Goal: Task Accomplishment & Management: Complete application form

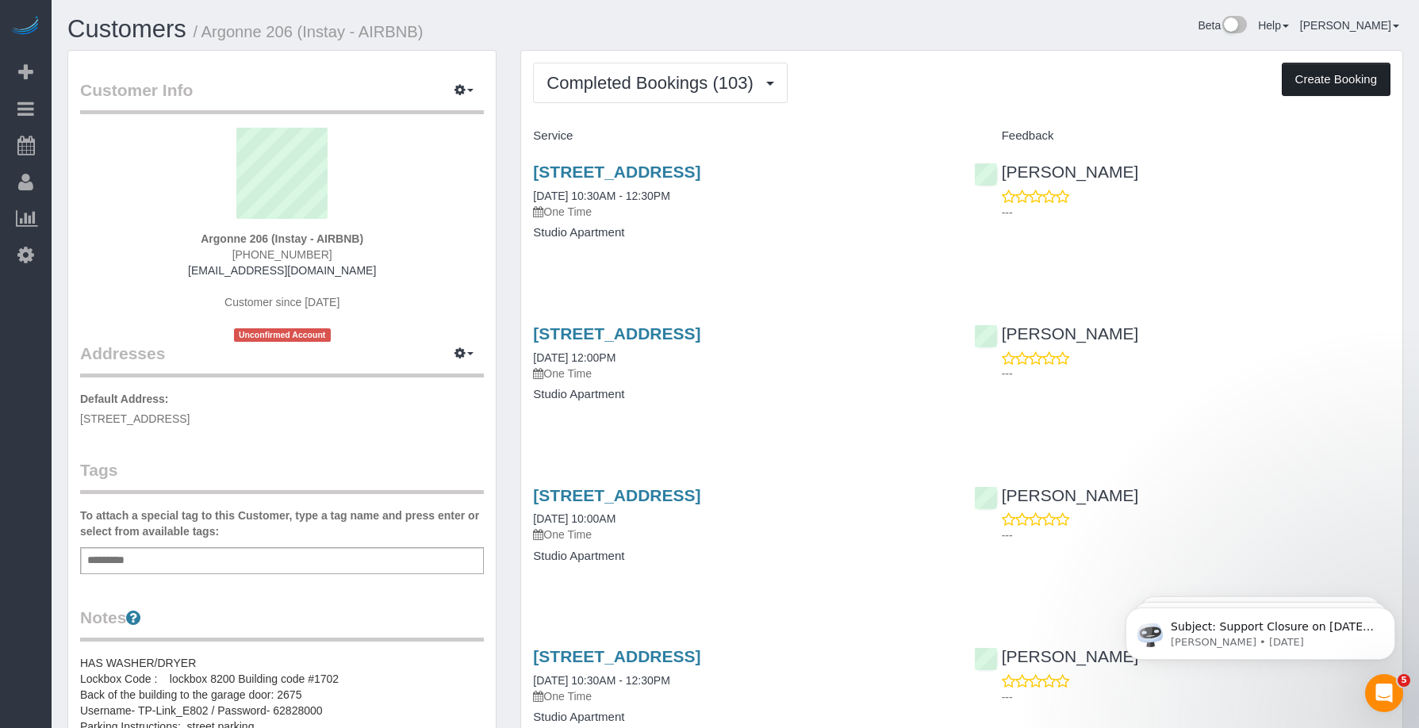
click at [1345, 82] on button "Create Booking" at bounding box center [1336, 79] width 109 height 33
select select "IA"
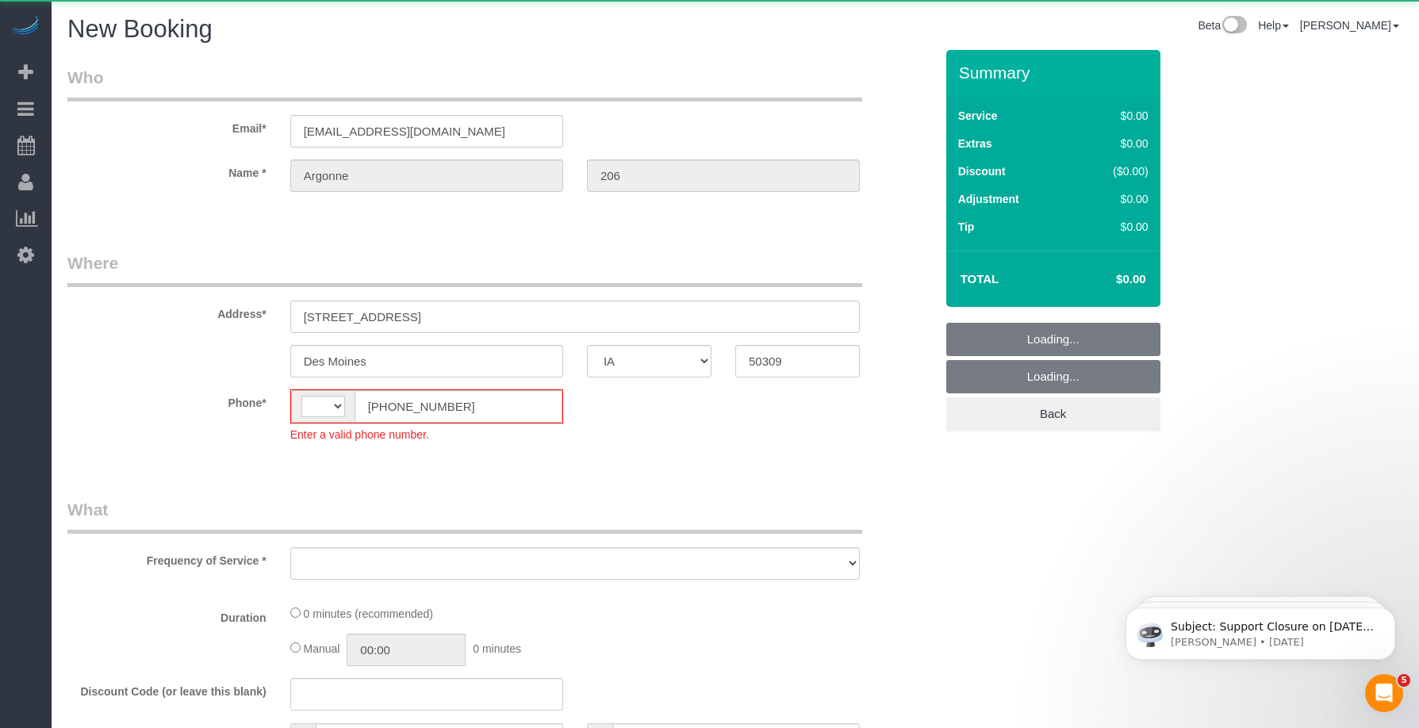
select select "string:[GEOGRAPHIC_DATA]"
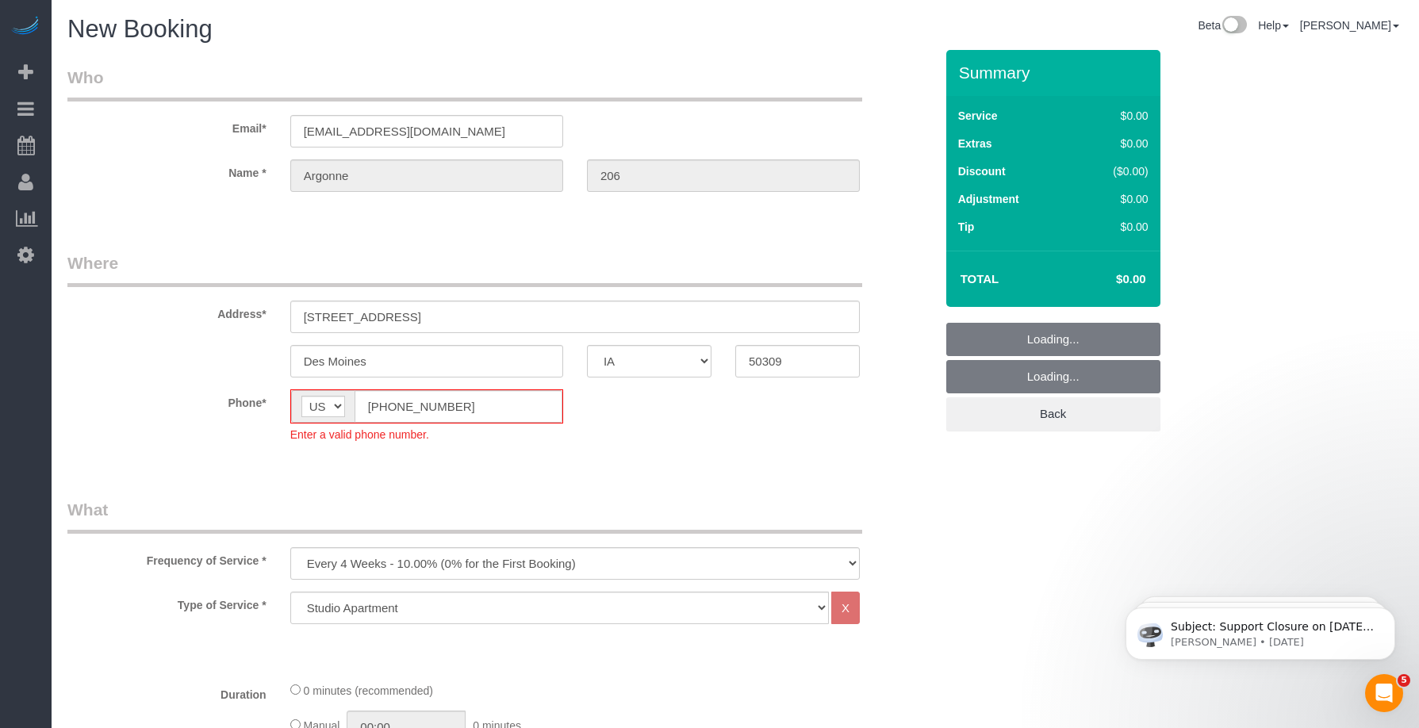
select select "object:3465"
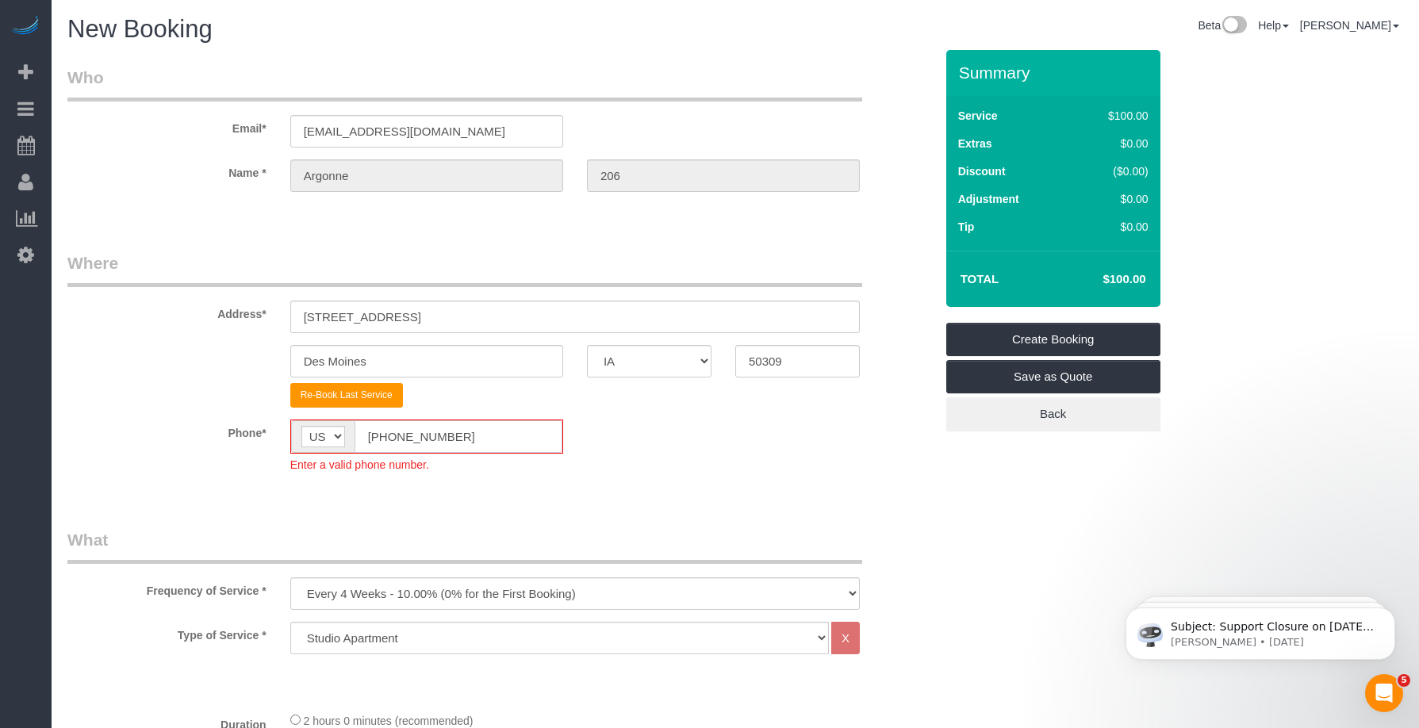
drag, startPoint x: 292, startPoint y: 424, endPoint x: 255, endPoint y: 422, distance: 36.5
click at [255, 422] on div "Phone* AF AL DZ AD AO AI AQ AG AR AM AW AU AT AZ BS BH BD BB BY BE BZ BJ BM BT …" at bounding box center [501, 446] width 891 height 53
paste input "15) 305-3231"
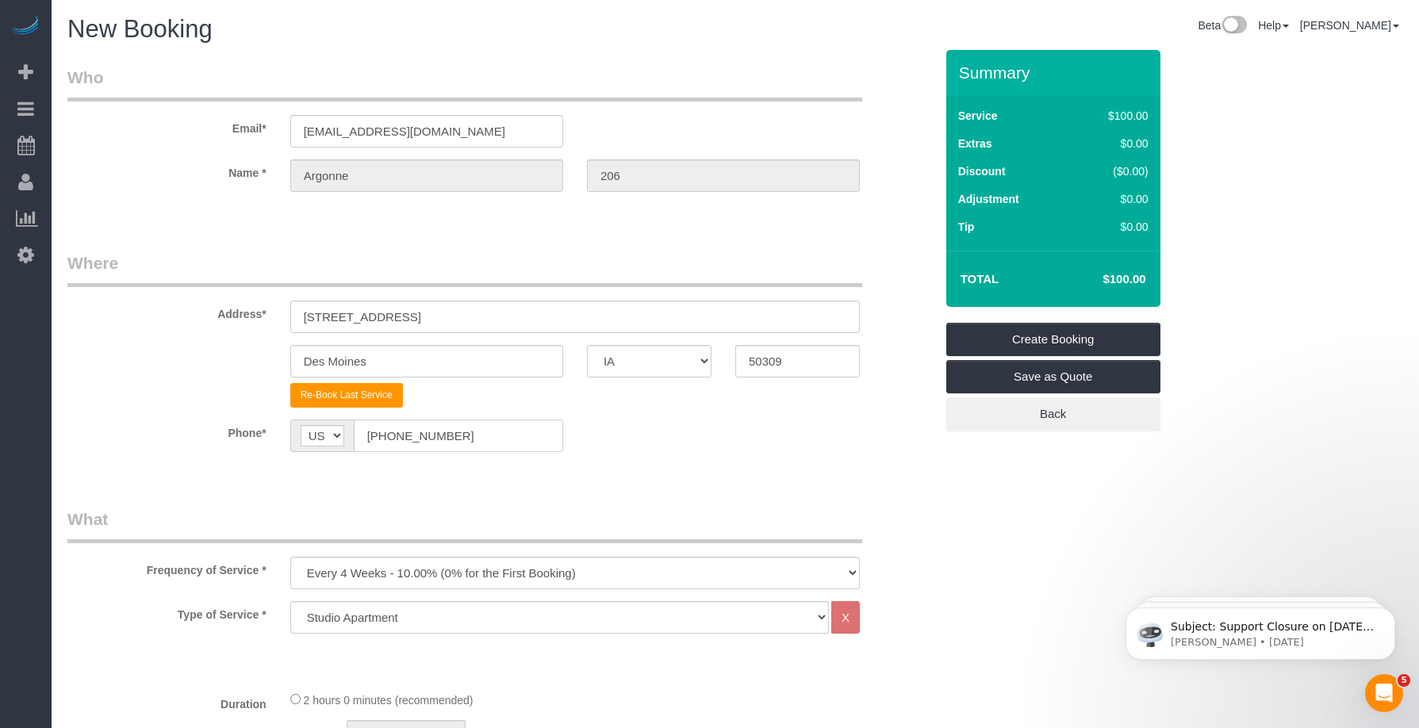
type input "[PHONE_NUMBER]"
drag, startPoint x: 364, startPoint y: 577, endPoint x: 365, endPoint y: 562, distance: 15.9
click at [364, 576] on select "Every 6 Weeks (0% for the First Booking) One Time Every 8 Weeks (0% for the Fir…" at bounding box center [575, 573] width 570 height 33
select select "object:3467"
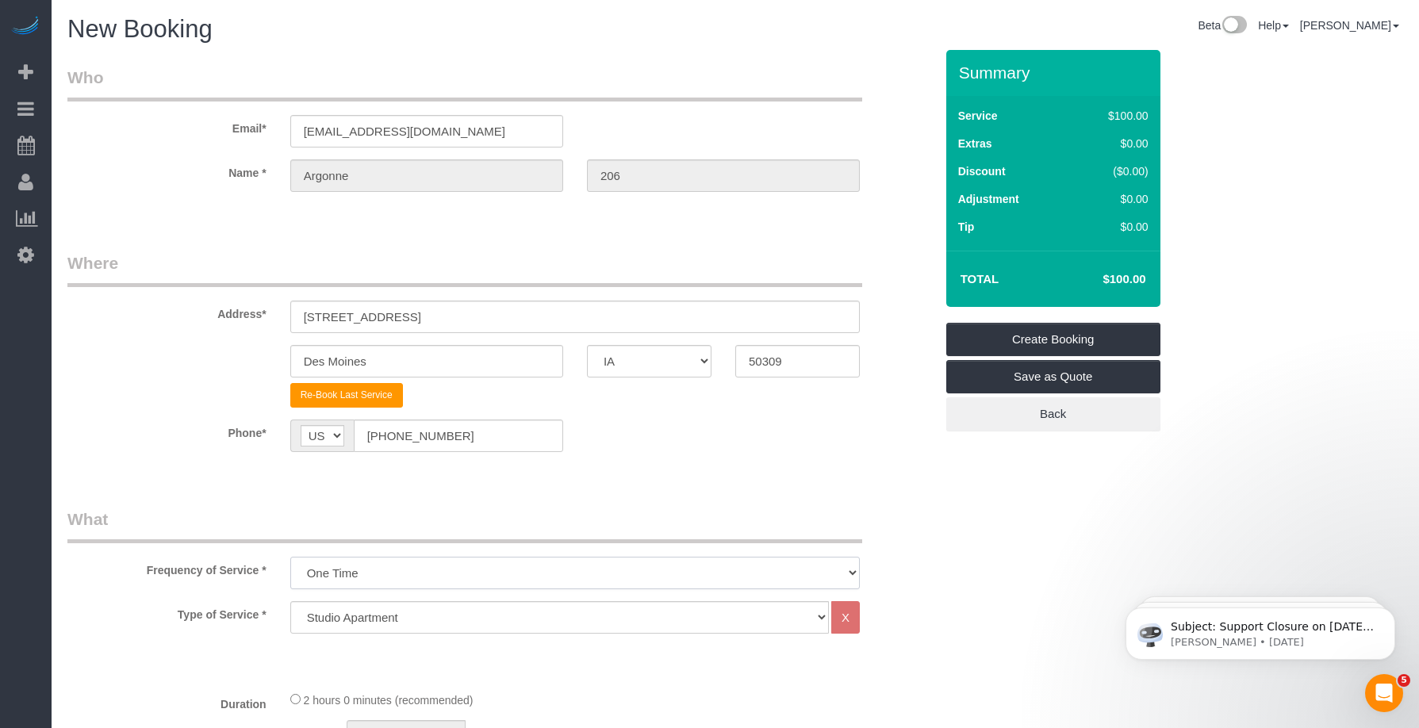
click at [290, 557] on select "Every 6 Weeks (0% for the First Booking) One Time Every 8 Weeks (0% for the Fir…" at bounding box center [575, 573] width 570 height 33
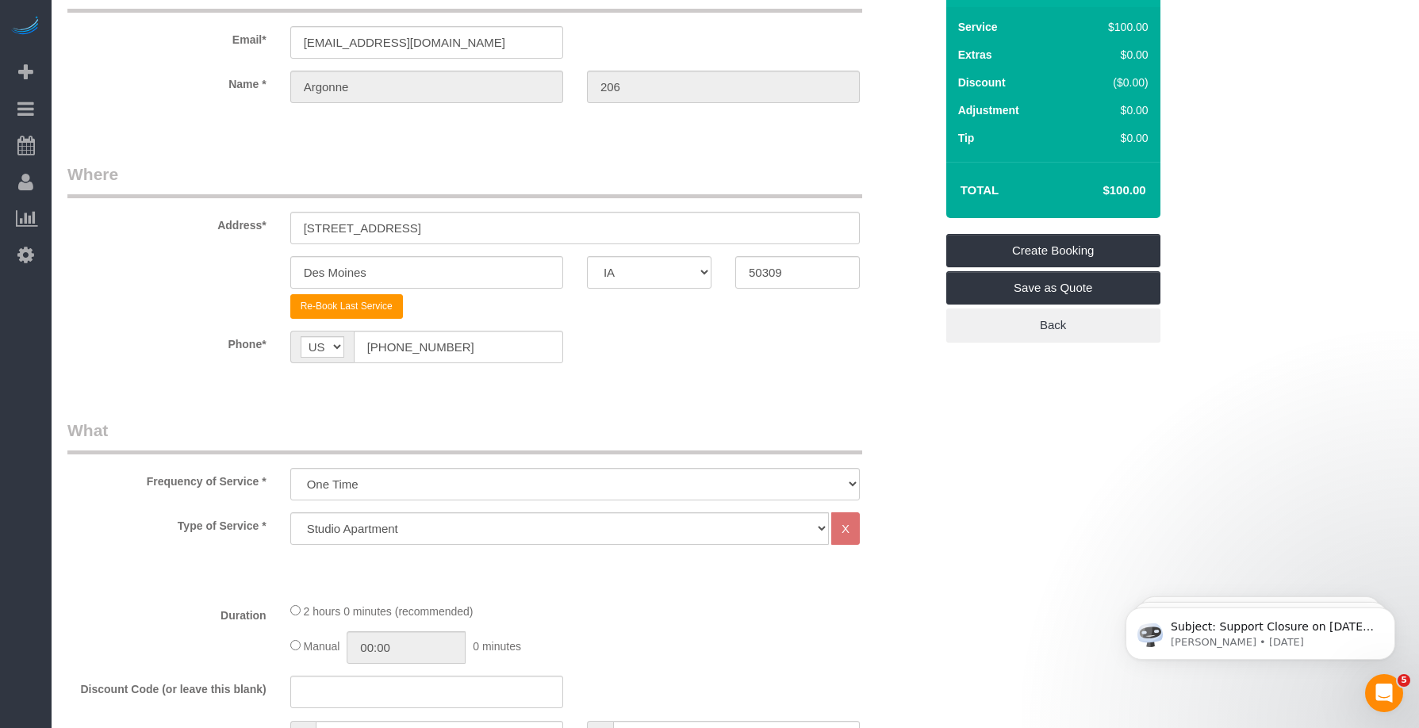
scroll to position [264, 0]
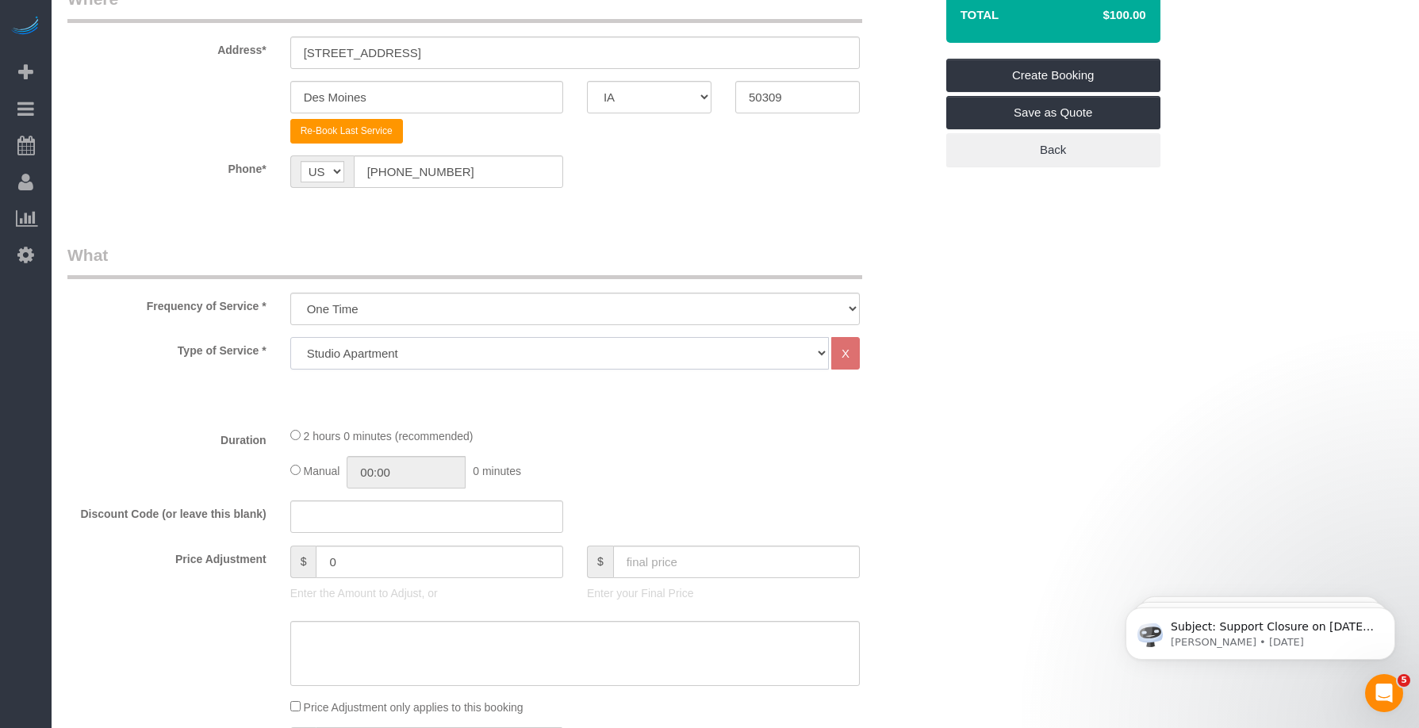
click at [413, 348] on select "Studio Apartment 1 Bedroom Home 2 Bedroom Home 3 Bedroom Home 4 Bedroom Home 5 …" at bounding box center [559, 353] width 539 height 33
select select "25"
click at [290, 337] on select "Studio Apartment 1 Bedroom Home 2 Bedroom Home 3 Bedroom Home 4 Bedroom Home 5 …" at bounding box center [559, 353] width 539 height 33
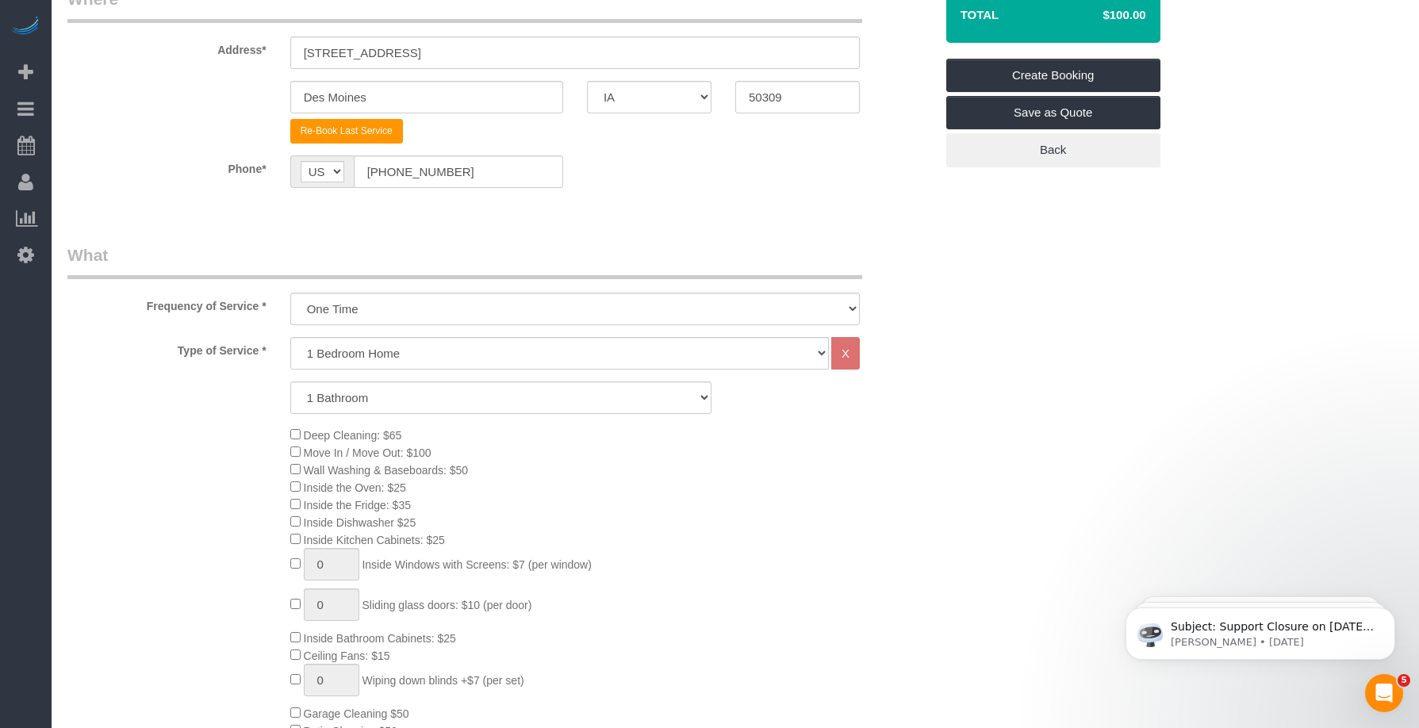
click at [636, 453] on div "Deep Cleaning: $65 Move In / Move Out: $100 Wall Washing & Baseboards: $50 Insi…" at bounding box center [612, 600] width 668 height 348
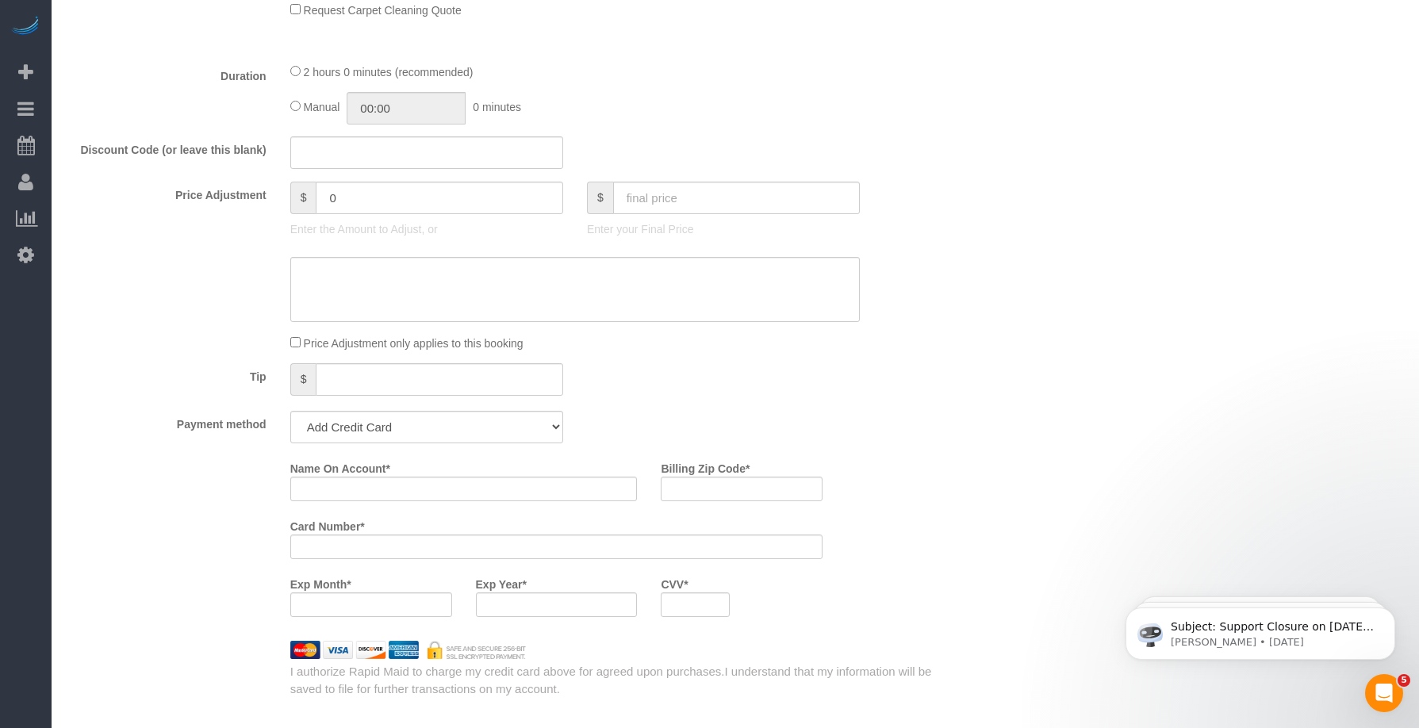
scroll to position [1057, 0]
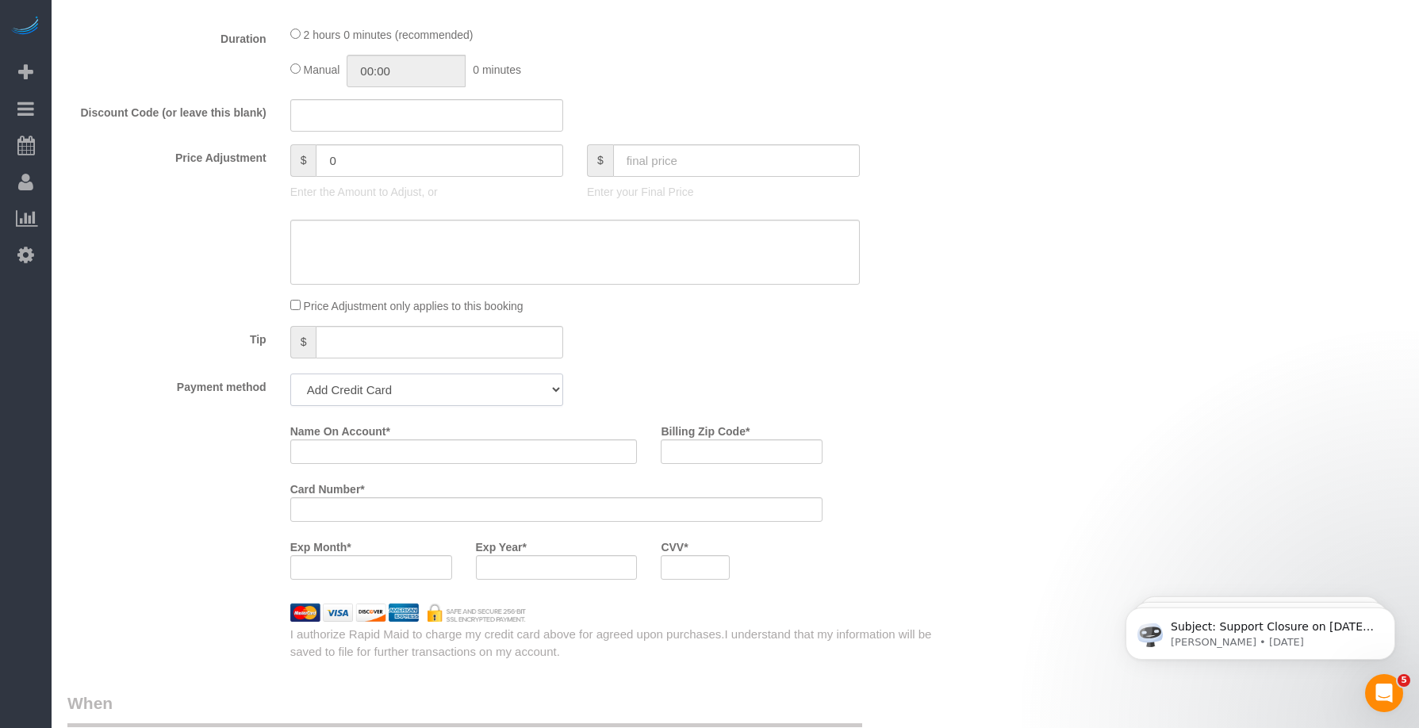
drag, startPoint x: 469, startPoint y: 389, endPoint x: 462, endPoint y: 404, distance: 16.0
click at [467, 389] on select "Add Credit Card Cash Check Paypal" at bounding box center [426, 390] width 273 height 33
select select "string:check"
click at [290, 374] on select "Add Credit Card Cash Check Paypal" at bounding box center [426, 390] width 273 height 33
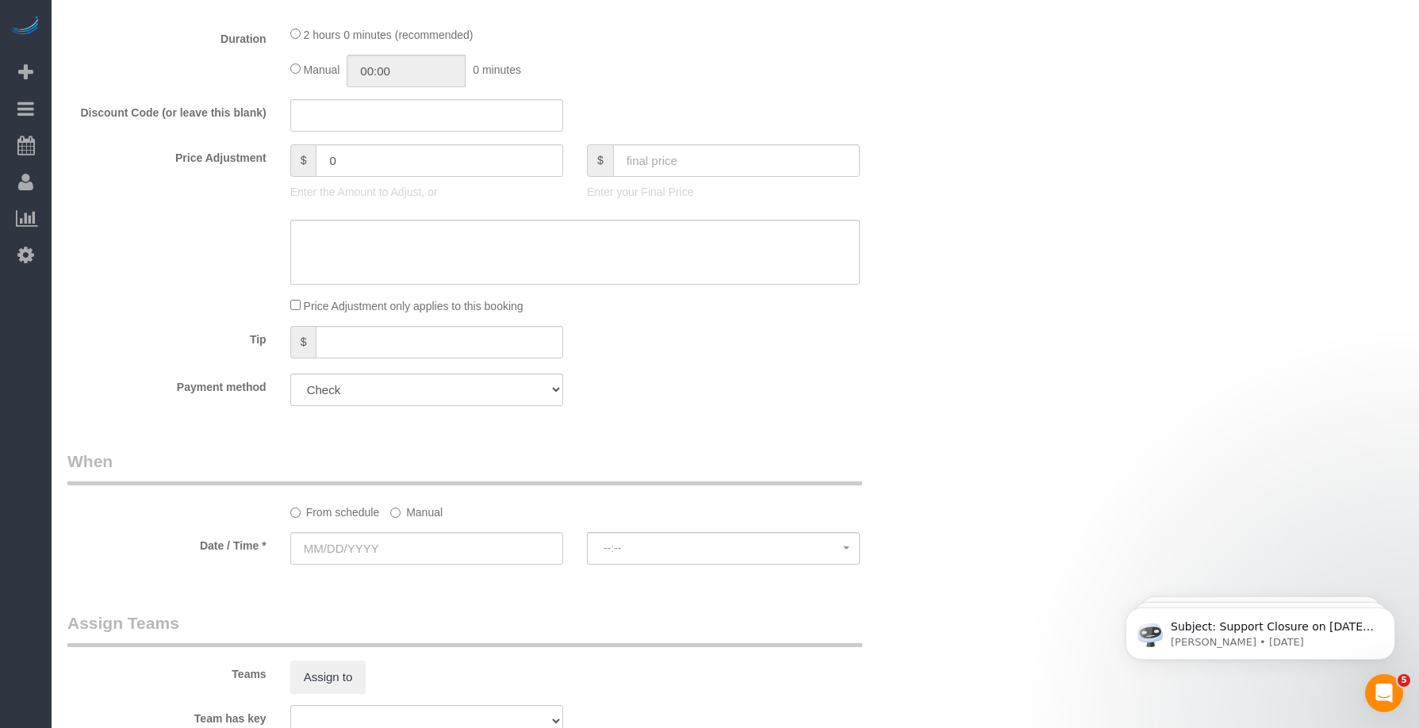
click at [579, 398] on div "Payment method Add Credit Card Cash Check Paypal" at bounding box center [501, 390] width 891 height 33
click at [404, 539] on input "text" at bounding box center [426, 548] width 273 height 33
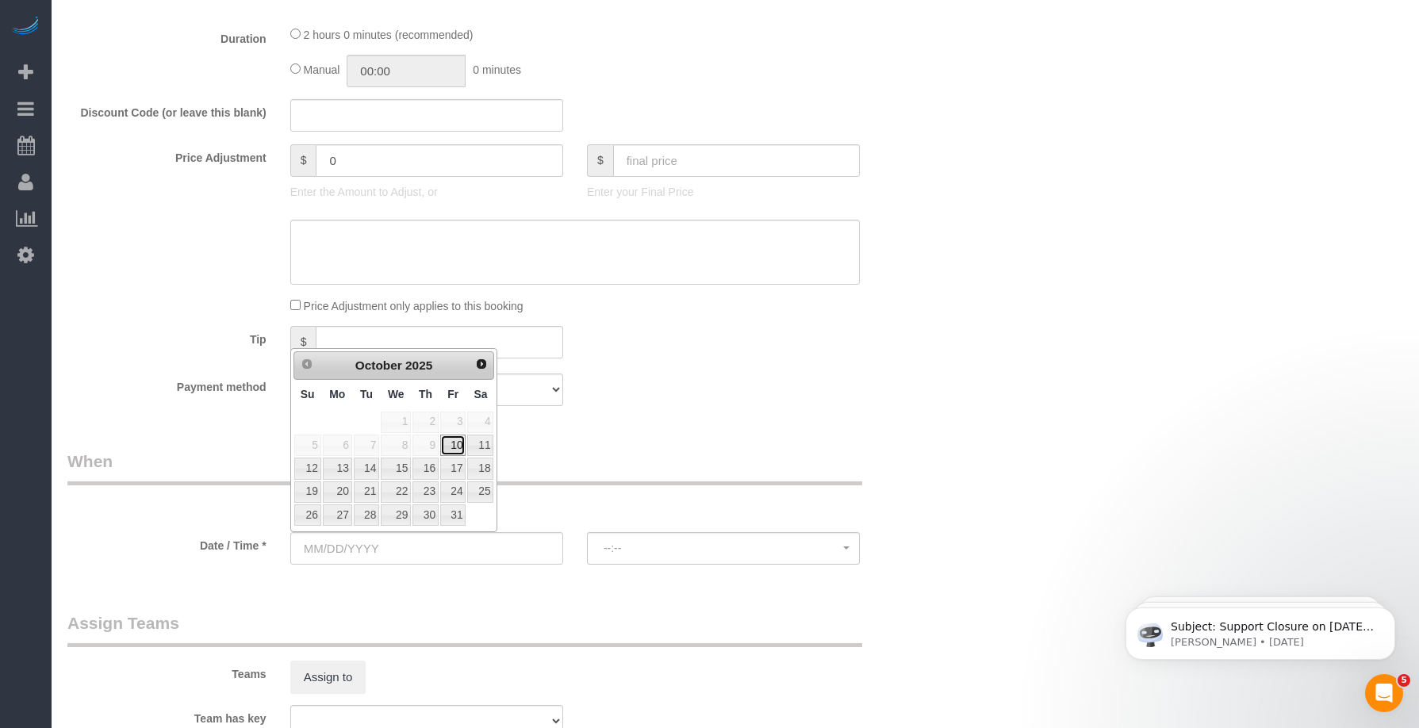
drag, startPoint x: 458, startPoint y: 451, endPoint x: 458, endPoint y: 466, distance: 14.3
click at [456, 450] on link "10" at bounding box center [452, 445] width 25 height 21
type input "[DATE]"
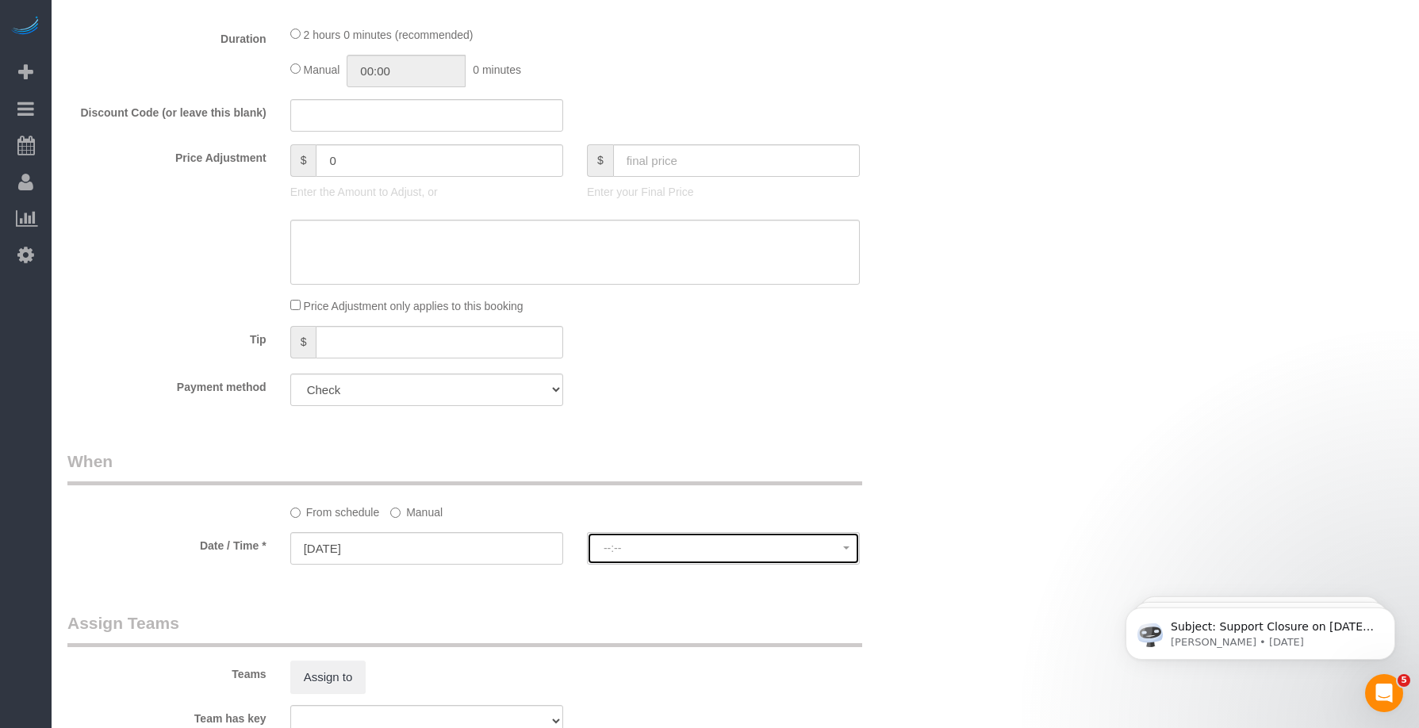
click at [684, 553] on span "--:--" at bounding box center [724, 548] width 240 height 13
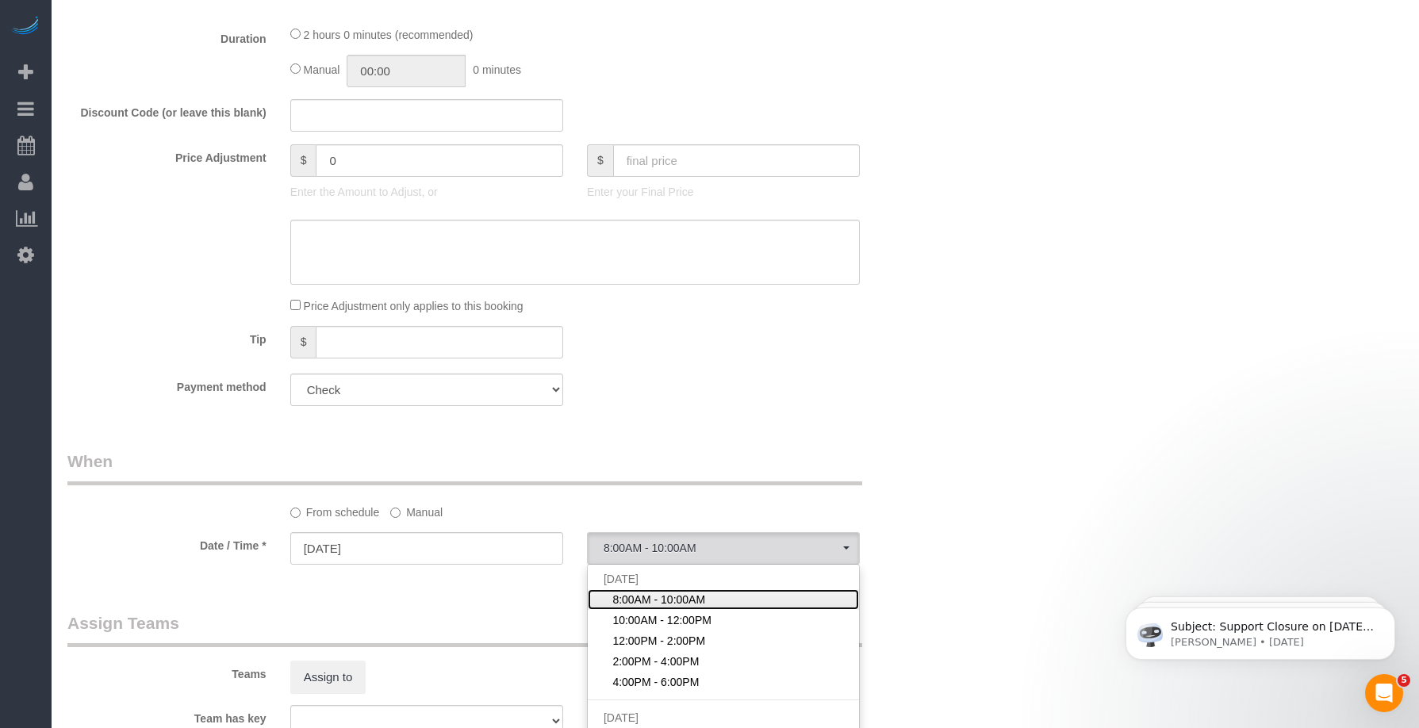
click at [674, 592] on span "8:00AM - 10:00AM" at bounding box center [658, 600] width 93 height 16
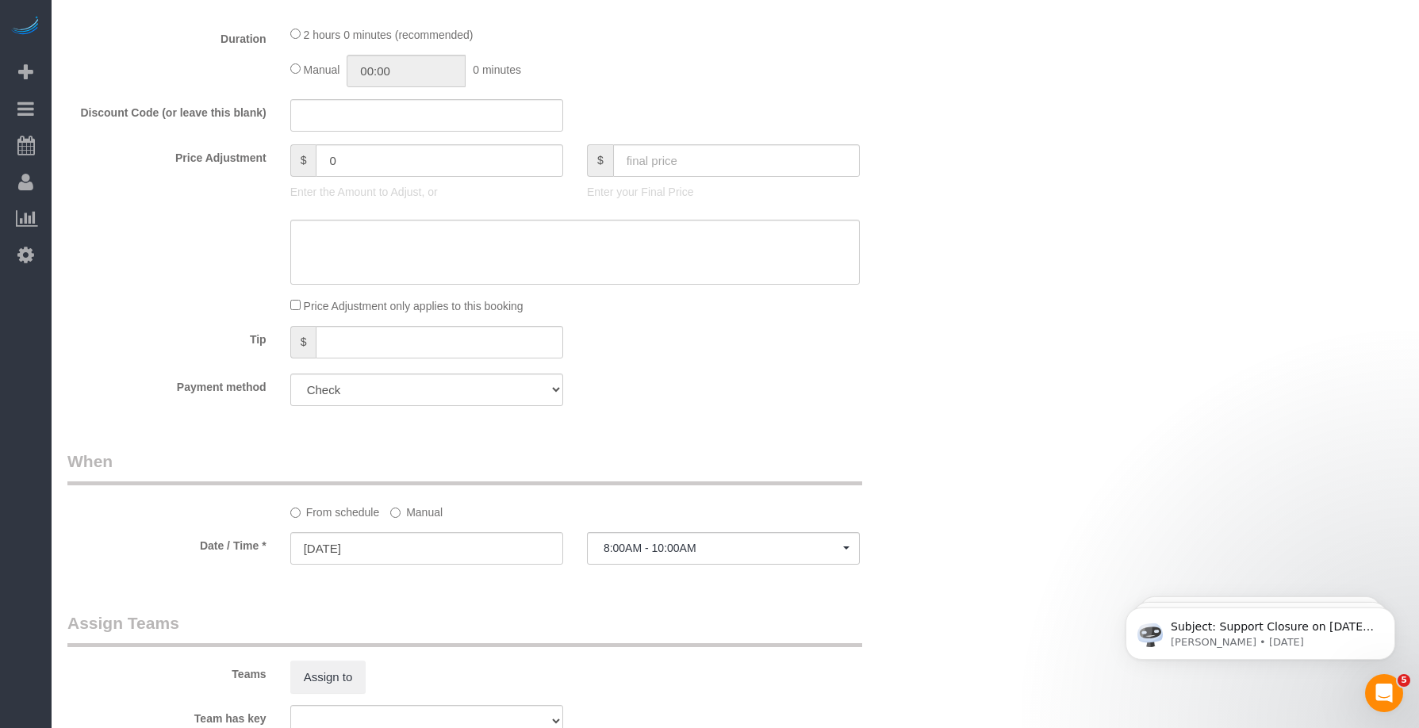
click at [949, 533] on div "Who Email* [EMAIL_ADDRESS][DOMAIN_NAME] Name * [GEOGRAPHIC_DATA] 206 Where Addr…" at bounding box center [735, 96] width 1336 height 2206
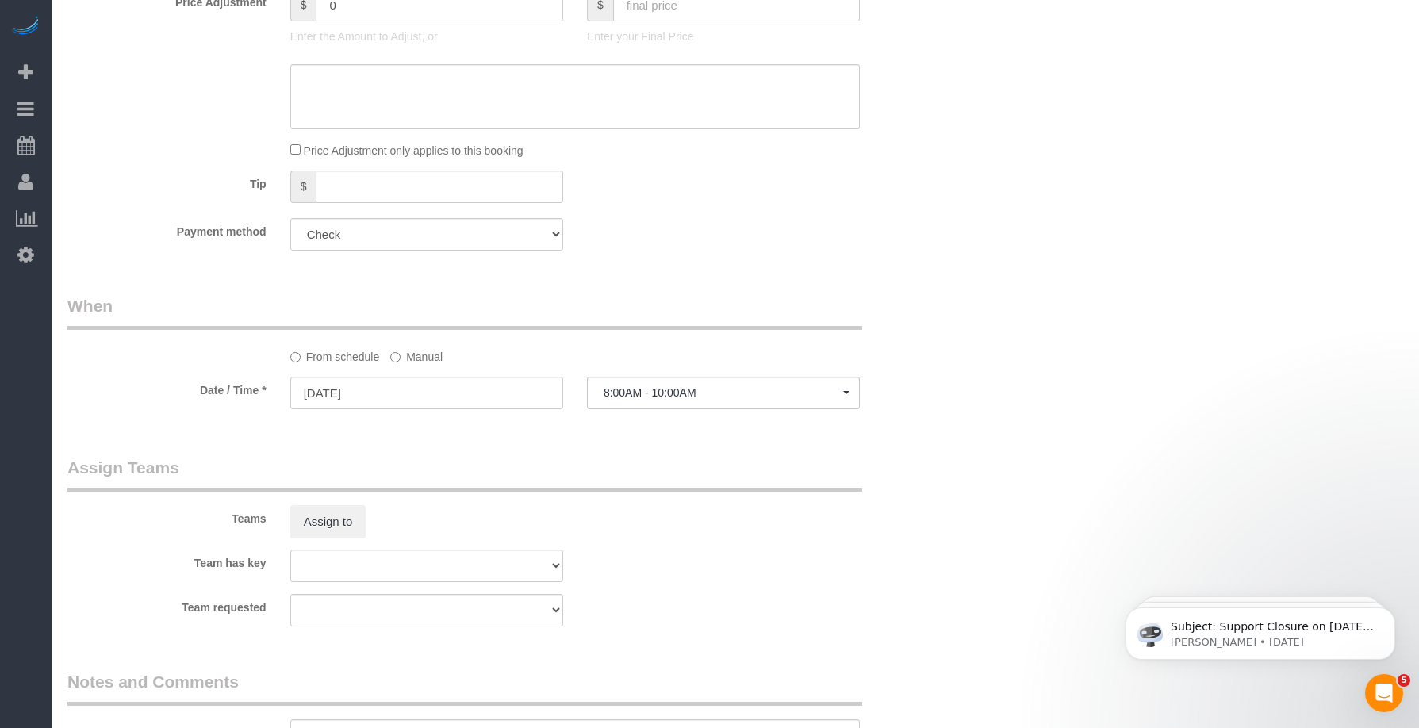
scroll to position [1322, 0]
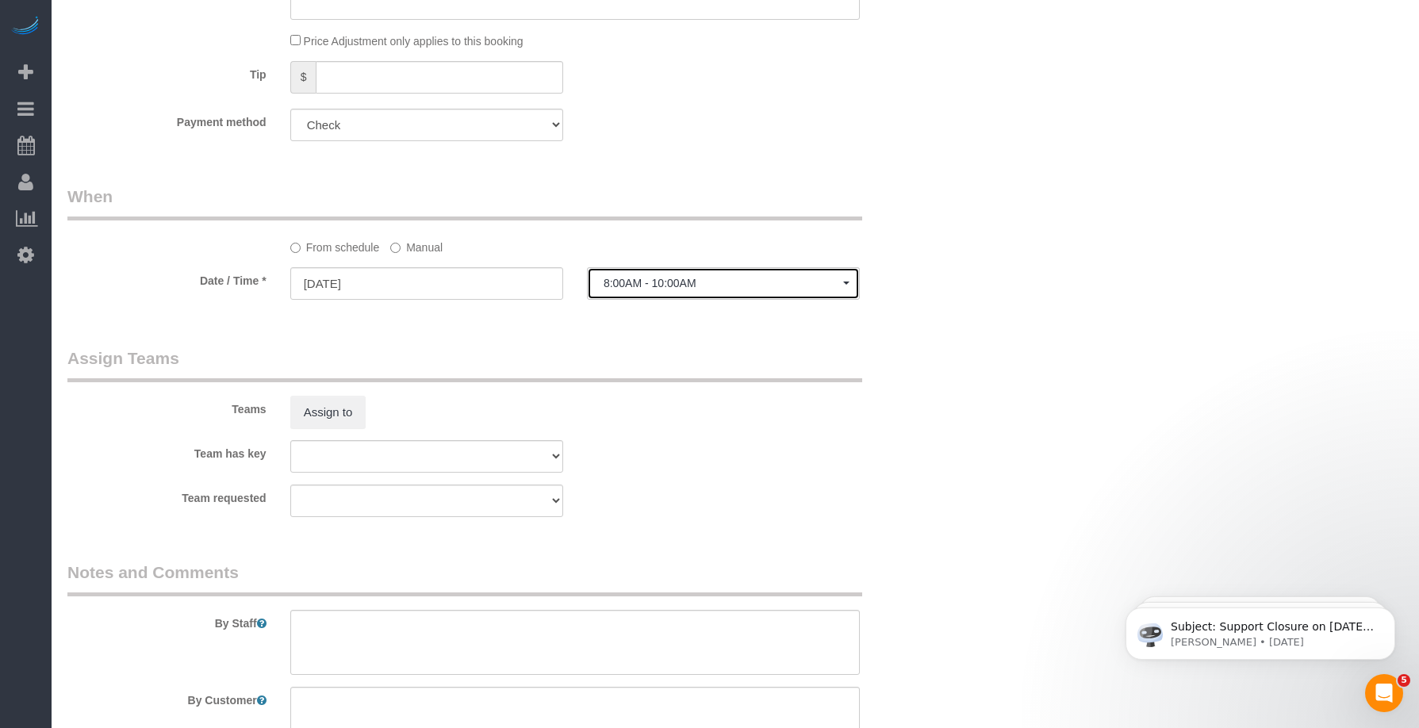
click at [711, 270] on button "8:00AM - 10:00AM" at bounding box center [723, 283] width 273 height 33
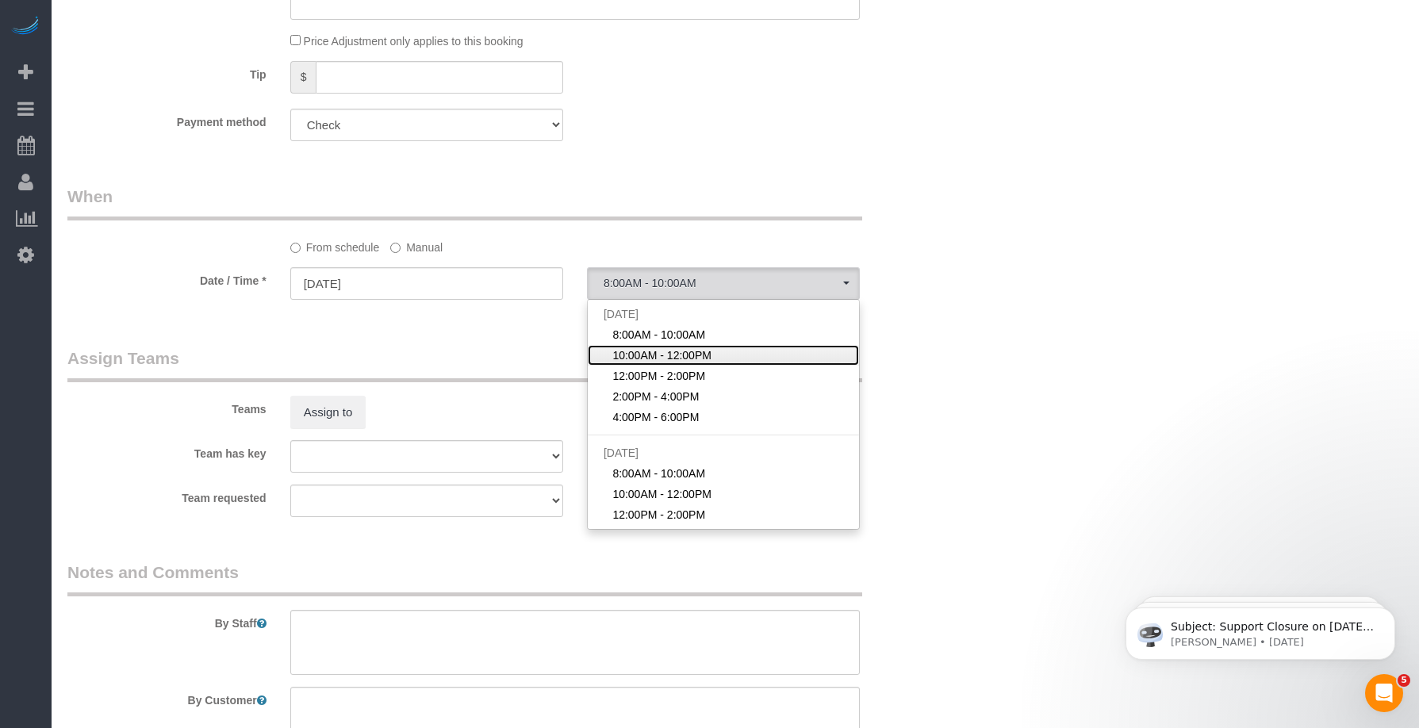
click at [675, 363] on span "10:00AM - 12:00PM" at bounding box center [661, 355] width 99 height 16
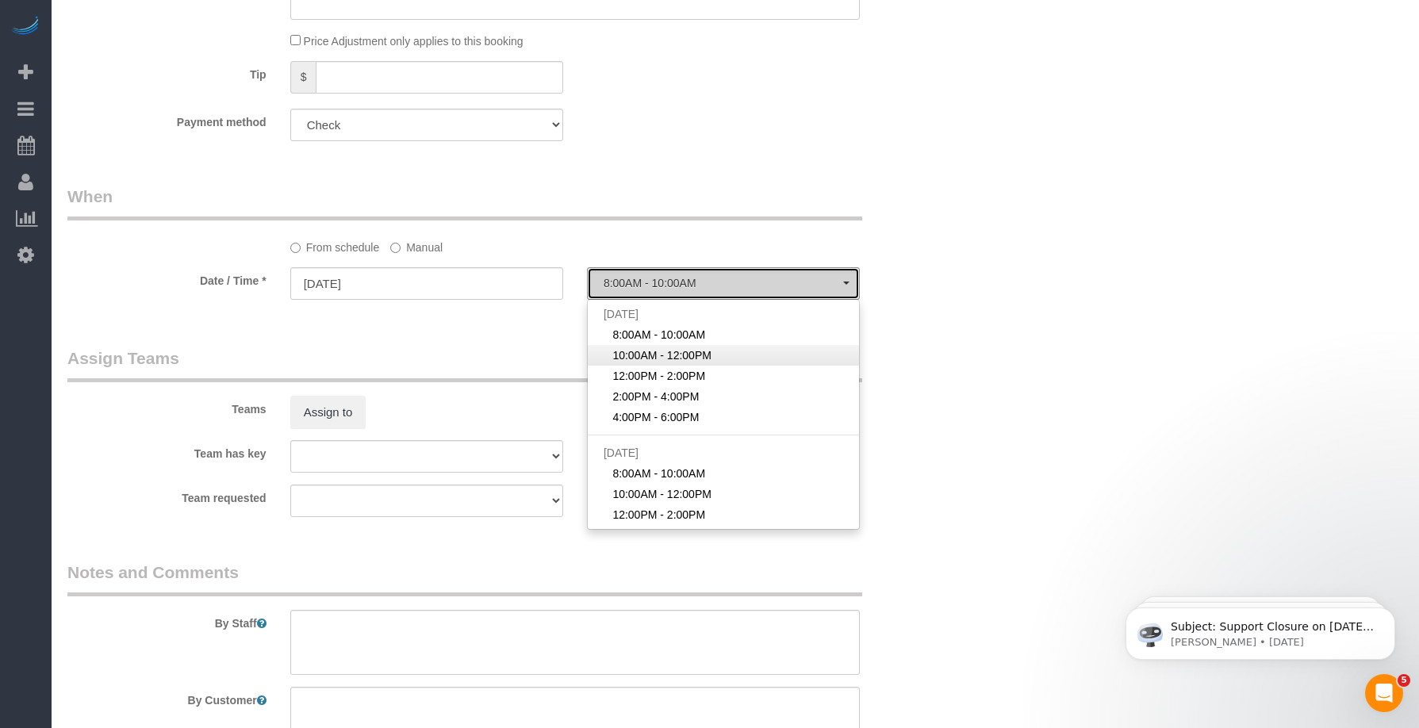
select select "spot2"
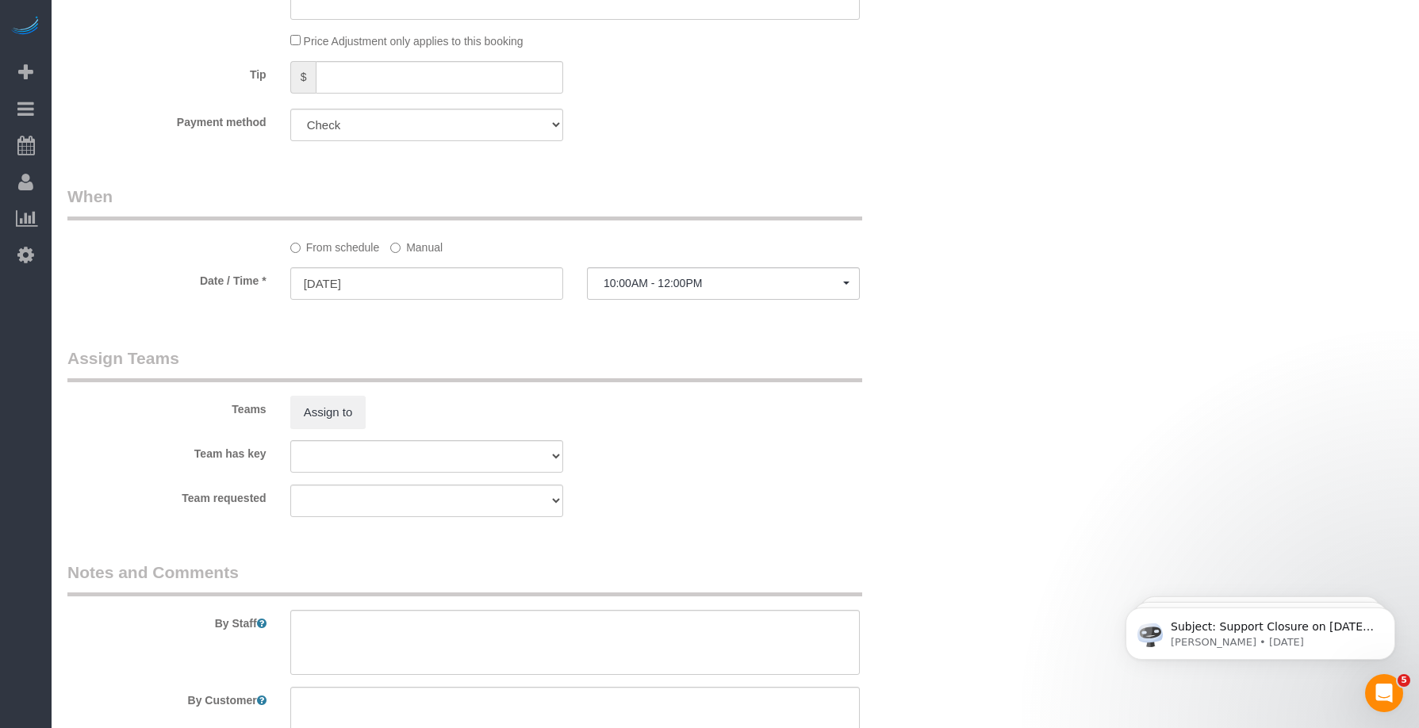
click at [917, 413] on div "Teams Assign to" at bounding box center [501, 388] width 891 height 82
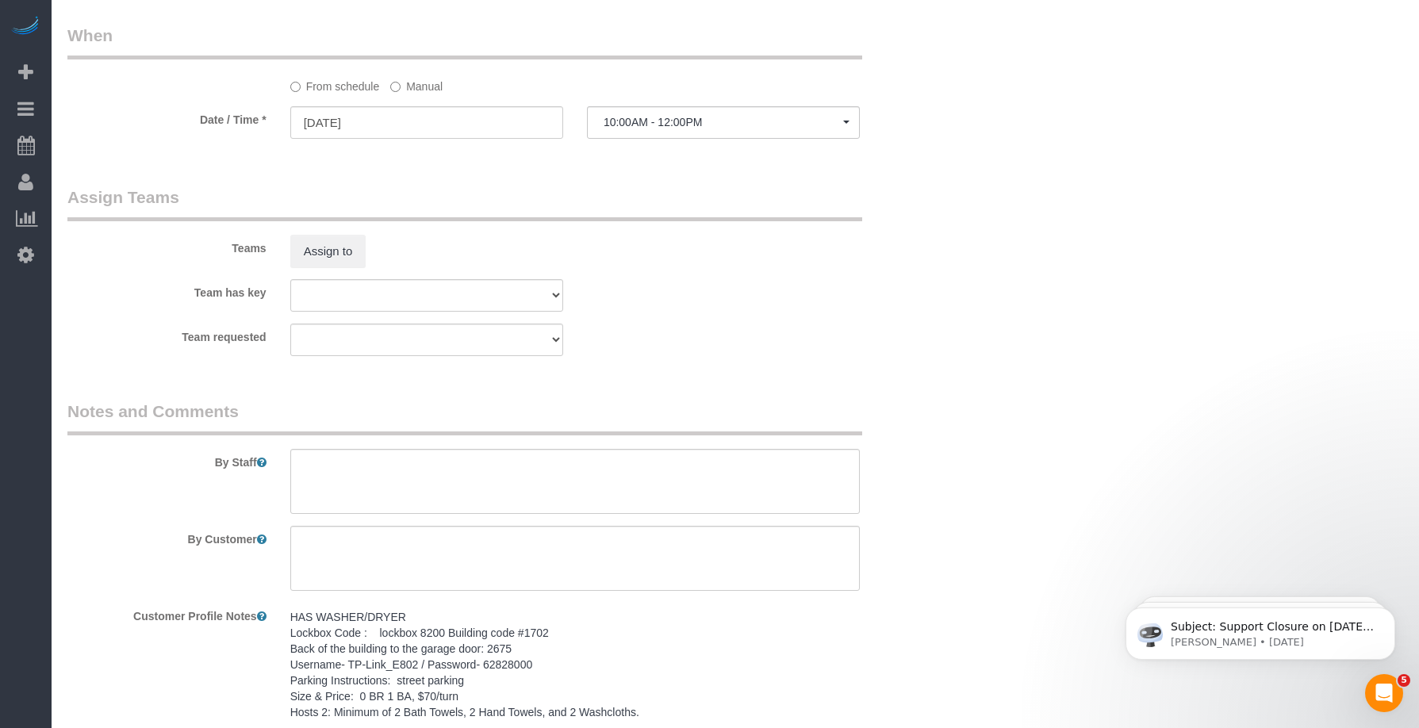
scroll to position [1582, 0]
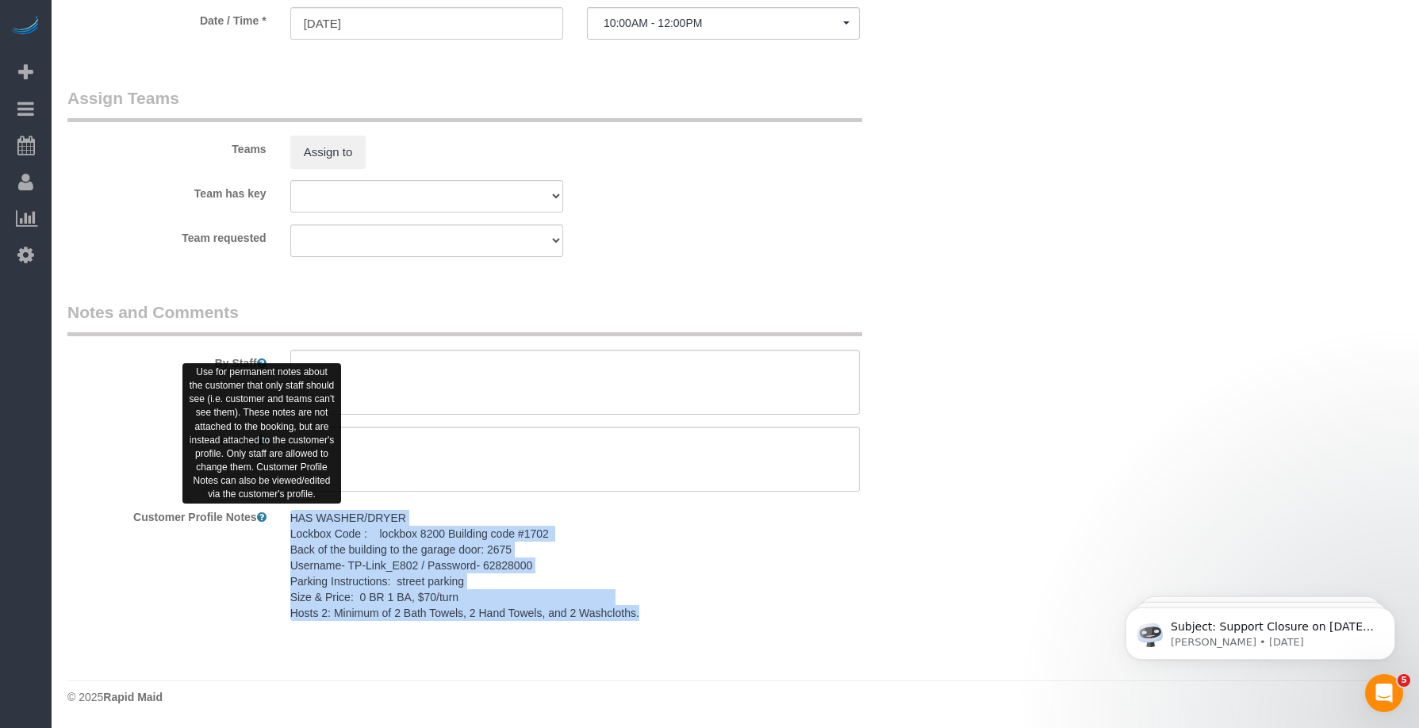
drag, startPoint x: 652, startPoint y: 612, endPoint x: 258, endPoint y: 522, distance: 404.5
click at [258, 522] on div "Customer Profile Notes HAS WASHER/DRYER Lockbox Code : lockbox 8200 Building co…" at bounding box center [501, 566] width 891 height 125
copy div "HAS WASHER/DRYER Lockbox Code : lockbox 8200 Building code #1702 Back of the bu…"
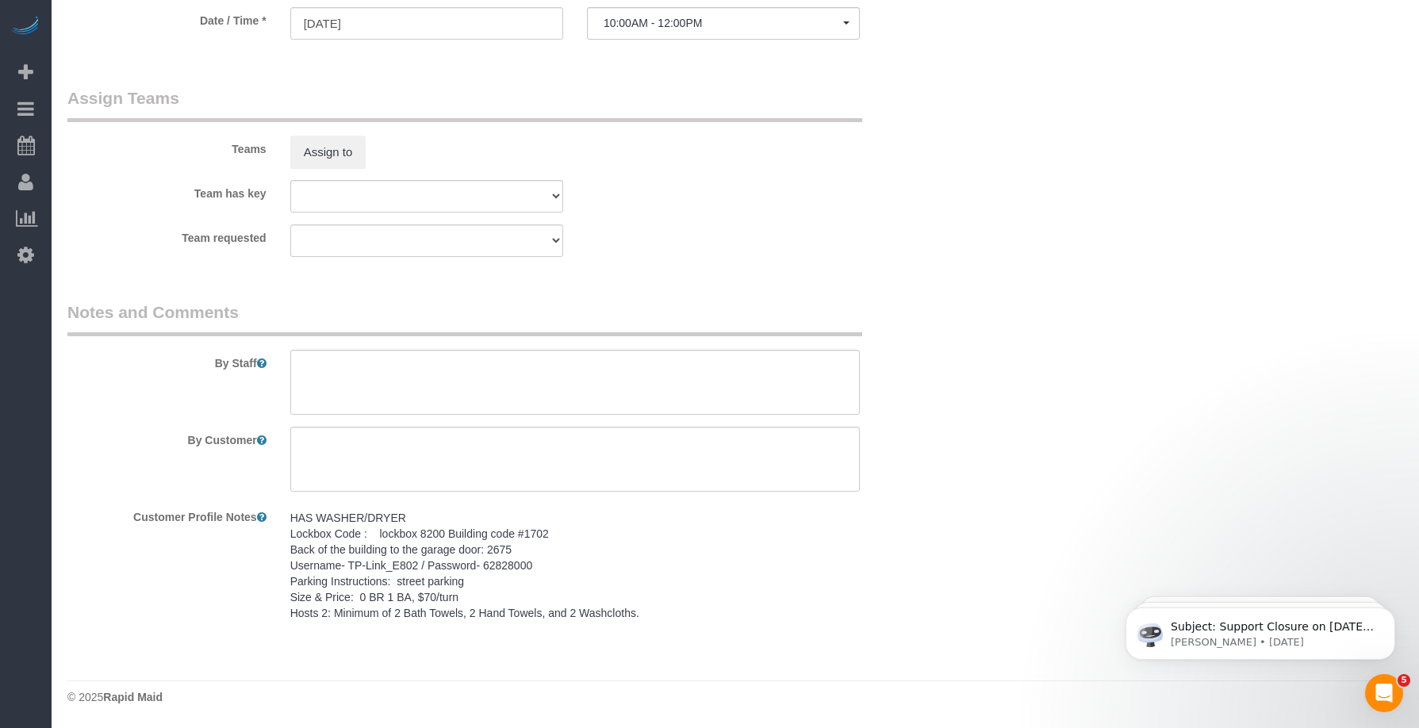
click at [391, 347] on div "By Staff" at bounding box center [501, 358] width 891 height 114
click at [373, 376] on textarea at bounding box center [575, 382] width 570 height 65
paste textarea "HAS WASHER/DRYER Lockbox Code : lockbox 8200 Building code #1702 Back of the bu…"
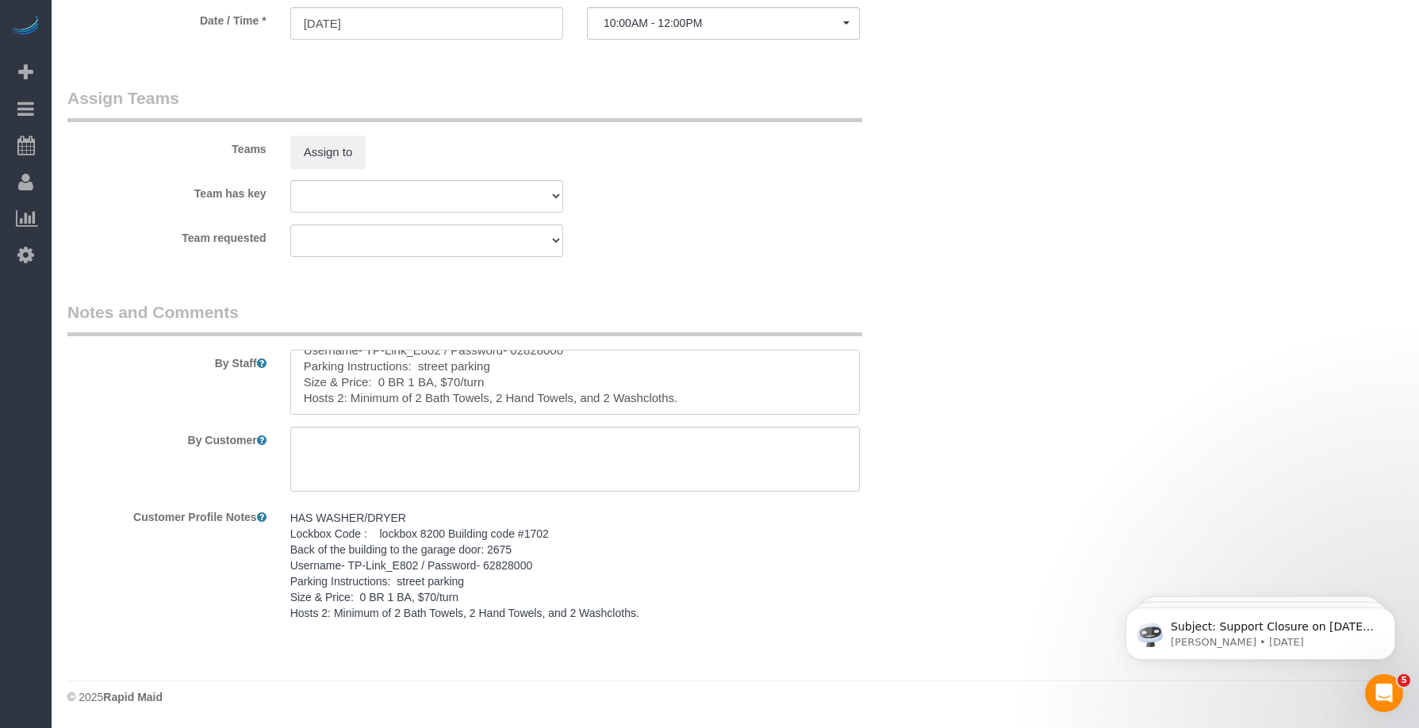
type textarea "HAS WASHER/DRYER Lockbox Code : lockbox 8200 Building code #1702 Back of the bu…"
click at [372, 450] on textarea at bounding box center [575, 459] width 570 height 65
click at [392, 444] on textarea at bounding box center [575, 459] width 570 height 65
paste textarea "SAME DAY TURNOVER"
type textarea "SAME DAY TURNOVER"
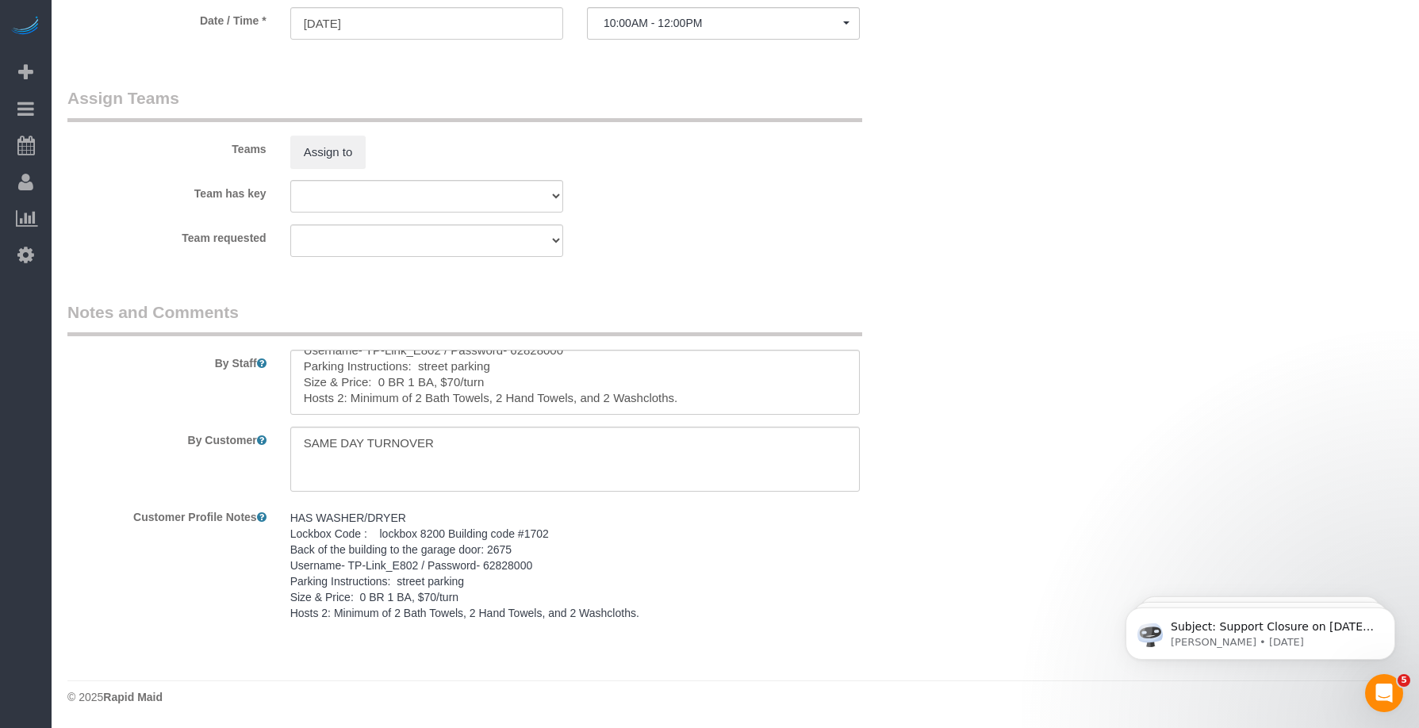
click at [622, 313] on legend "Notes and Comments" at bounding box center [464, 319] width 795 height 36
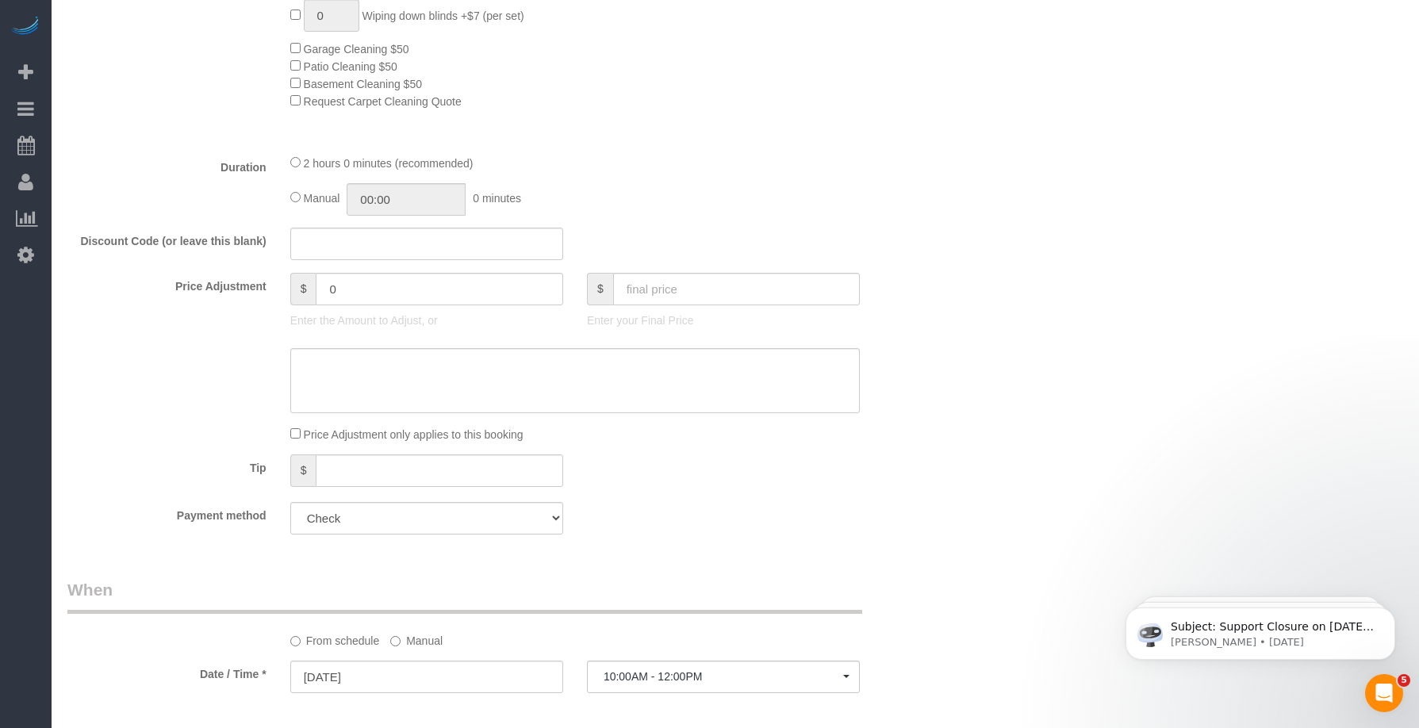
scroll to position [922, 0]
click at [769, 524] on div "Payment method Add Credit Card Cash Check Paypal" at bounding box center [501, 525] width 891 height 33
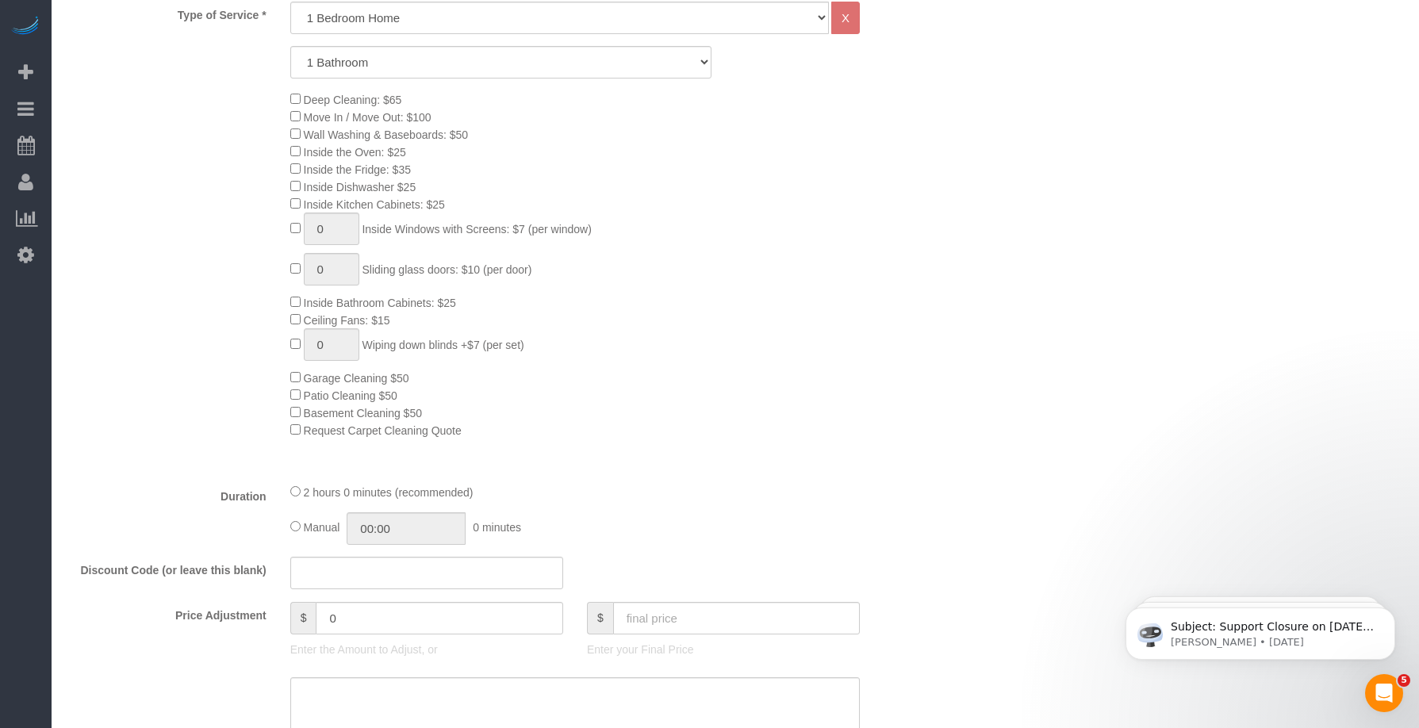
scroll to position [260, 0]
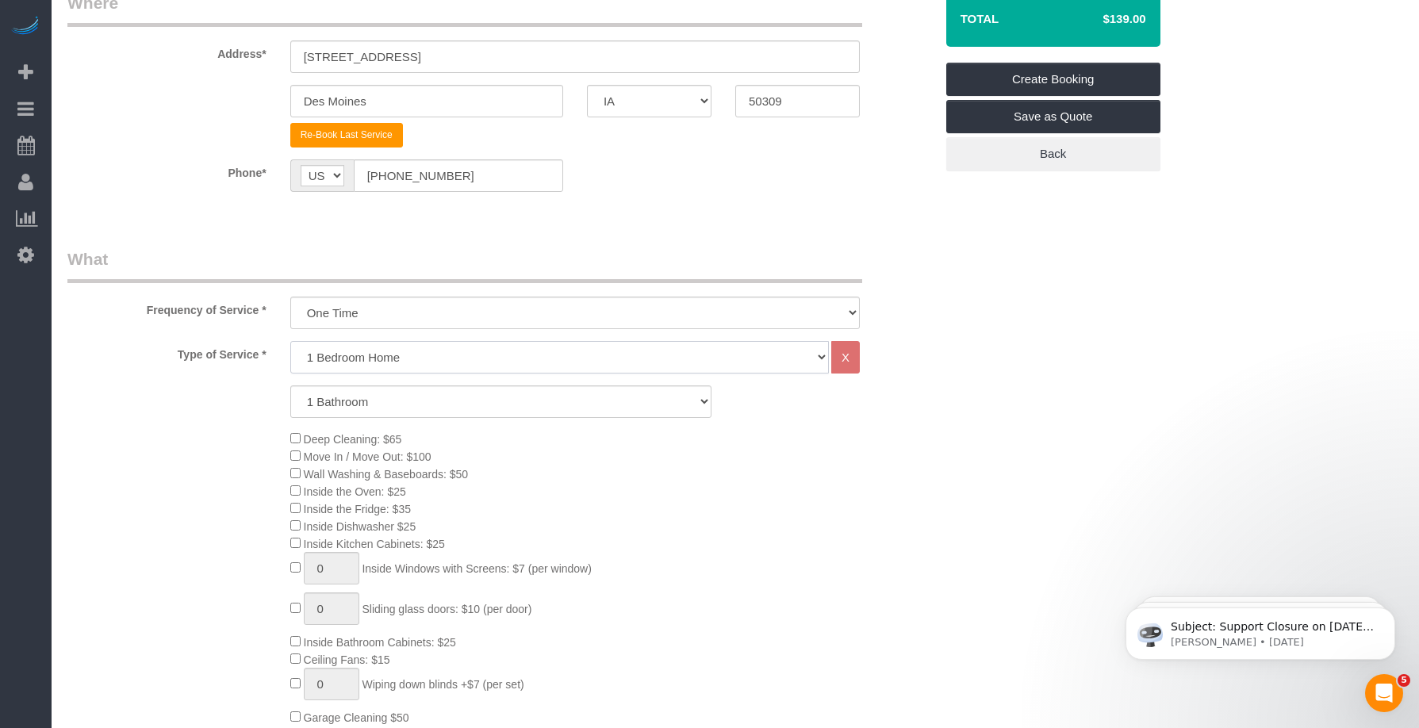
click at [397, 349] on select "Studio Apartment 1 Bedroom Home 2 Bedroom Home 3 Bedroom Home 4 Bedroom Home 5 …" at bounding box center [559, 357] width 539 height 33
select select "48"
click at [290, 341] on select "Studio Apartment 1 Bedroom Home 2 Bedroom Home 3 Bedroom Home 4 Bedroom Home 5 …" at bounding box center [559, 357] width 539 height 33
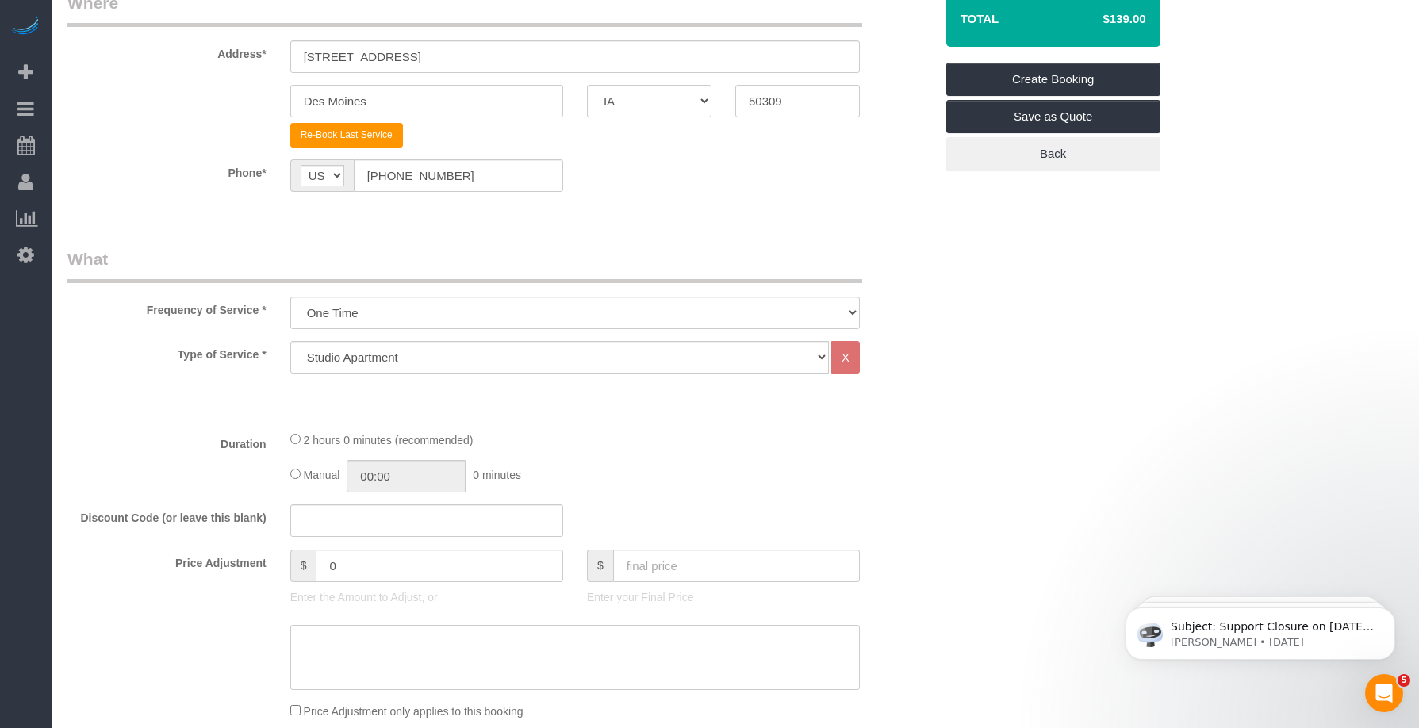
click at [704, 497] on fieldset "What Frequency of Service * Every 6 Weeks (0% for the First Booking) One Time E…" at bounding box center [500, 535] width 867 height 576
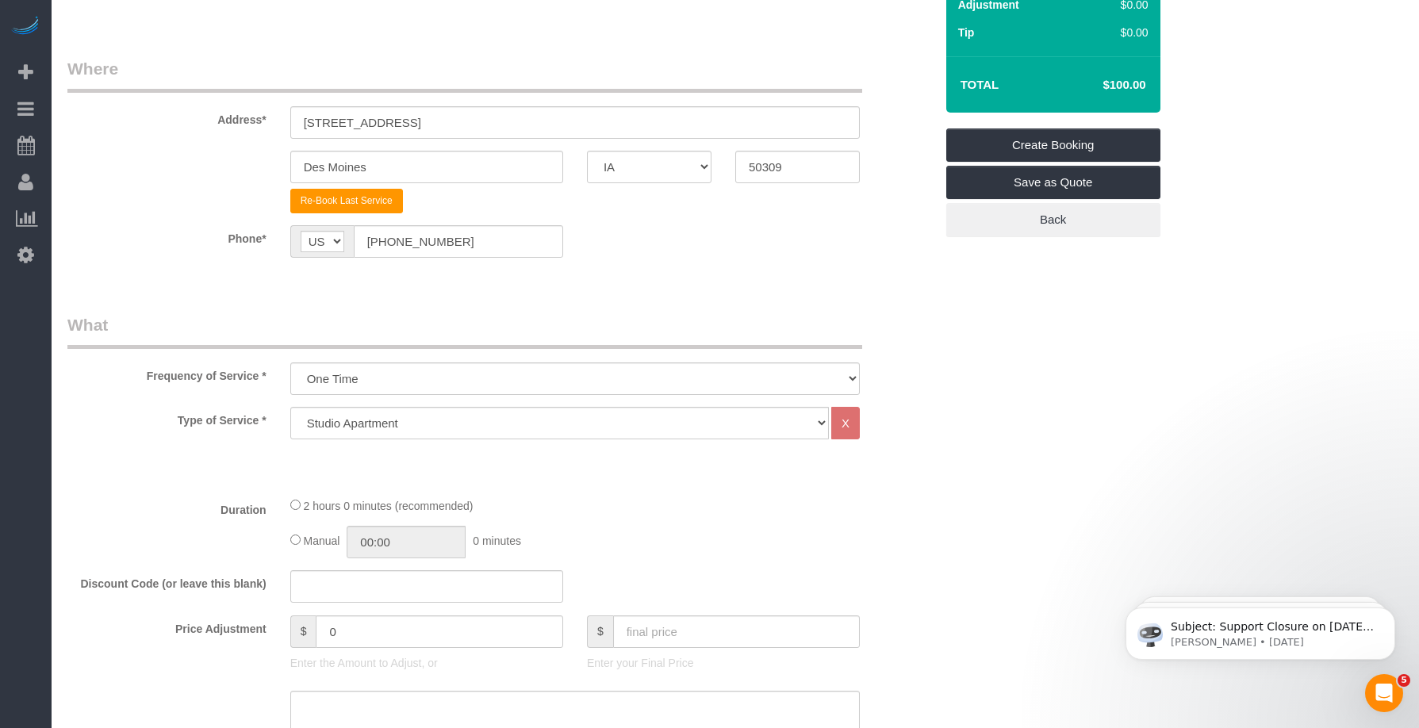
scroll to position [397, 0]
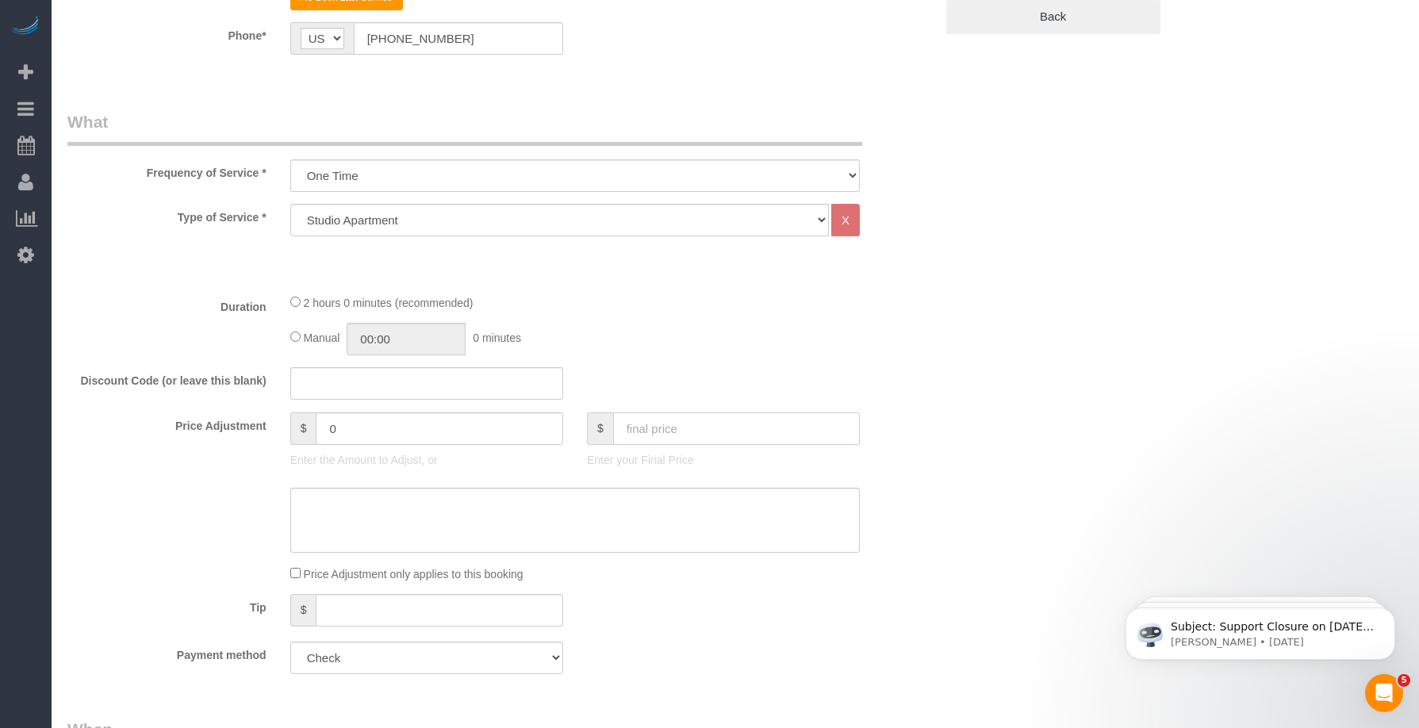
click at [632, 443] on input "text" at bounding box center [736, 428] width 247 height 33
type input "70"
click at [726, 363] on fieldset "What Frequency of Service * Every 6 Weeks (0% for the First Booking) One Time E…" at bounding box center [500, 398] width 867 height 576
type input "-30"
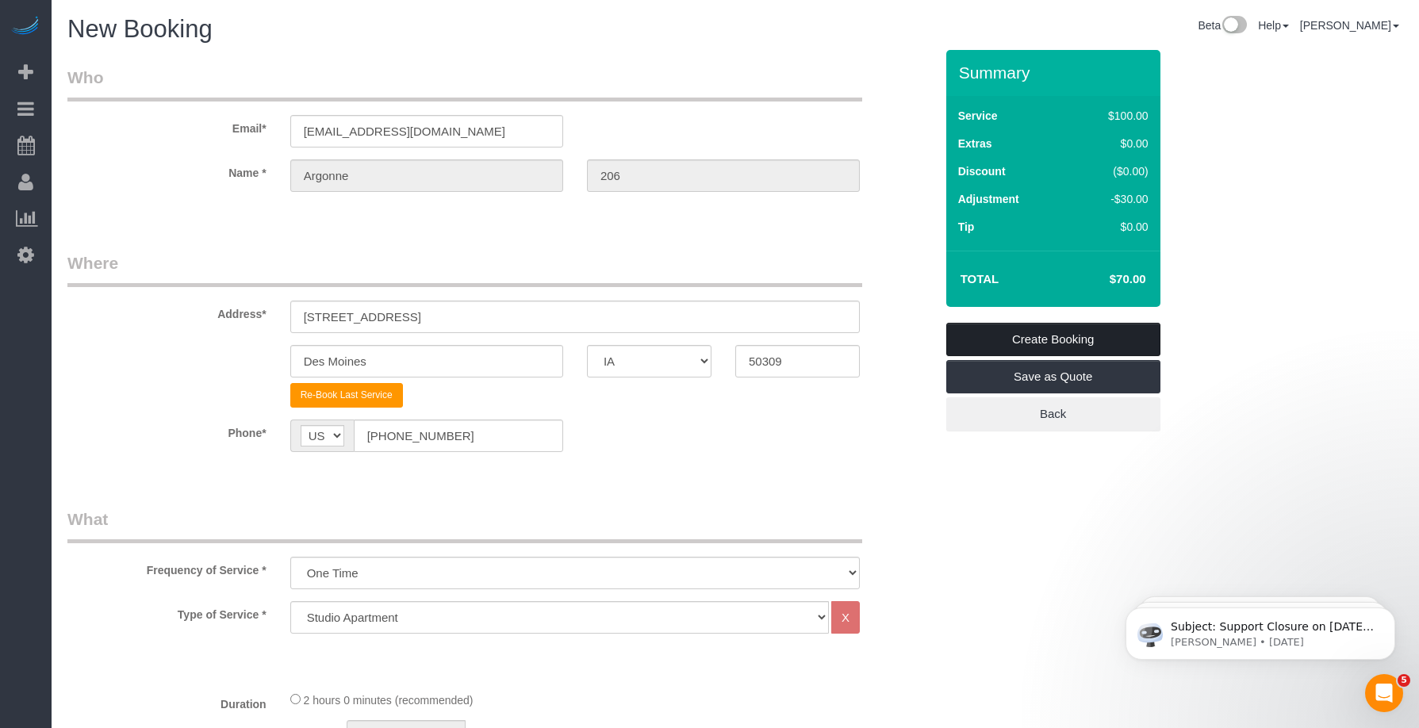
drag, startPoint x: 1085, startPoint y: 344, endPoint x: 1092, endPoint y: 353, distance: 11.3
click at [1085, 344] on link "Create Booking" at bounding box center [1053, 339] width 214 height 33
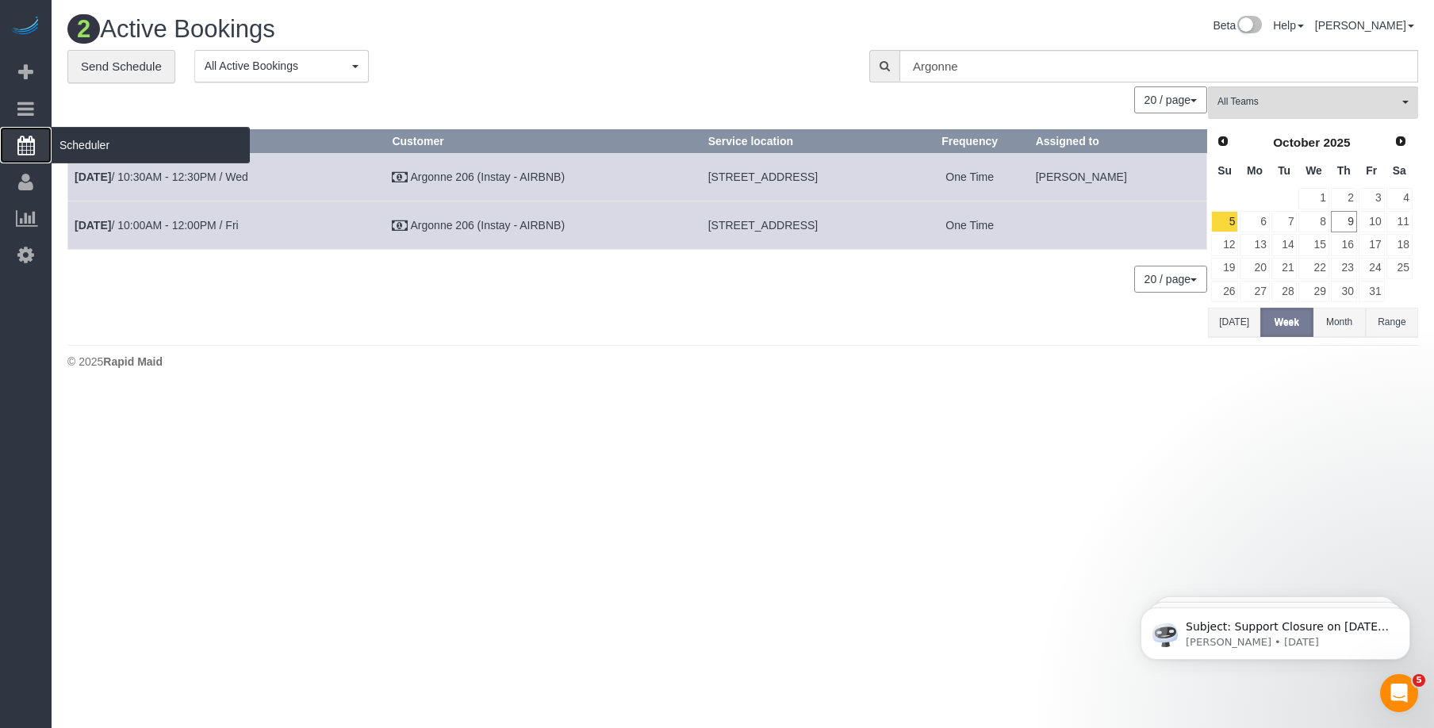
click at [63, 150] on span "Scheduler" at bounding box center [151, 145] width 198 height 36
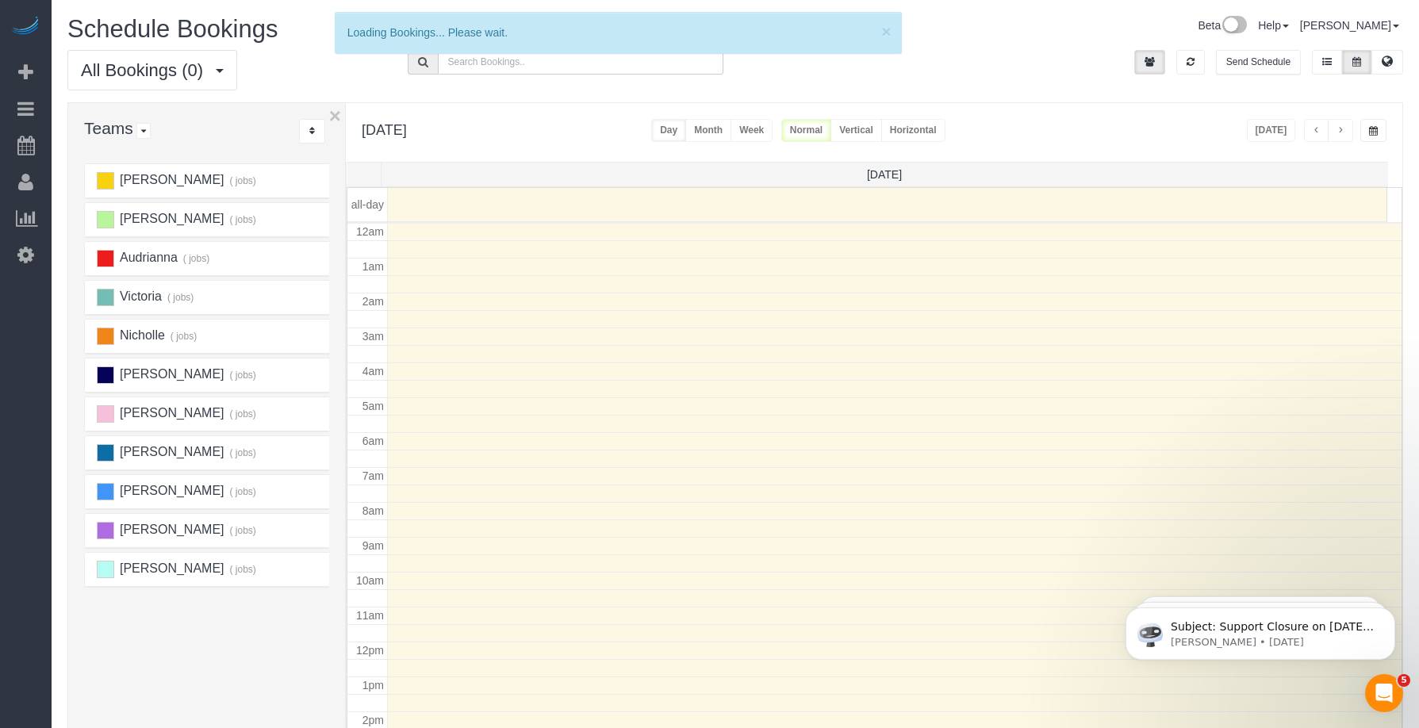
scroll to position [210, 0]
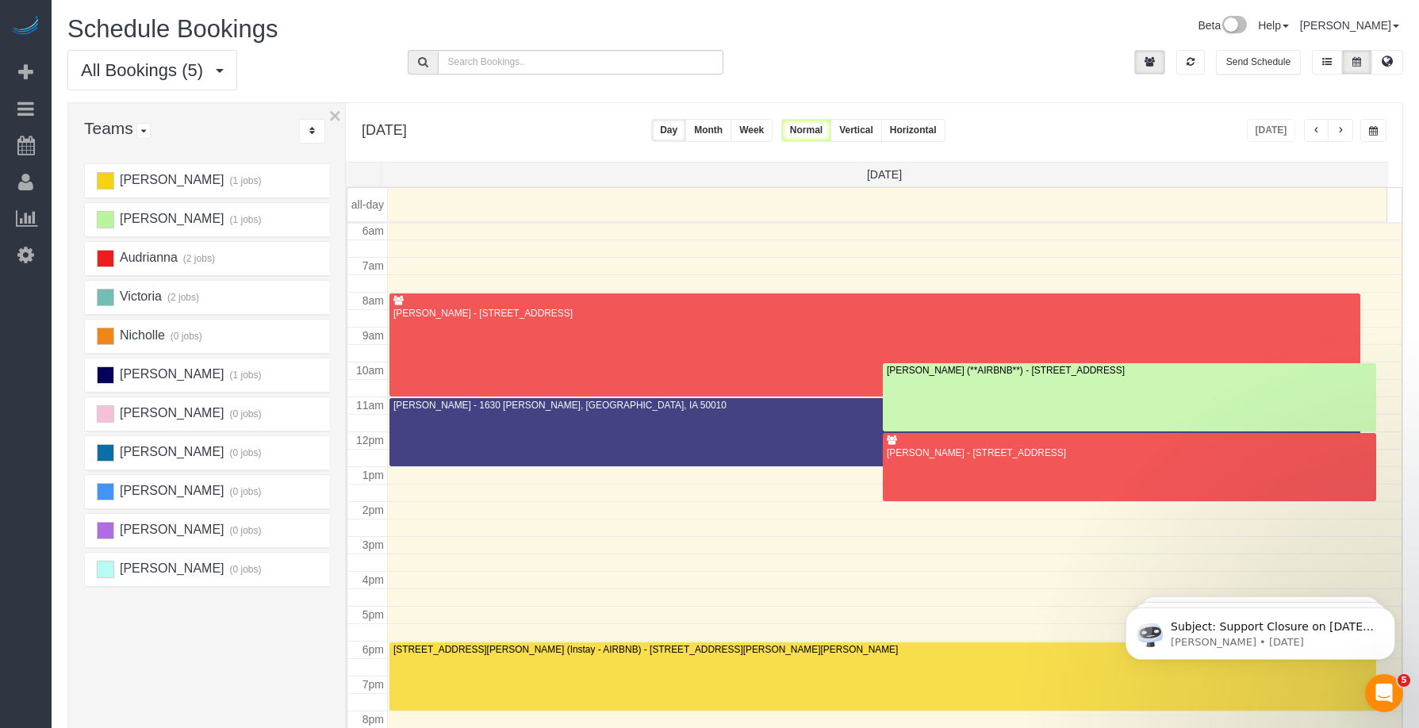
click at [1347, 131] on button "button" at bounding box center [1340, 130] width 25 height 23
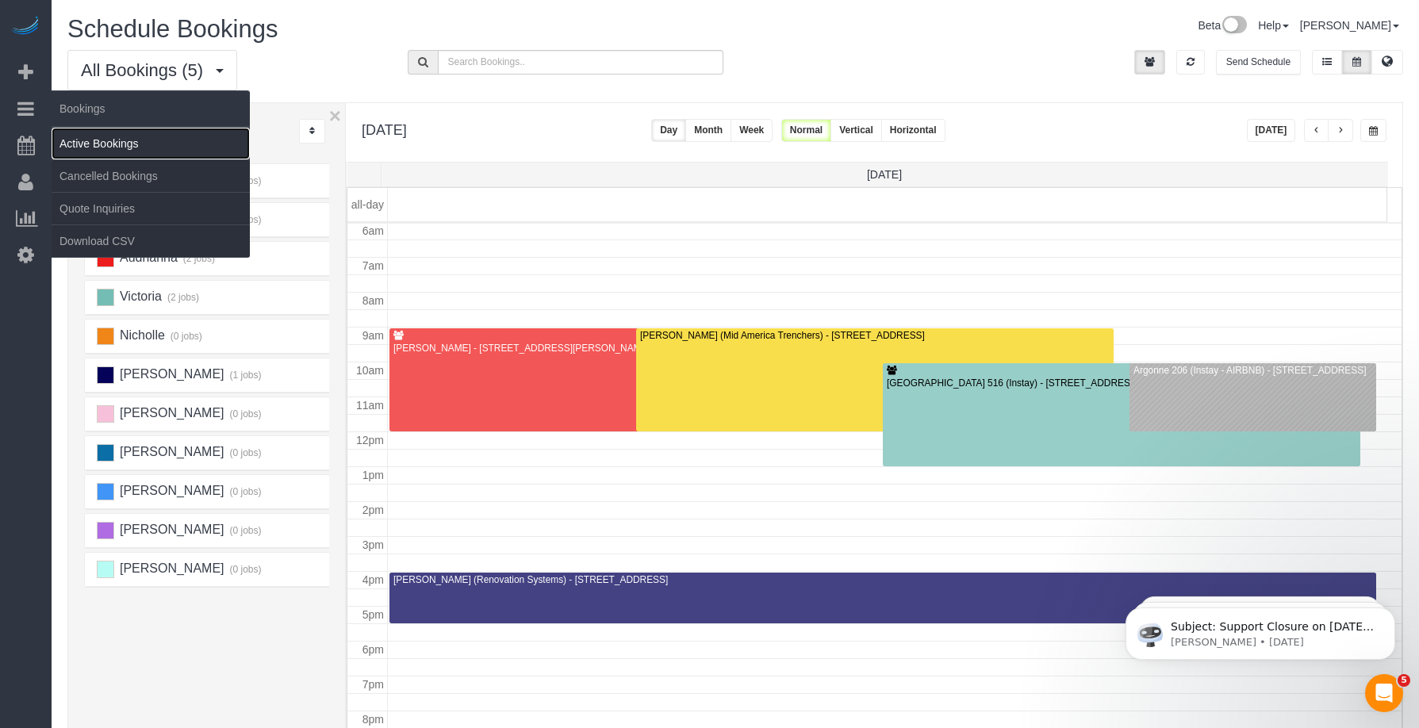
click at [118, 135] on link "Active Bookings" at bounding box center [151, 144] width 198 height 32
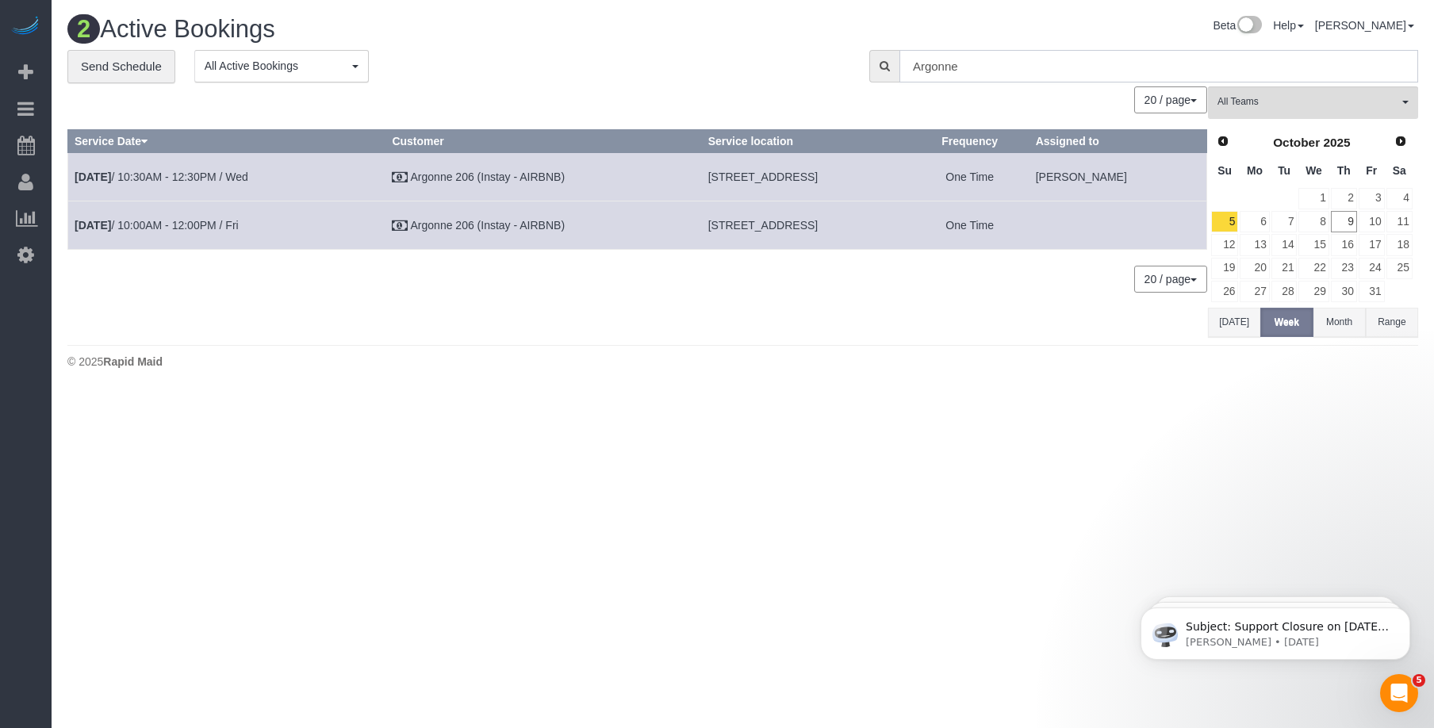
click at [854, 65] on div "**********" at bounding box center [743, 66] width 1375 height 33
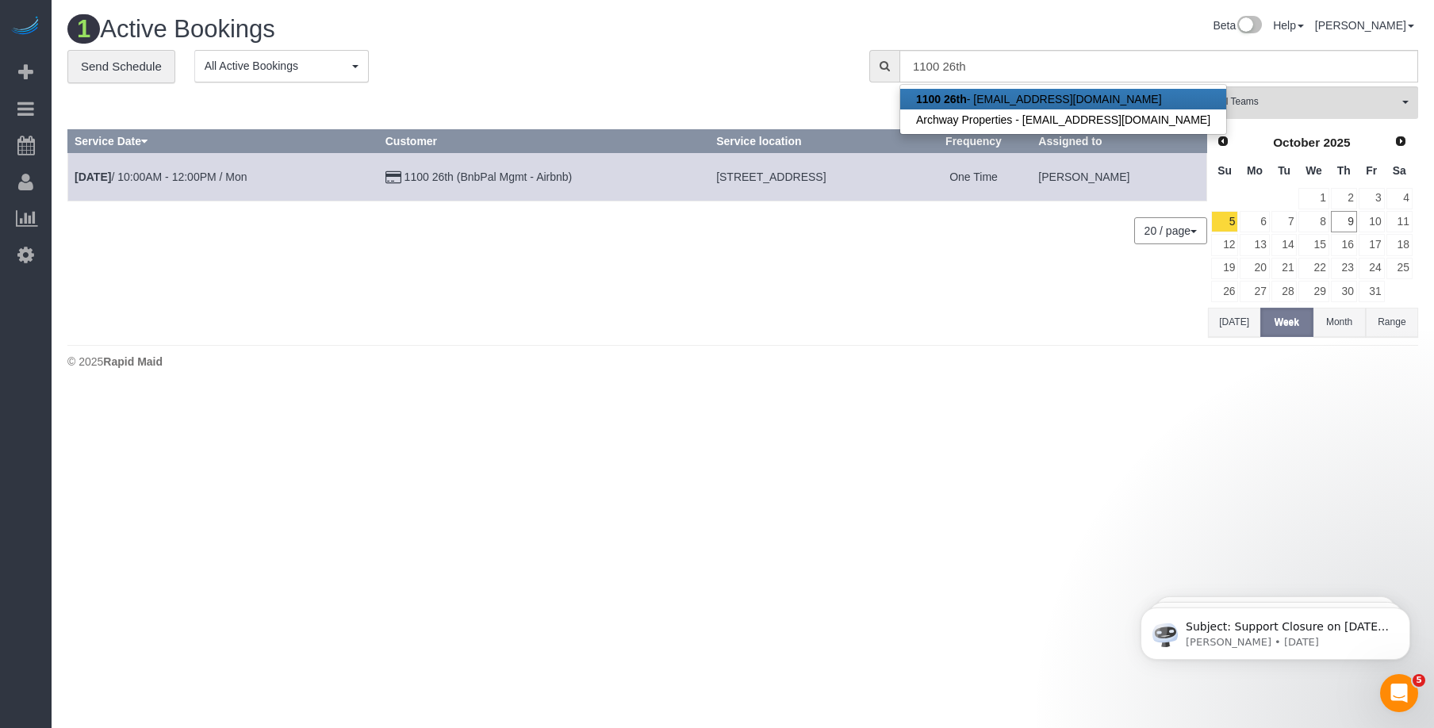
click at [981, 97] on link "1100 26th - [EMAIL_ADDRESS][DOMAIN_NAME]" at bounding box center [1063, 99] width 326 height 21
type input "[EMAIL_ADDRESS][DOMAIN_NAME]"
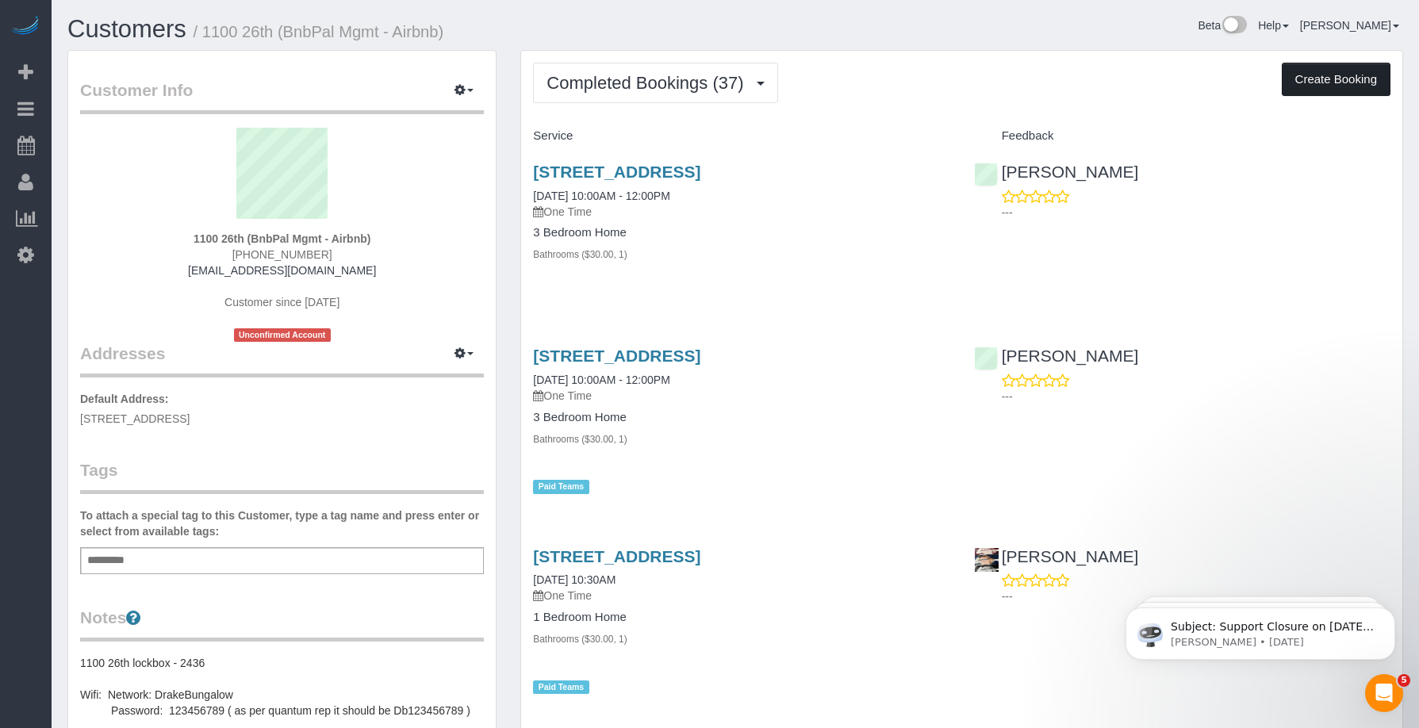
click at [1356, 75] on button "Create Booking" at bounding box center [1336, 79] width 109 height 33
select select "IA"
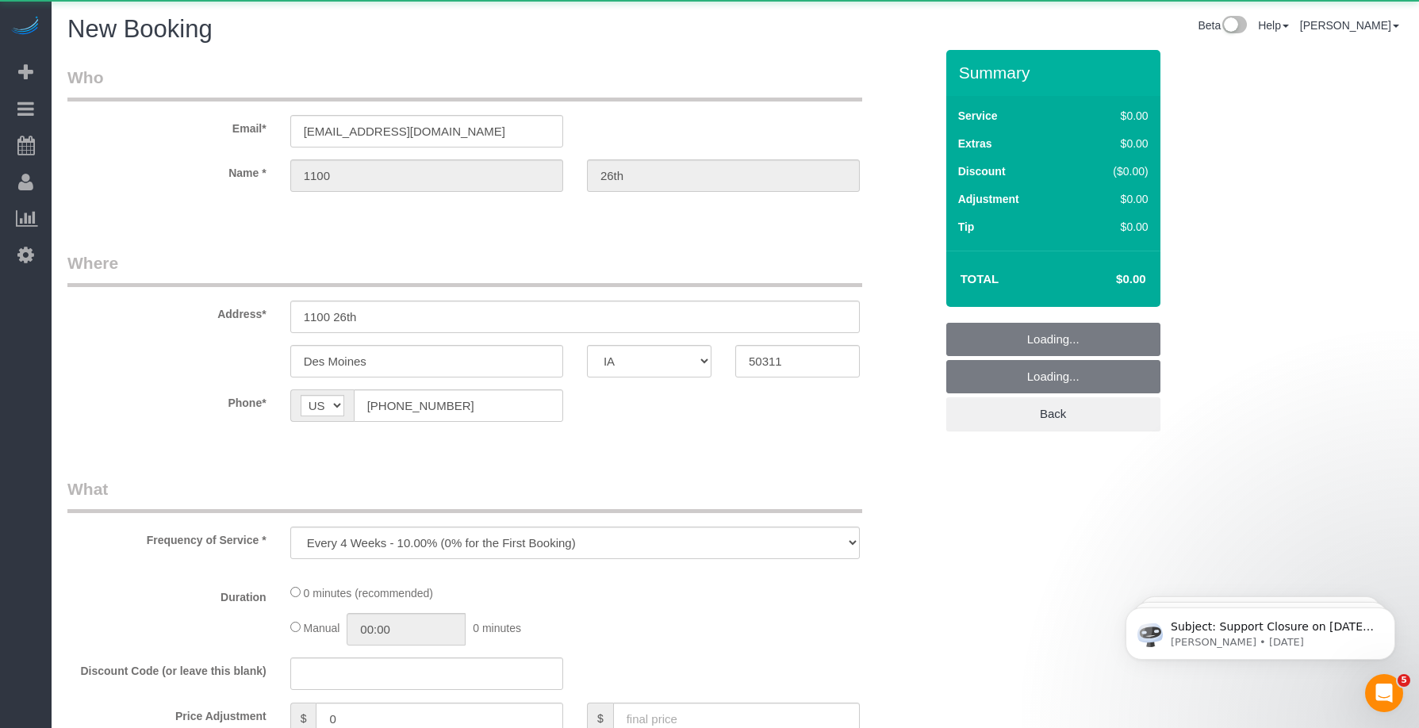
select select "object:5731"
select select "string:fspay-cb999f4b-849f-4471-b292-d26374d425e8"
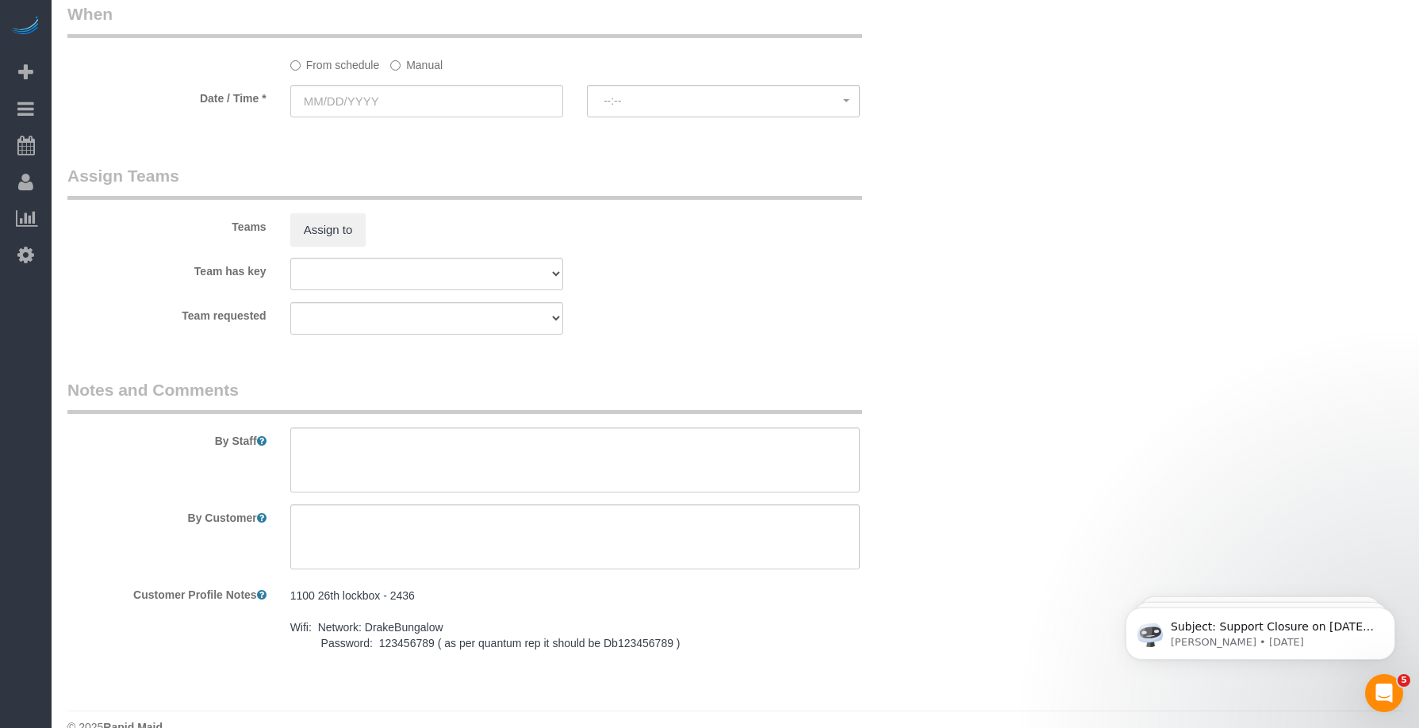
scroll to position [1143, 0]
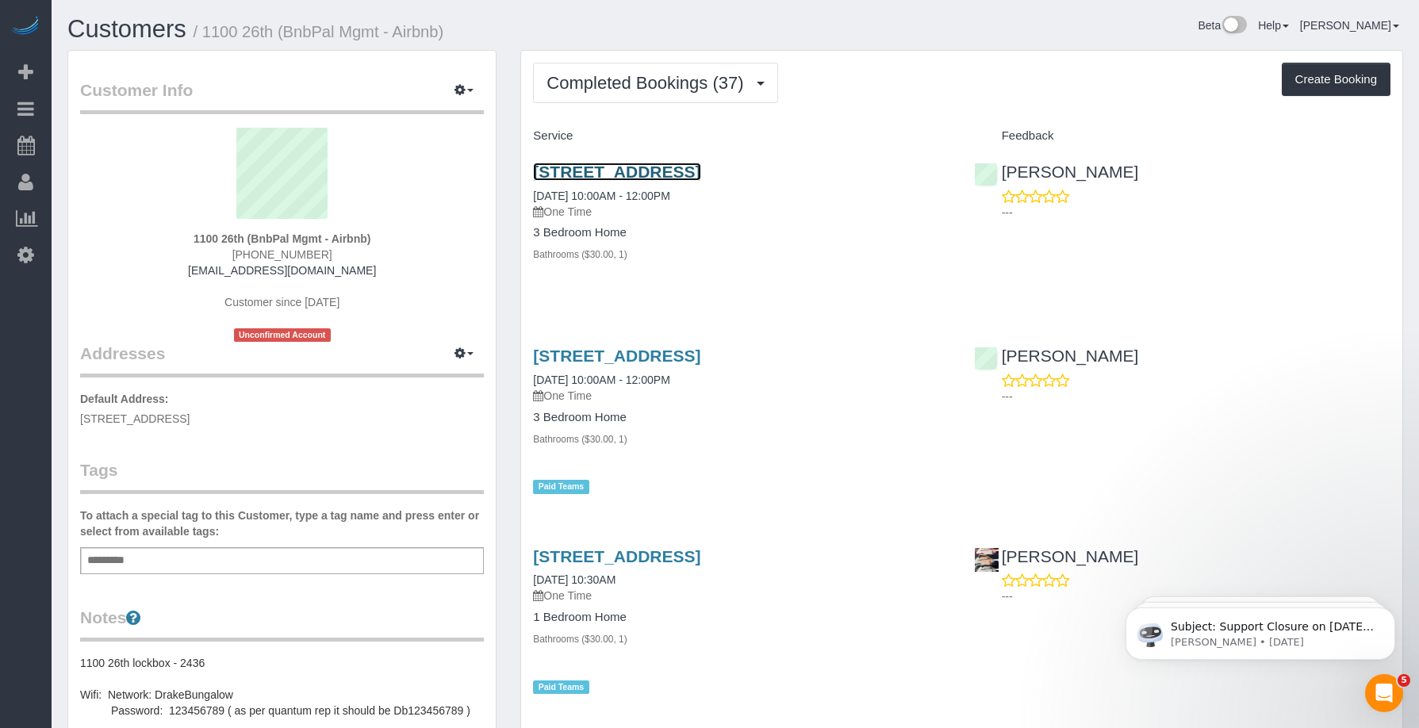
click at [651, 175] on link "[STREET_ADDRESS]" at bounding box center [616, 172] width 167 height 18
click at [1354, 63] on button "Create Booking" at bounding box center [1336, 79] width 109 height 33
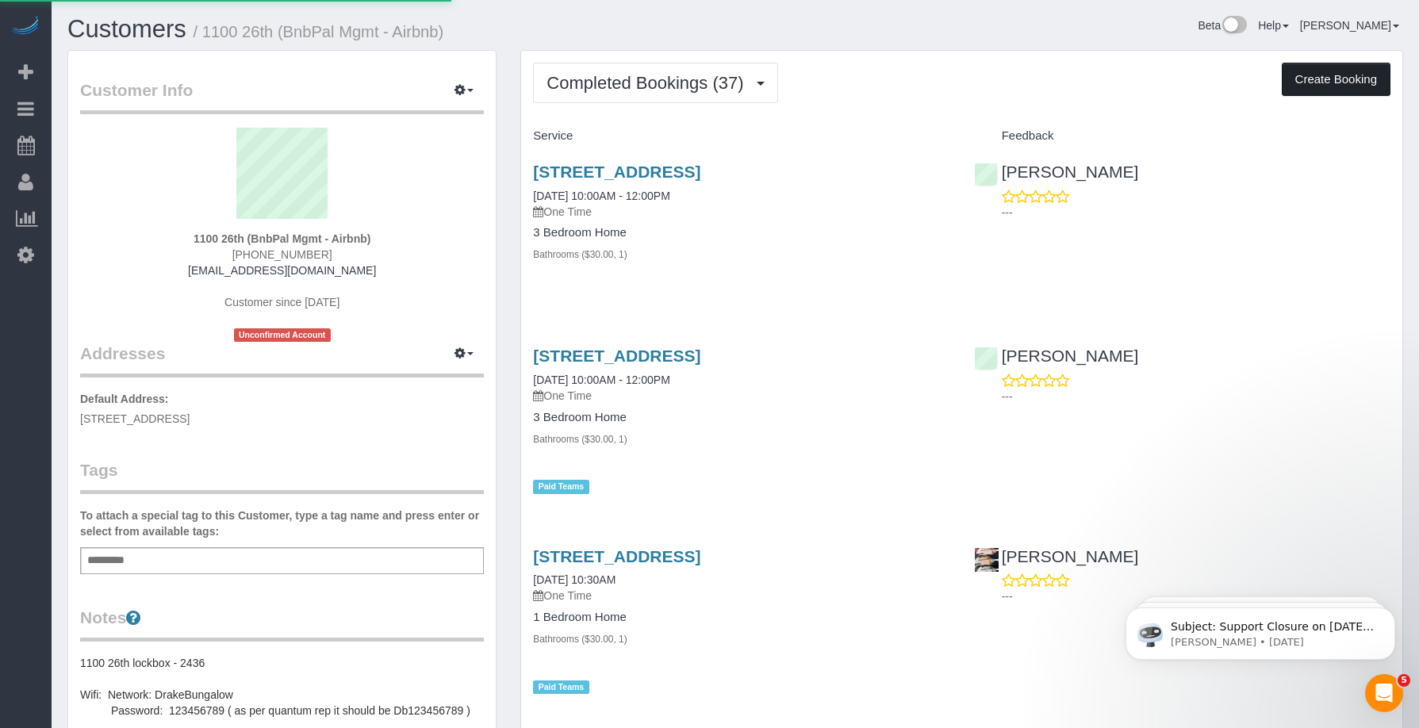
select select "IA"
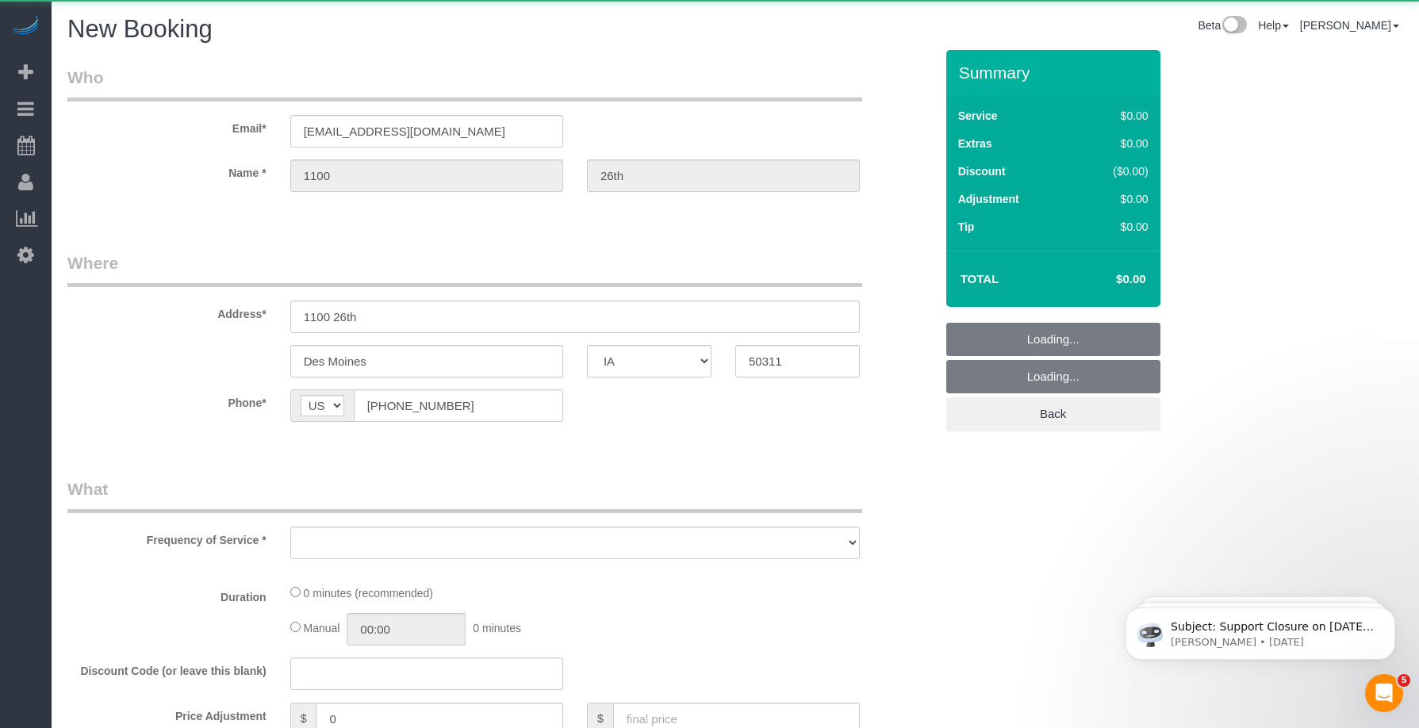
select select "object:7259"
select select "string:fspay-cb999f4b-849f-4471-b292-d26374d425e8"
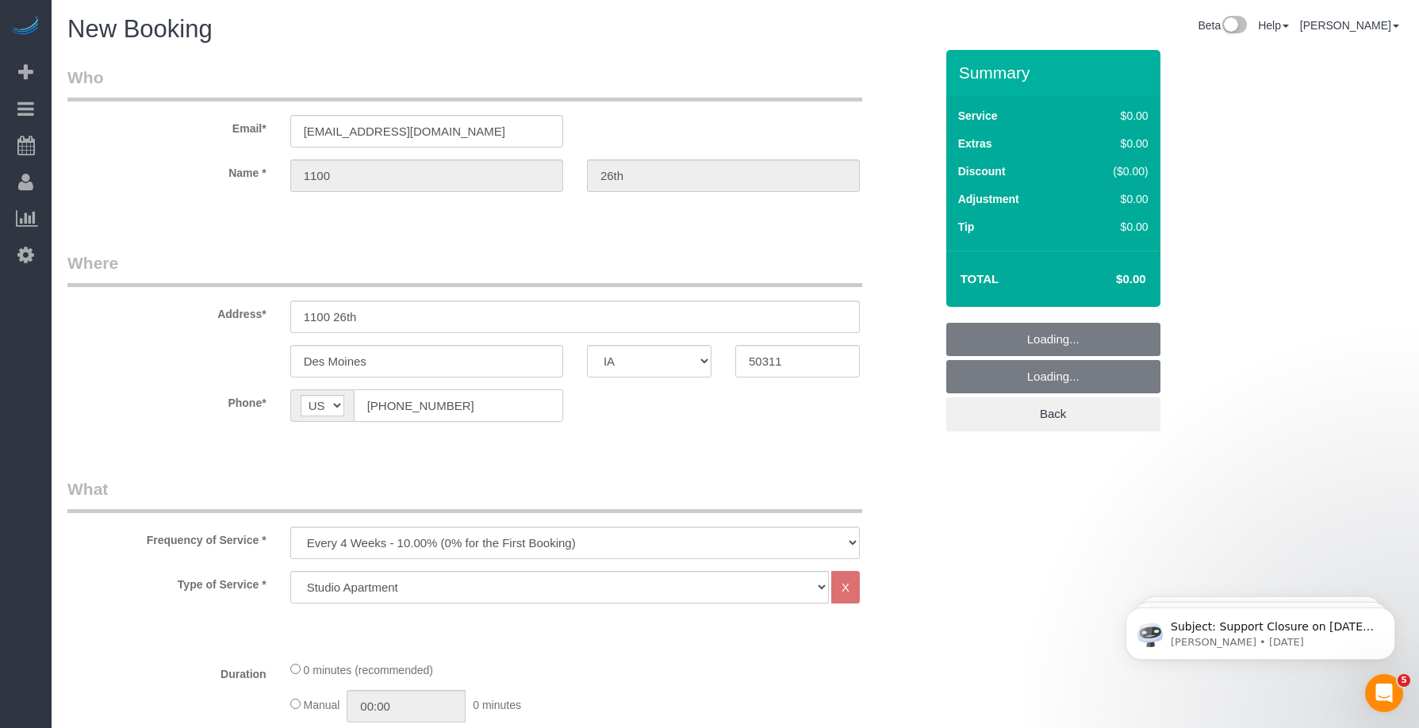
click at [523, 408] on input "[PHONE_NUMBER]" at bounding box center [458, 405] width 209 height 33
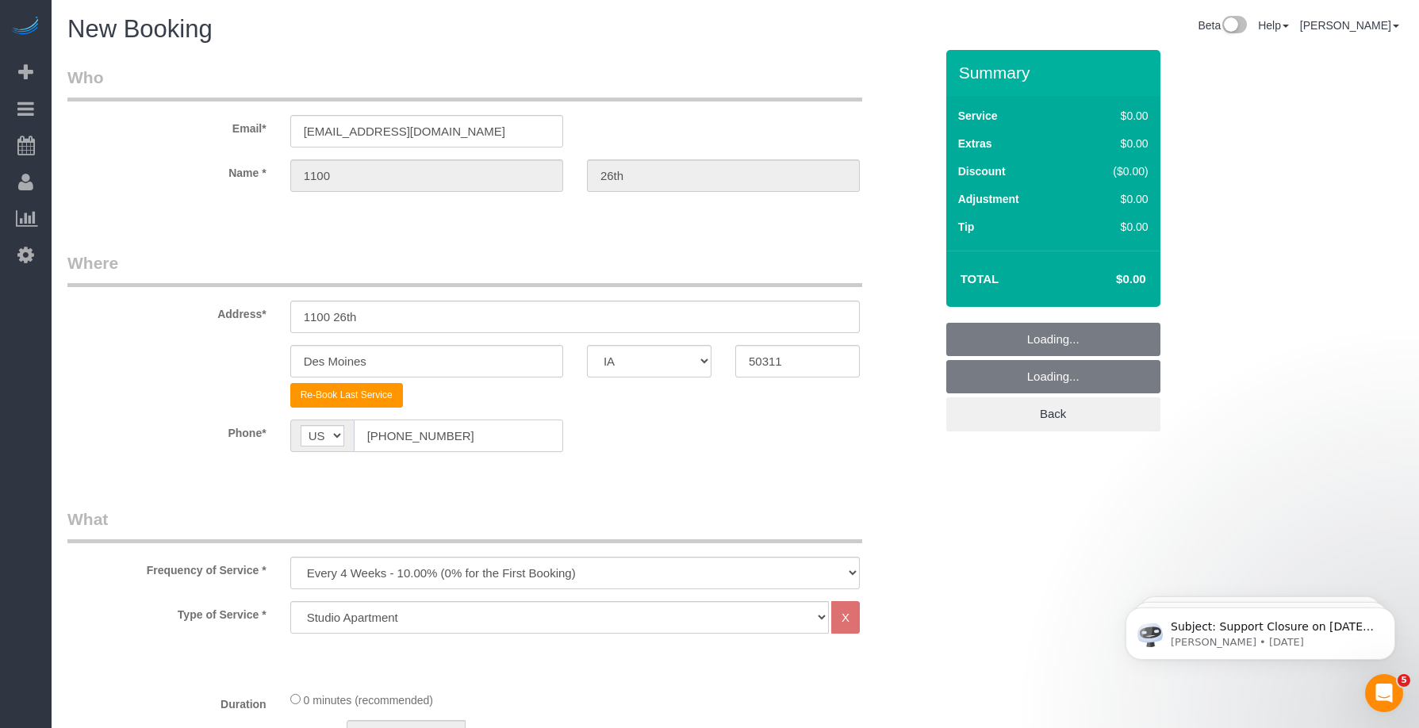
scroll to position [264, 0]
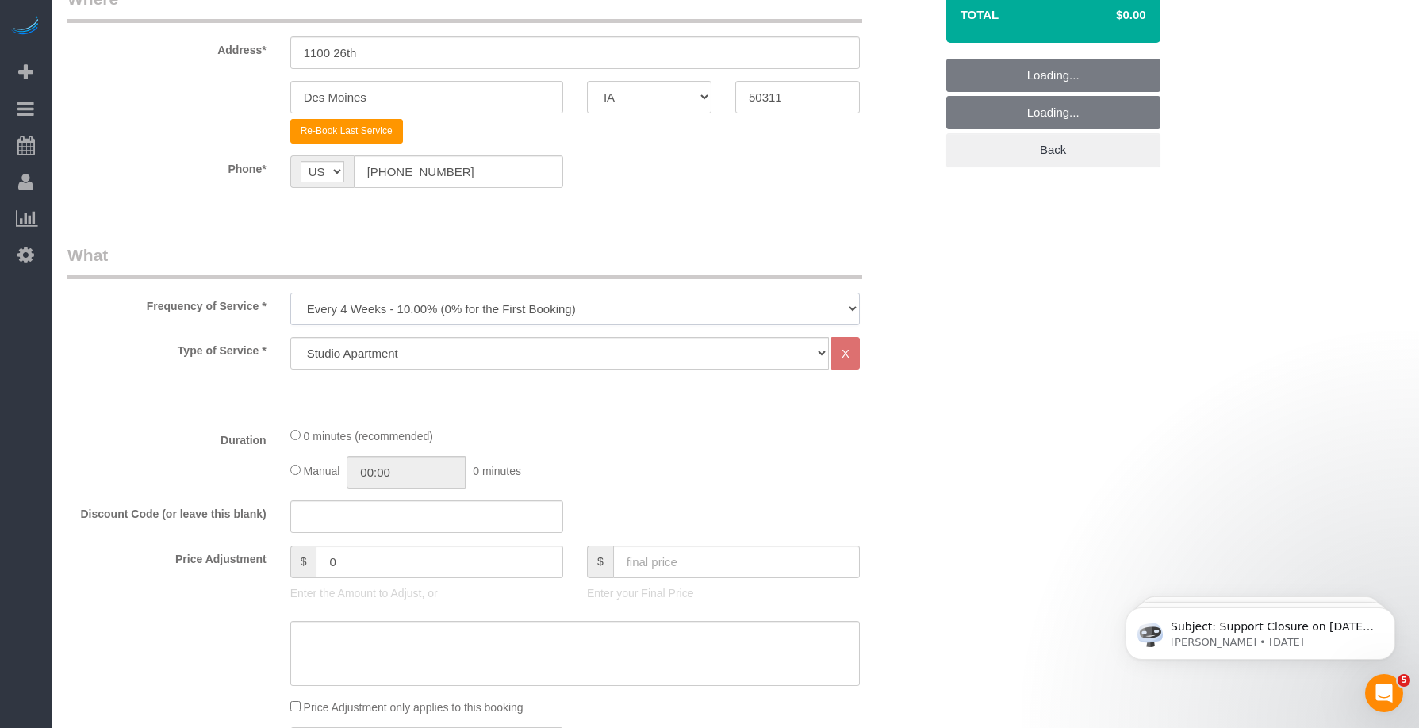
drag, startPoint x: 460, startPoint y: 300, endPoint x: 409, endPoint y: 318, distance: 53.9
click at [461, 300] on select "Every 6 Weeks (0% for the First Booking) One Time Every 8 Weeks (0% for the Fir…" at bounding box center [575, 309] width 570 height 33
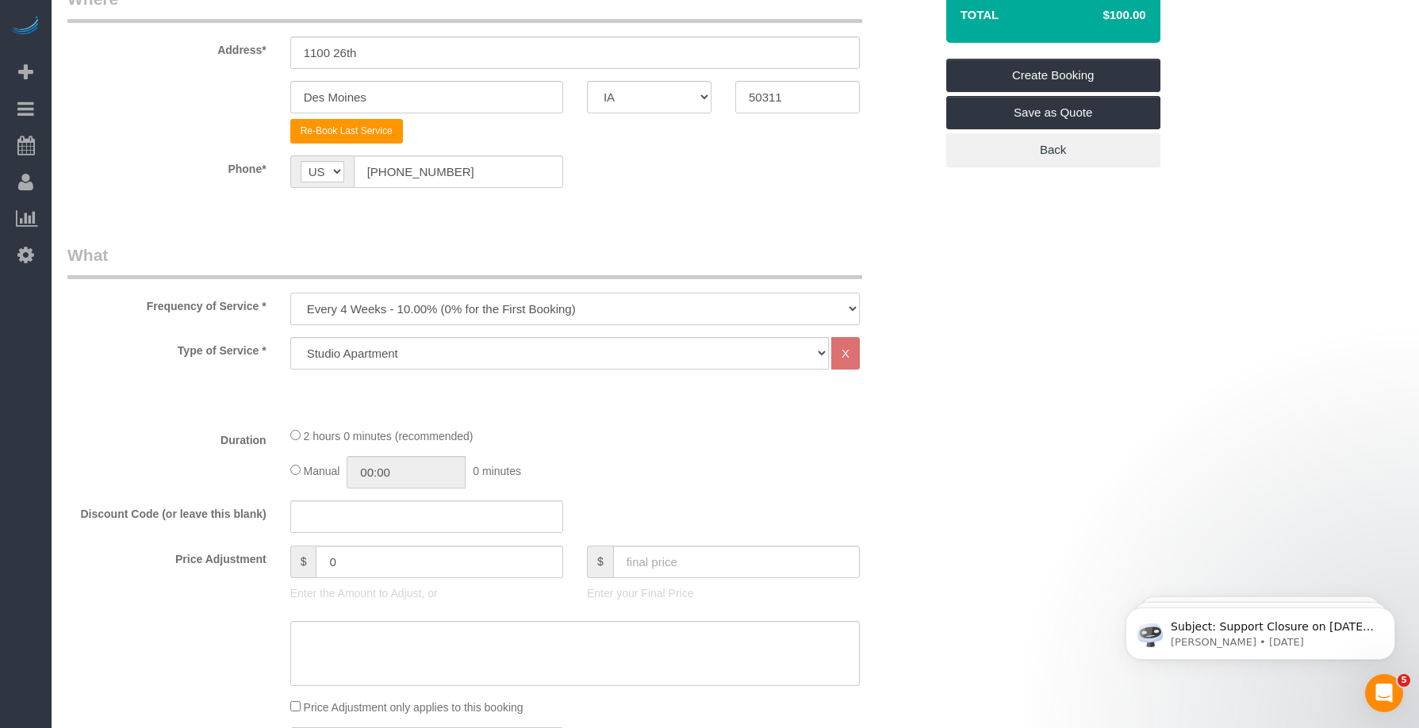
select select "object:7284"
click at [290, 293] on select "Every 6 Weeks (0% for the First Booking) One Time Every 8 Weeks (0% for the Fir…" at bounding box center [575, 309] width 570 height 33
click at [478, 388] on div "Type of Service * Studio Apartment 1 Bedroom Home 2 Bedroom Home 3 Bedroom Home…" at bounding box center [500, 375] width 867 height 77
drag, startPoint x: 414, startPoint y: 354, endPoint x: 413, endPoint y: 366, distance: 11.9
click at [414, 354] on select "Studio Apartment 1 Bedroom Home 2 Bedroom Home 3 Bedroom Home 4 Bedroom Home 5 …" at bounding box center [559, 353] width 539 height 33
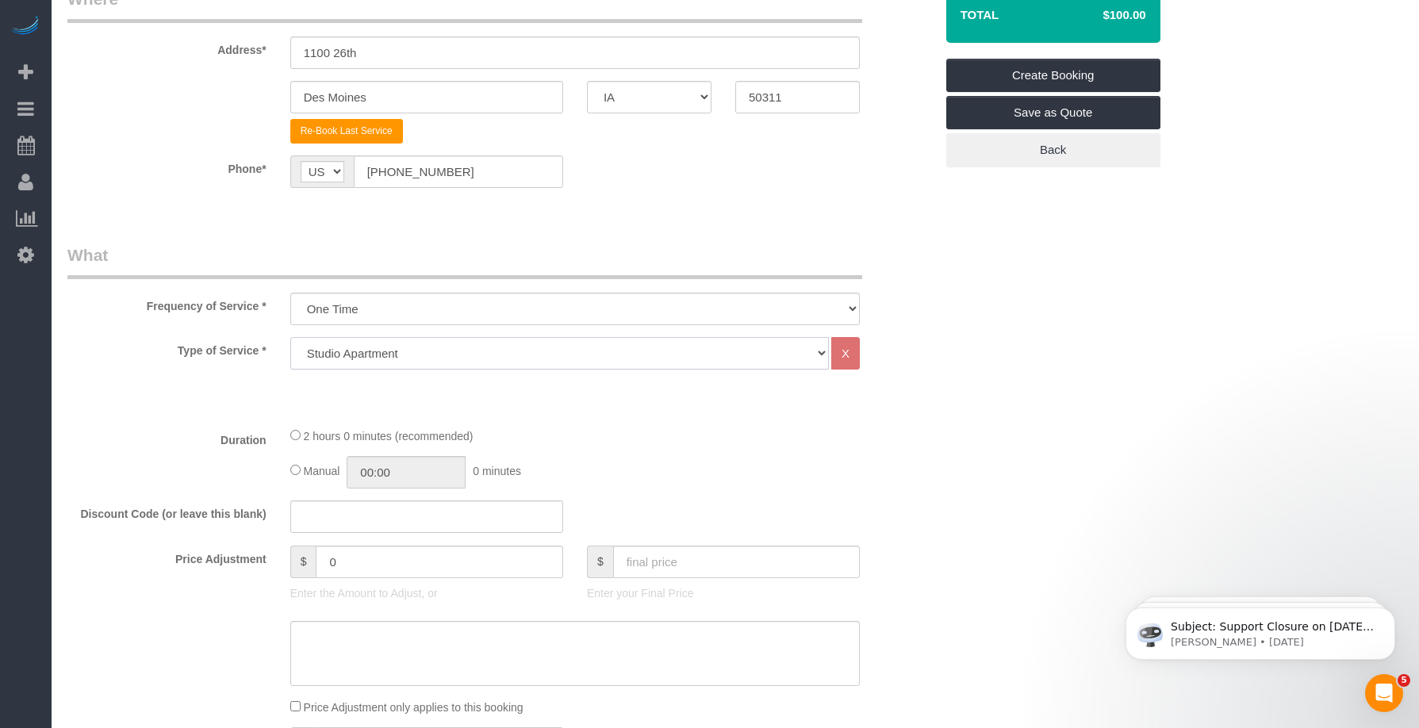
select select "19"
click at [290, 337] on select "Studio Apartment 1 Bedroom Home 2 Bedroom Home 3 Bedroom Home 4 Bedroom Home 5 …" at bounding box center [559, 353] width 539 height 33
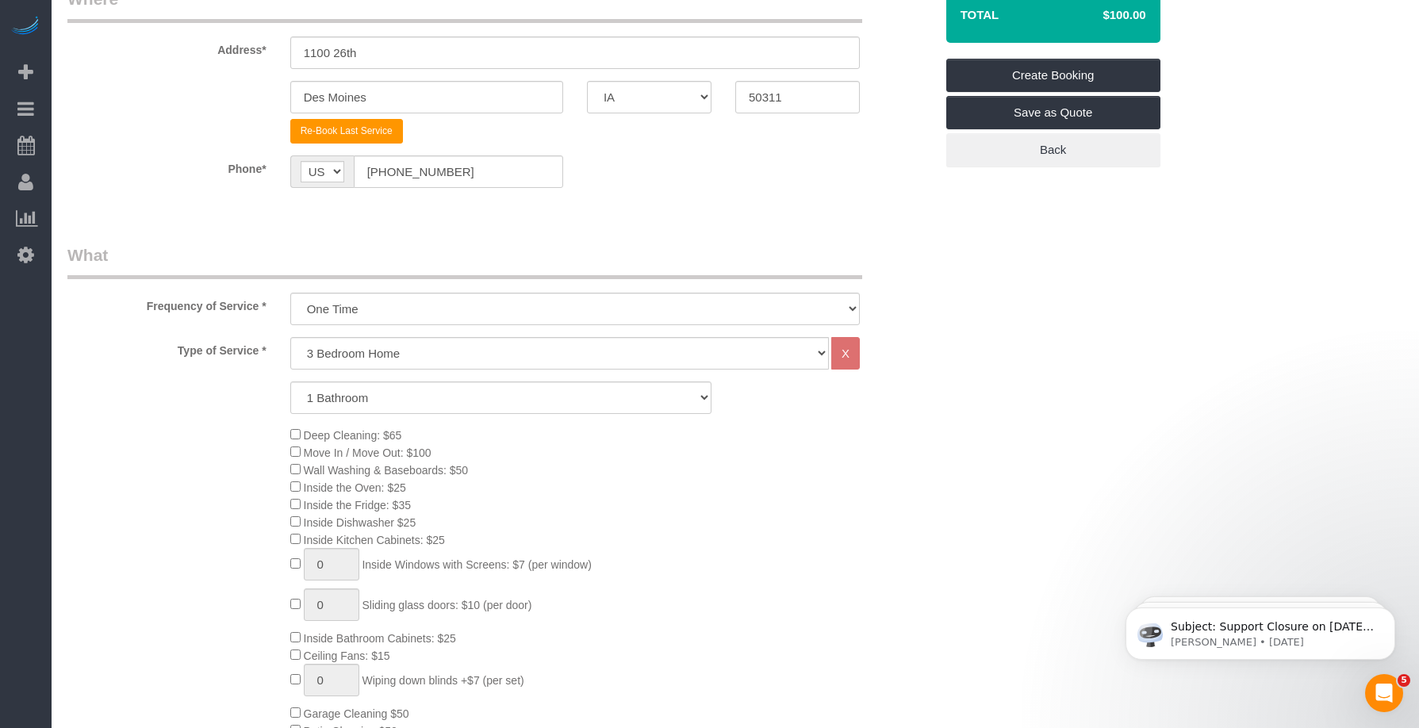
click at [559, 462] on div "Deep Cleaning: $65 Move In / Move Out: $100 Wall Washing & Baseboards: $50 Insi…" at bounding box center [612, 600] width 668 height 348
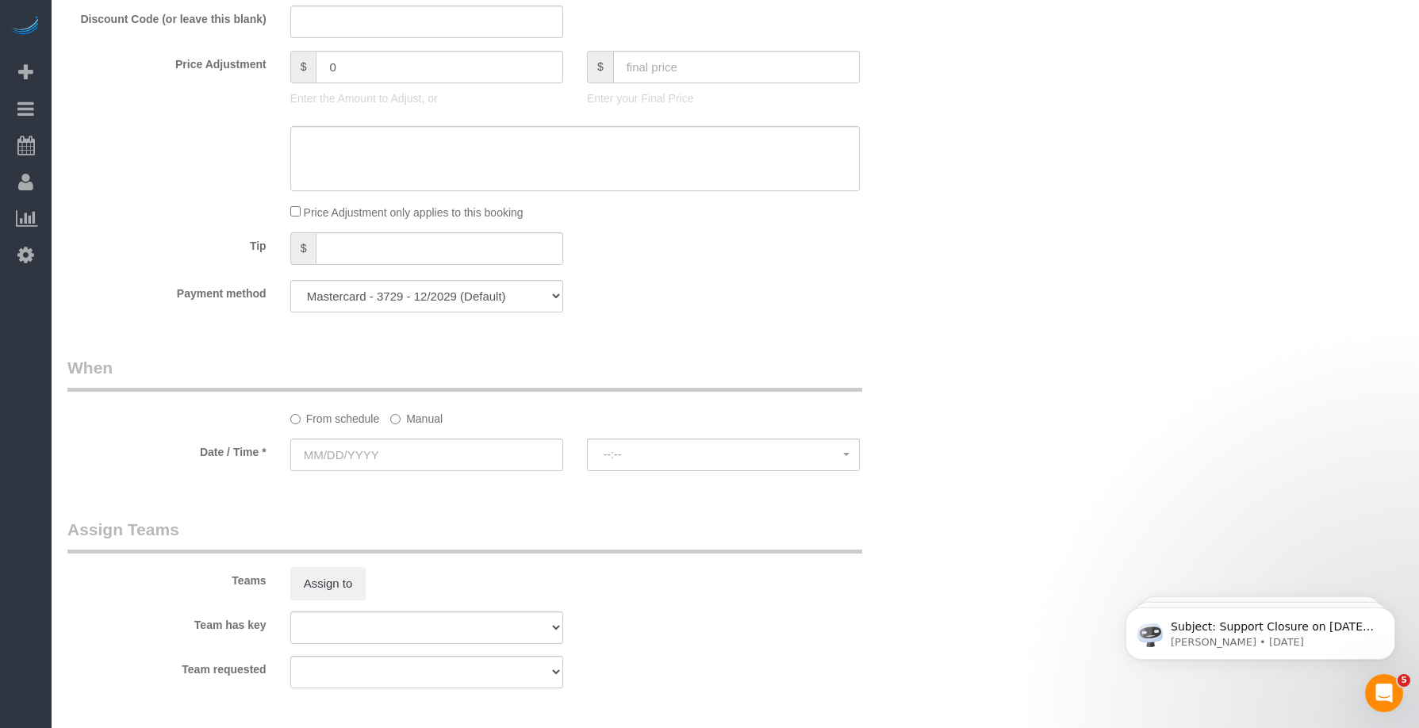
scroll to position [1190, 0]
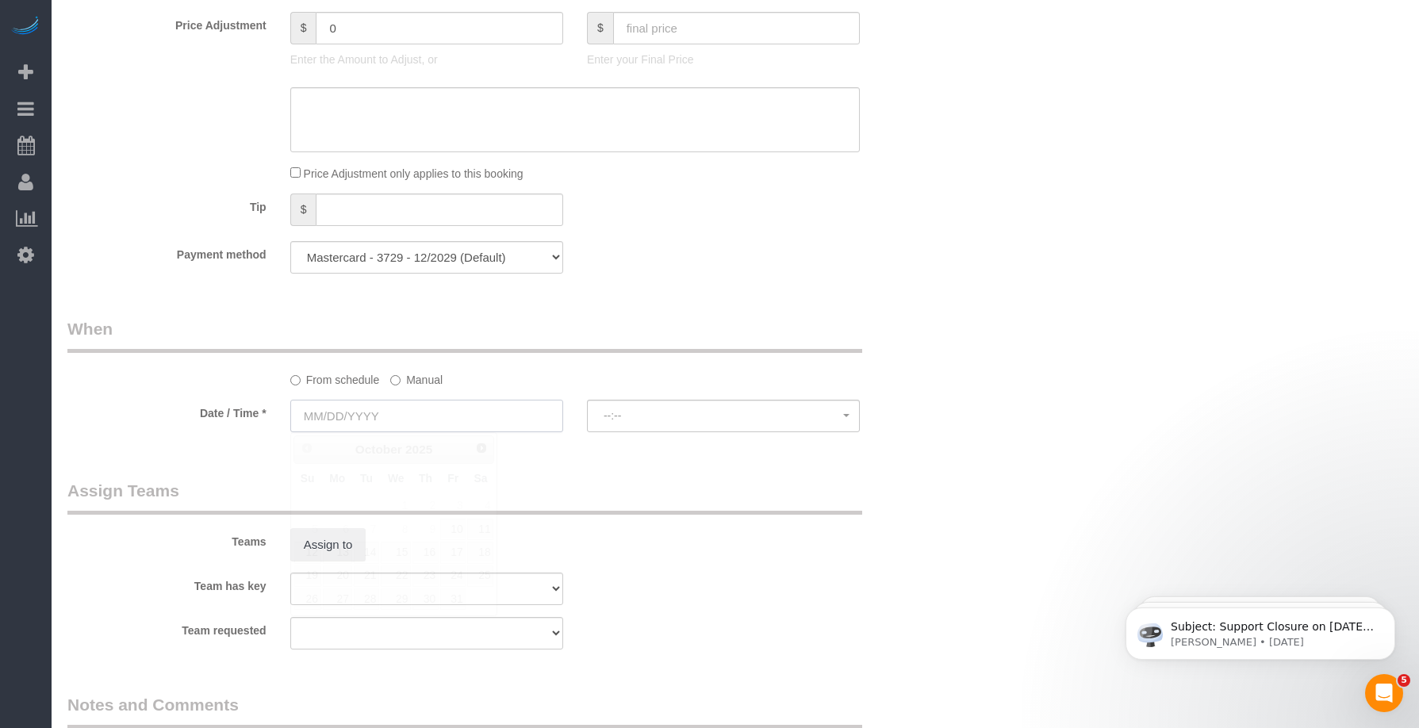
click at [419, 409] on input "text" at bounding box center [426, 416] width 273 height 33
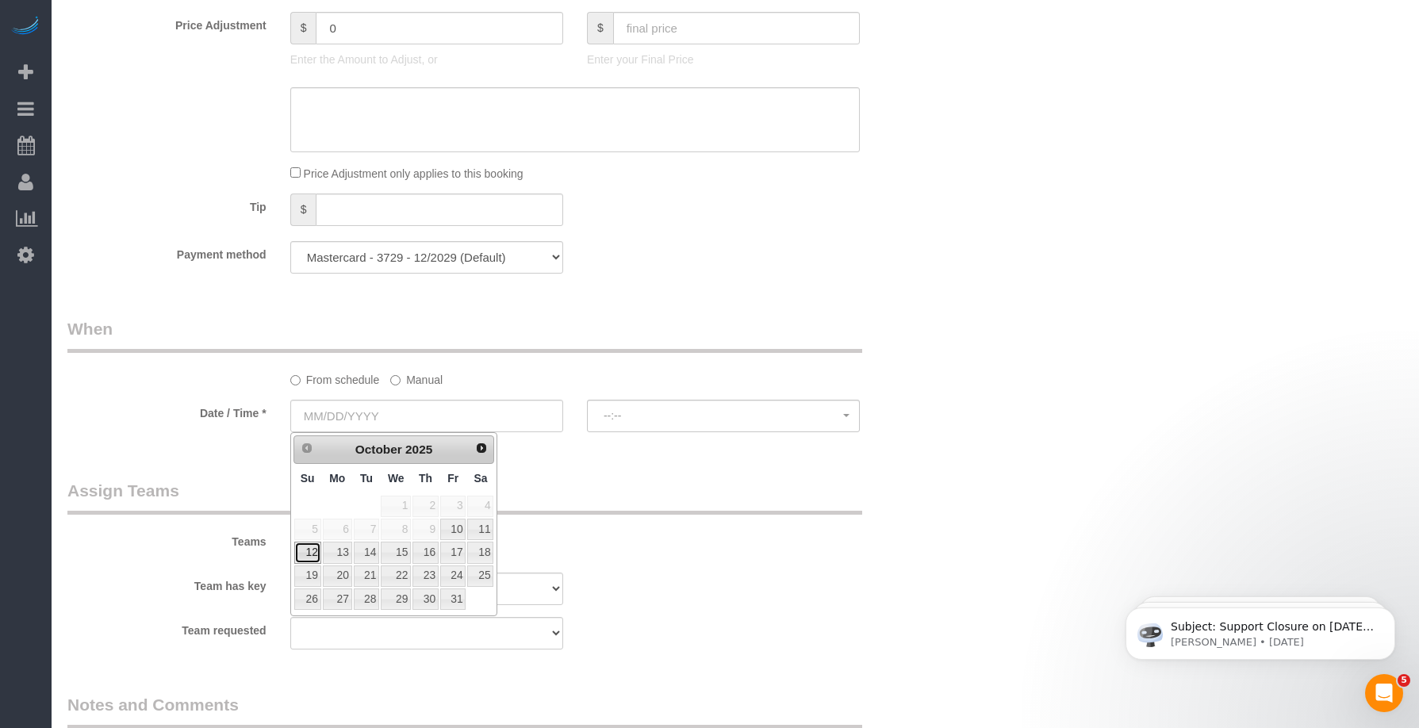
click at [307, 554] on link "12" at bounding box center [307, 552] width 27 height 21
type input "[DATE]"
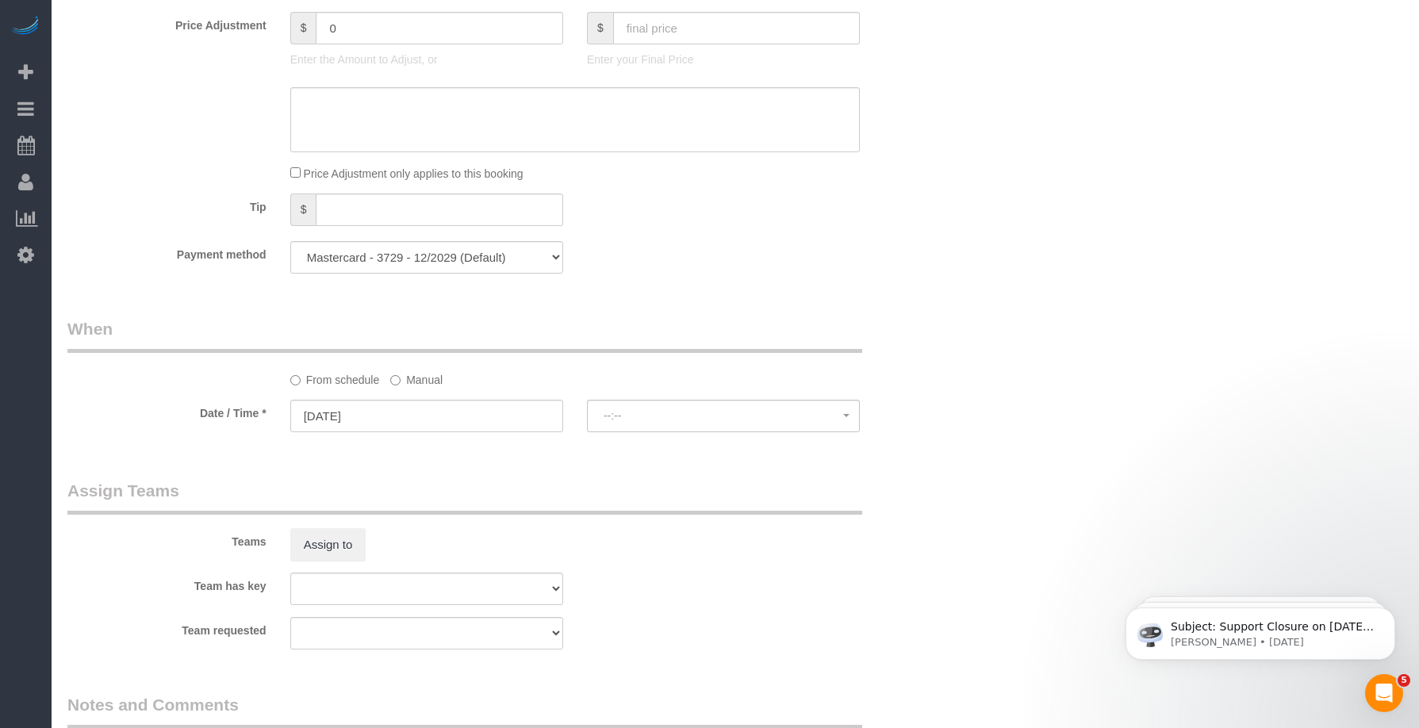
drag, startPoint x: 627, startPoint y: 472, endPoint x: 635, endPoint y: 466, distance: 9.7
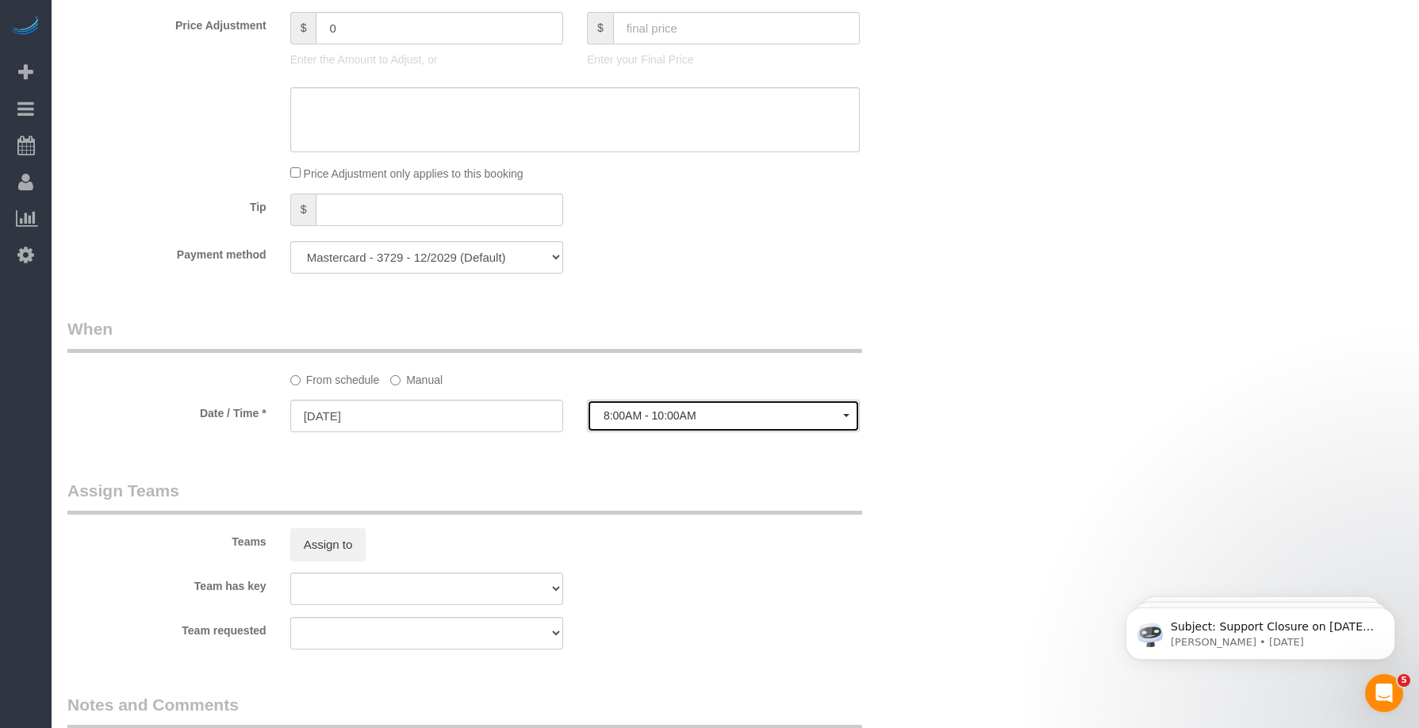
click at [666, 420] on span "8:00AM - 10:00AM" at bounding box center [724, 415] width 240 height 13
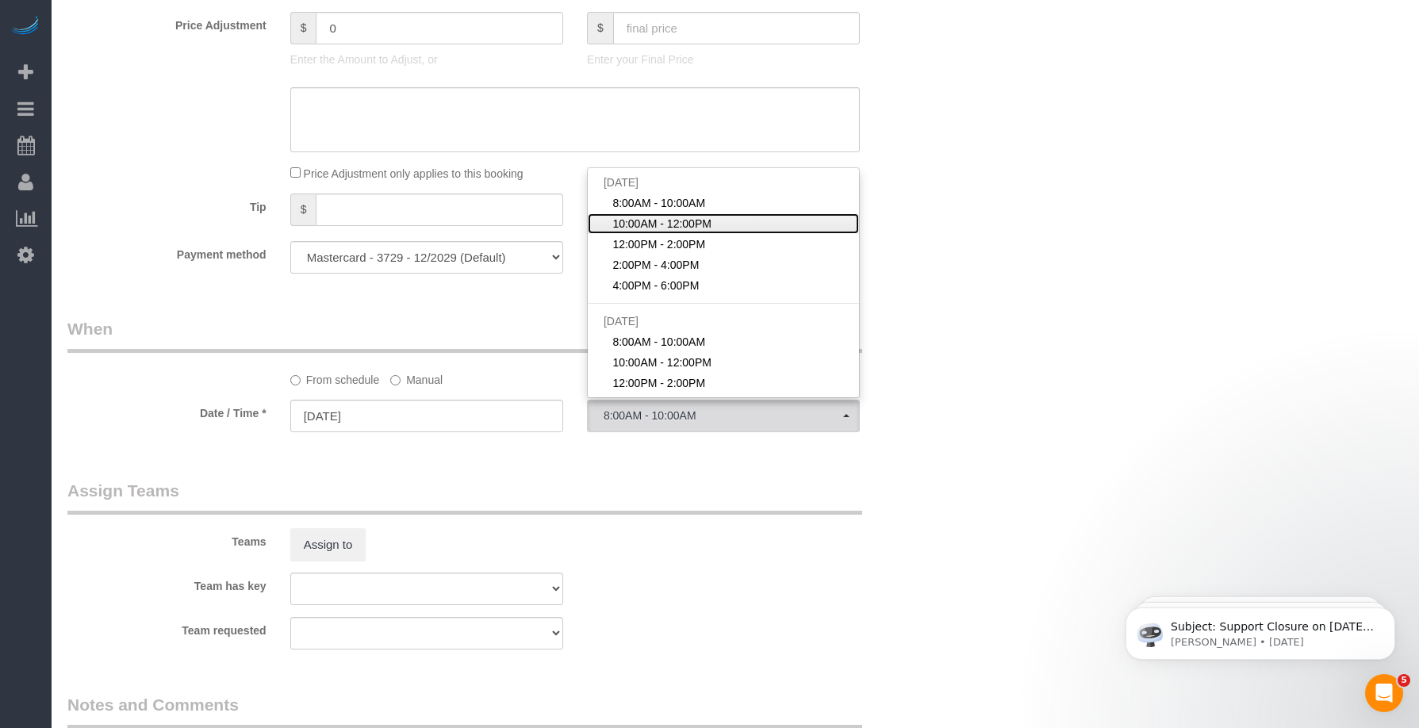
click at [663, 224] on span "10:00AM - 12:00PM" at bounding box center [661, 224] width 99 height 16
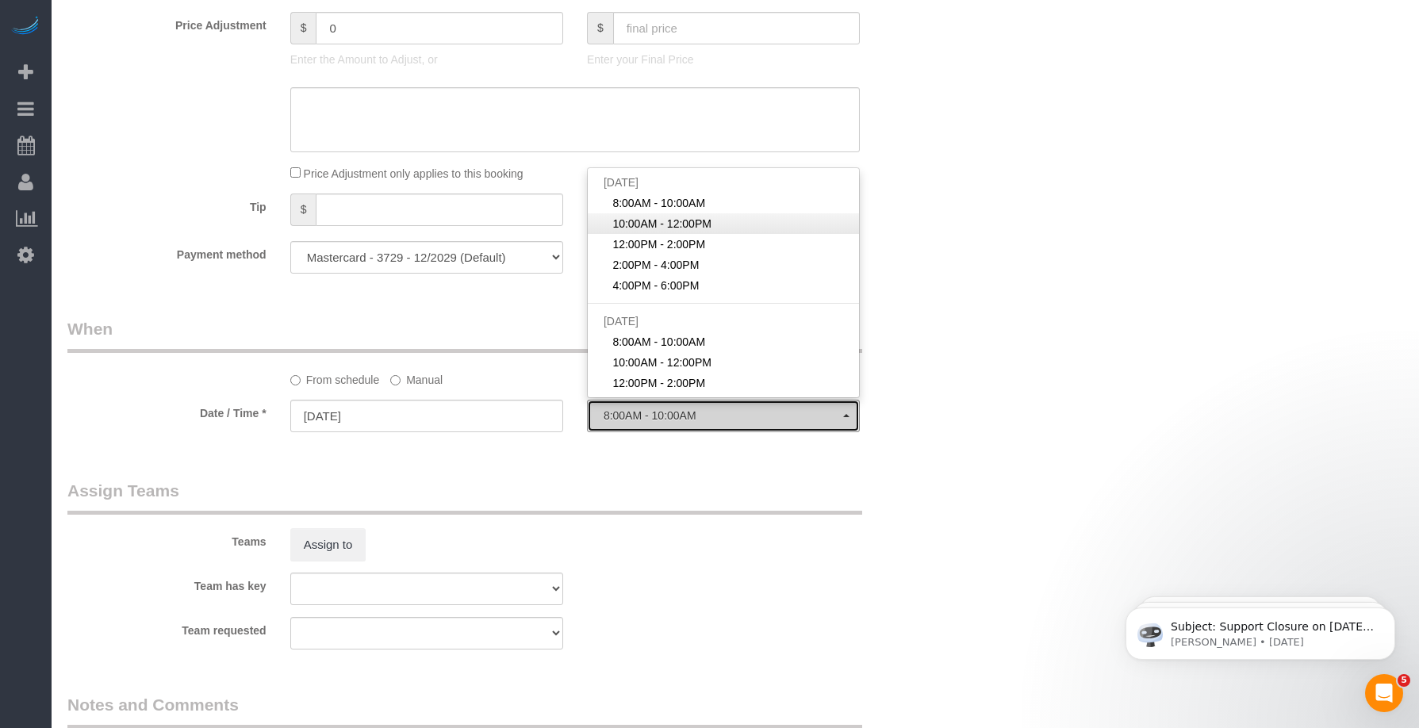
select select "spot27"
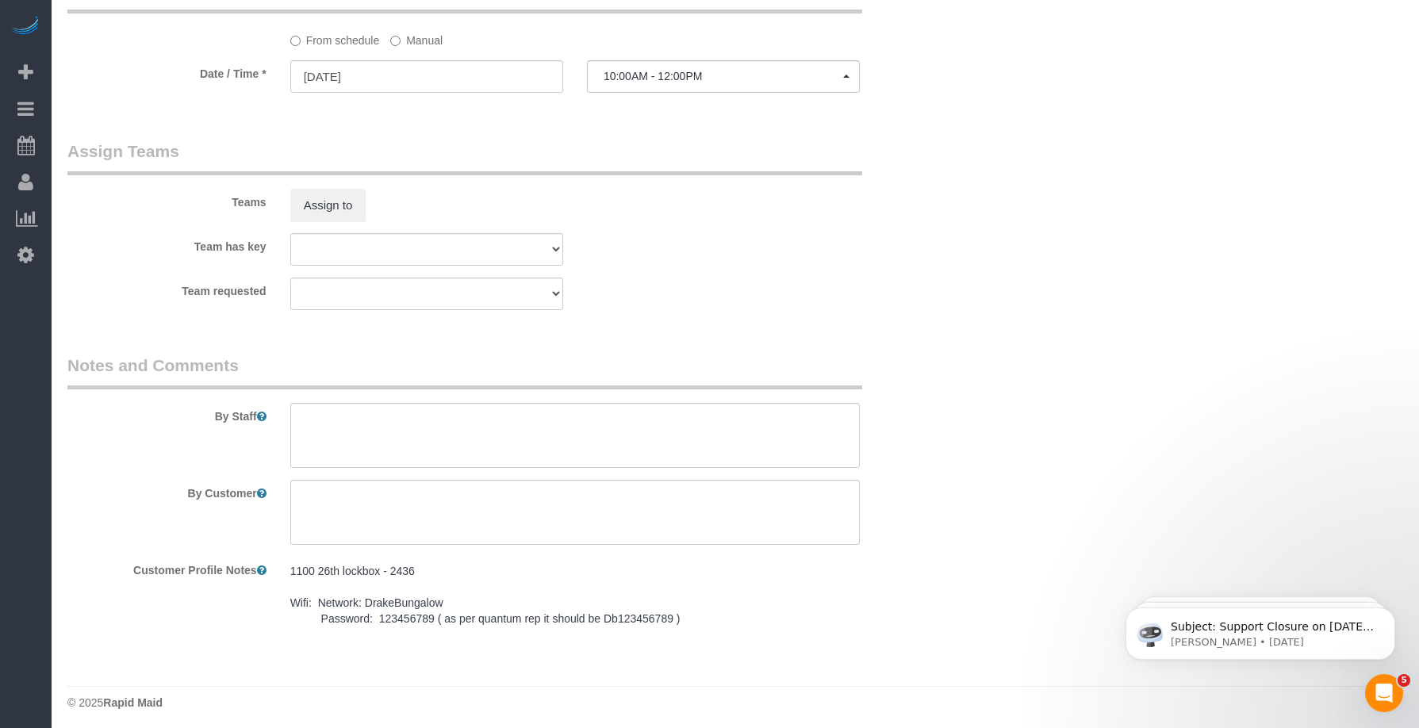
scroll to position [1535, 0]
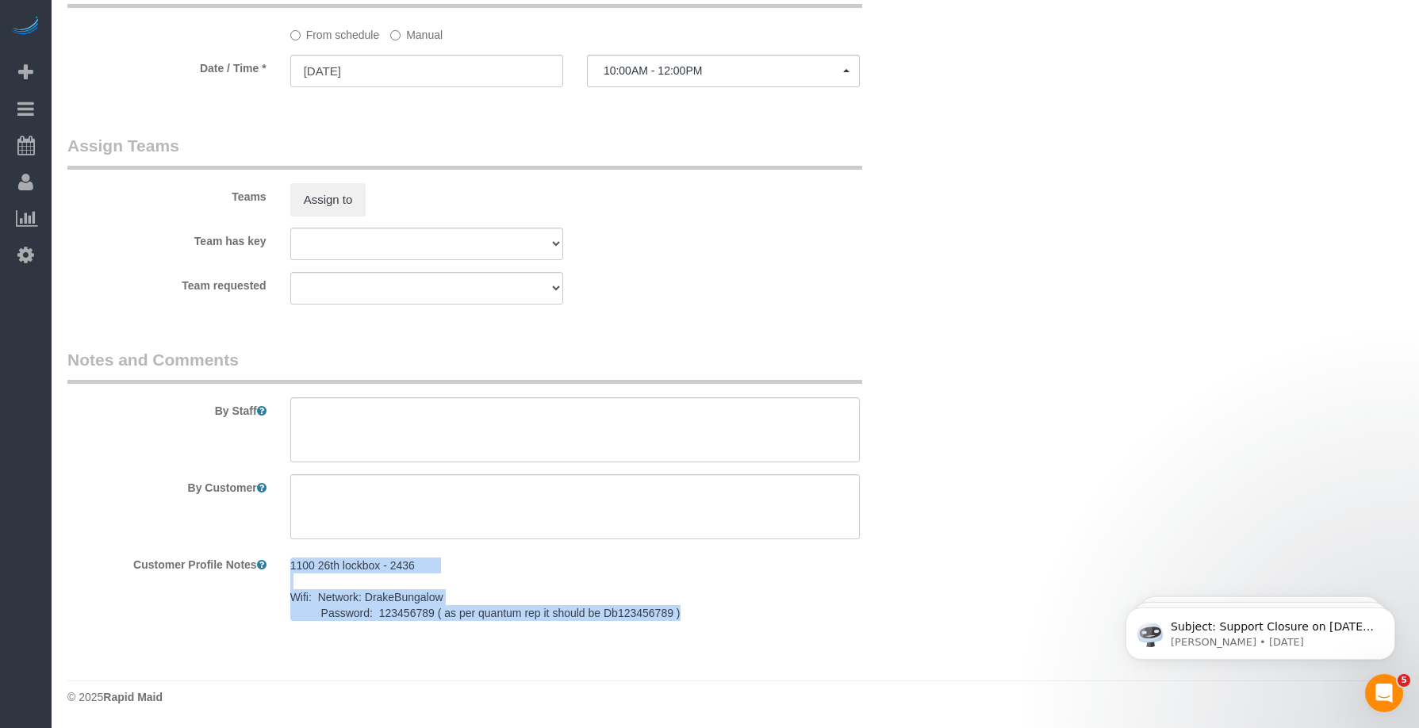
drag, startPoint x: 583, startPoint y: 597, endPoint x: 288, endPoint y: 558, distance: 297.6
click at [288, 558] on div "1100 26th lockbox - 2436 Wifi: Network: DrakeBungalow Password: 123456789 ( as …" at bounding box center [574, 590] width 593 height 78
copy pre "1100 26th lockbox - 2436 Wifi: Network: DrakeBungalow Password: 123456789 ( as …"
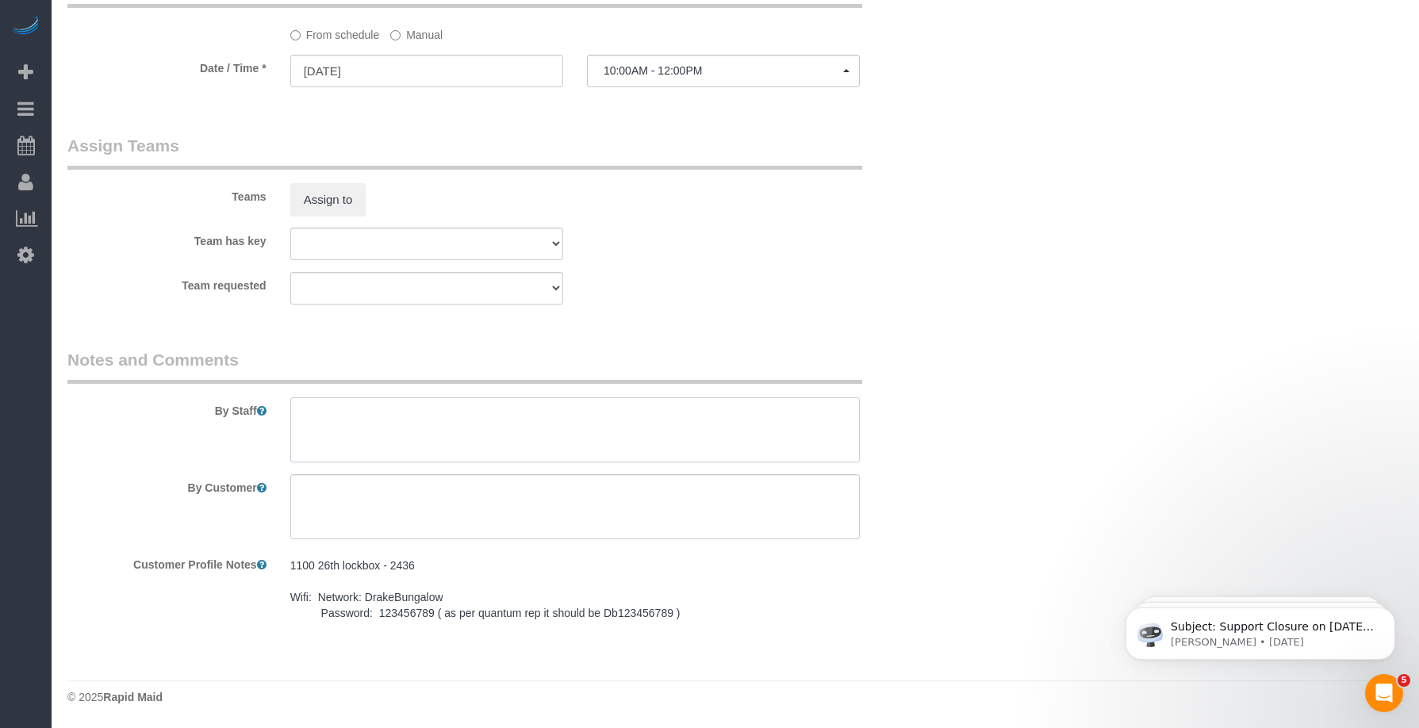
click at [353, 431] on textarea at bounding box center [575, 429] width 570 height 65
paste textarea "1100 26th lockbox - 2436 Wifi: Network: DrakeBungalow Password: 123456789 ( as …"
type textarea "1100 26th lockbox - 2436 Wifi: Network: DrakeBungalow Password: 123456789 ( as …"
click at [428, 501] on textarea at bounding box center [575, 506] width 570 height 65
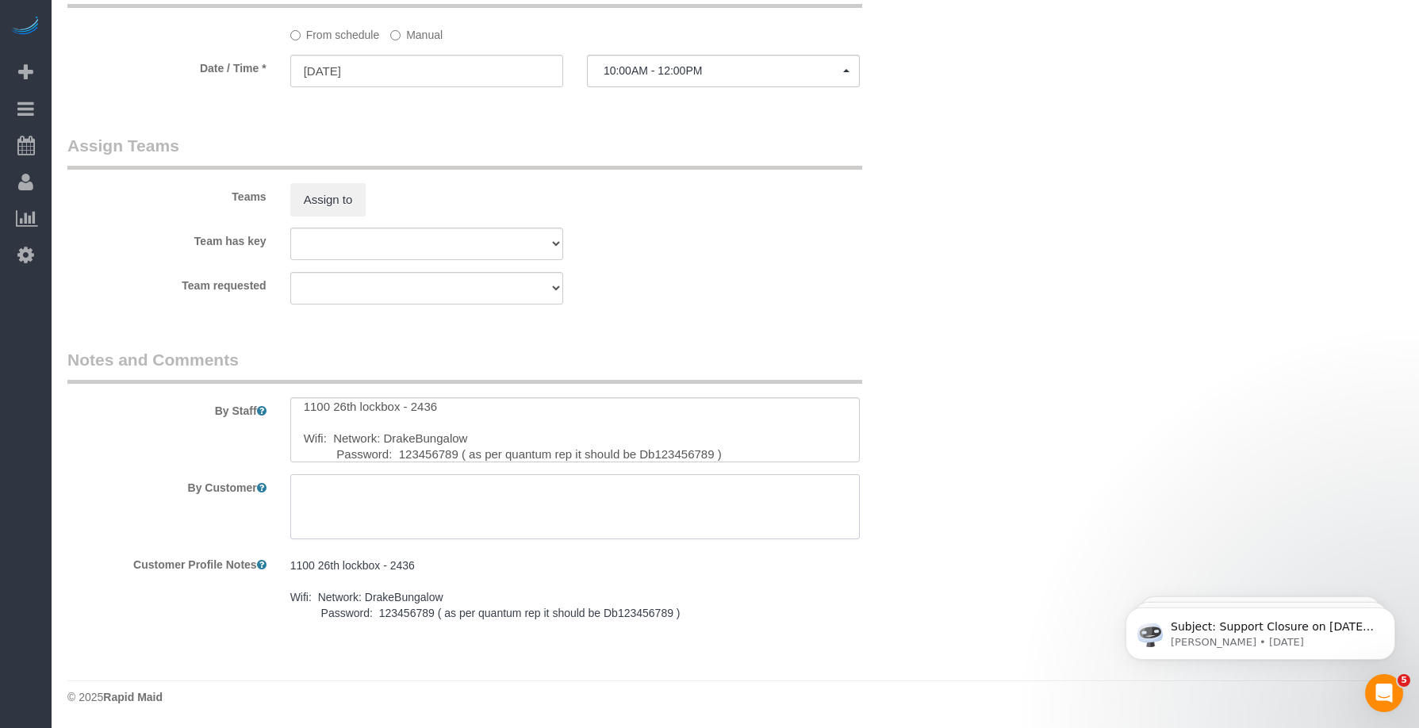
paste textarea "SAME DAY TURNOVER"
type textarea "SAME DAY TURNOVER"
click at [625, 363] on legend "Notes and Comments" at bounding box center [464, 366] width 795 height 36
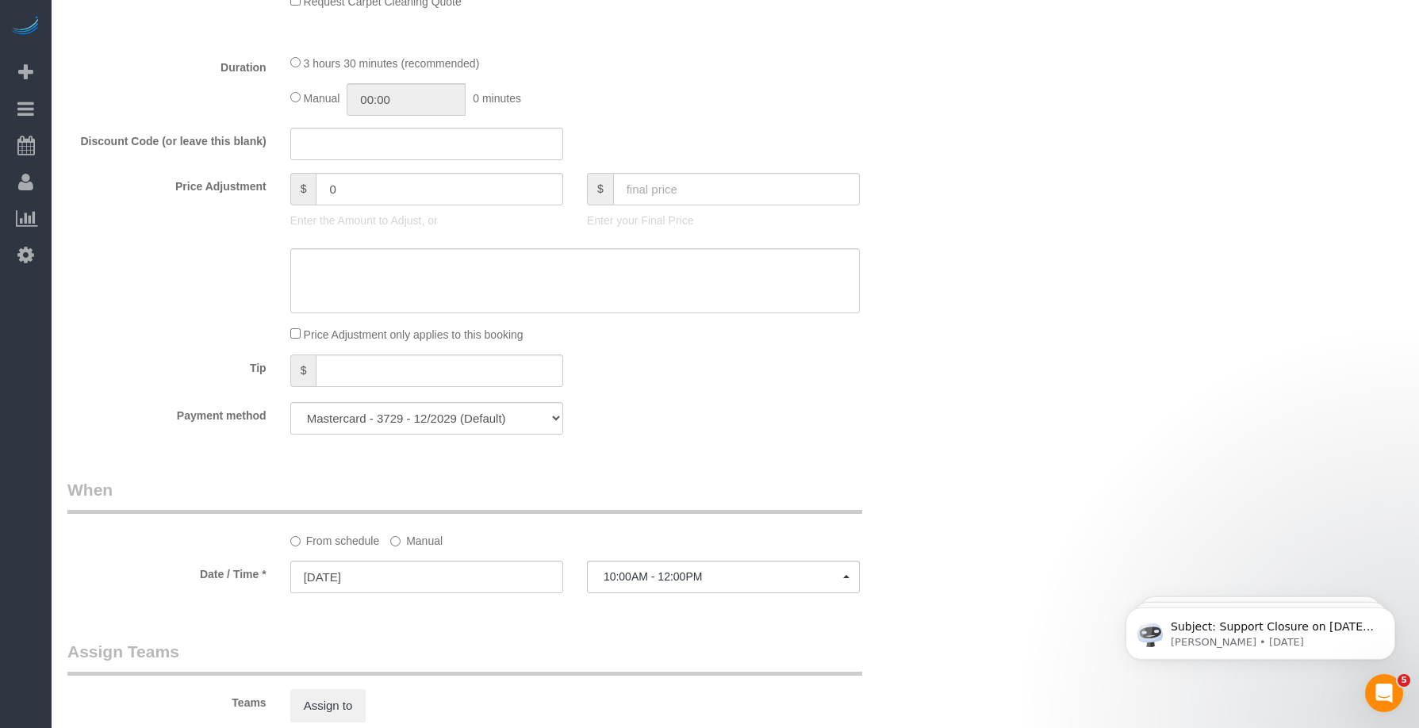
scroll to position [874, 0]
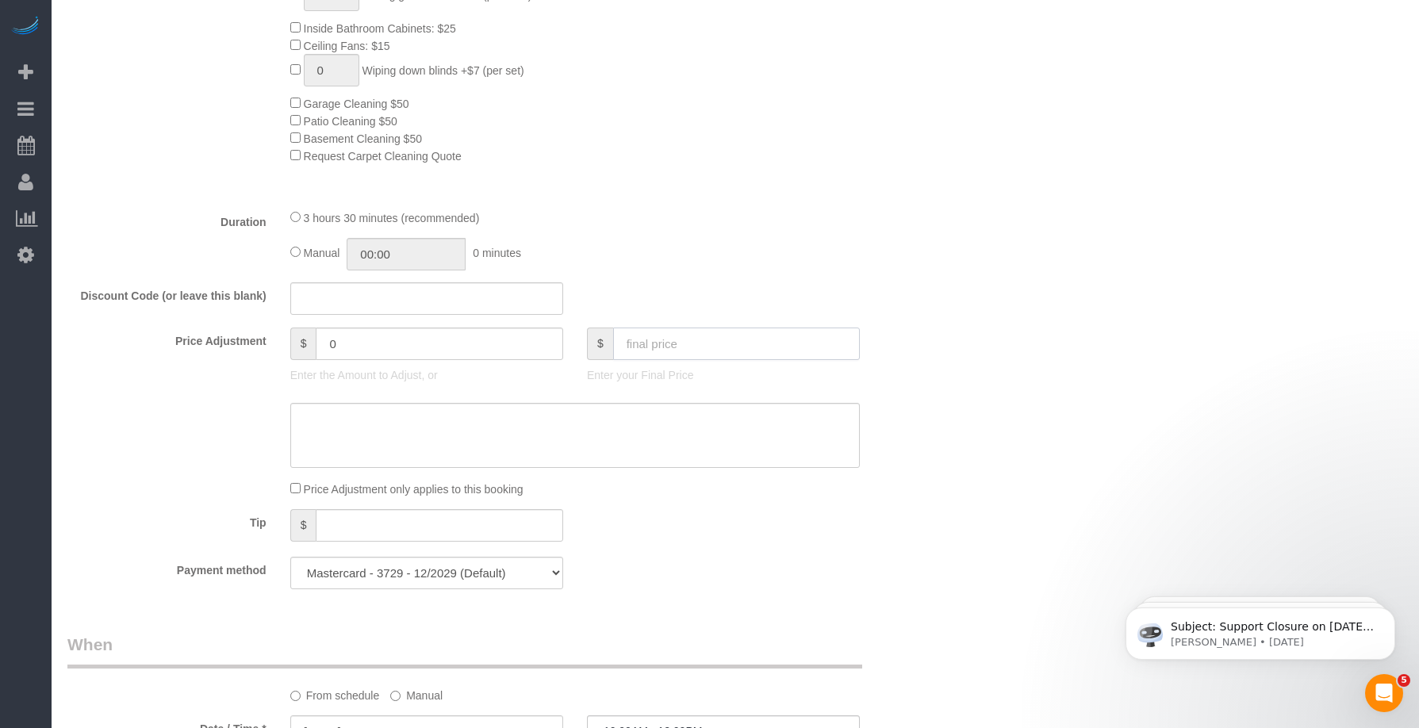
click at [690, 335] on input "text" at bounding box center [736, 344] width 247 height 33
type input "100"
click at [635, 267] on div "Manual 00:00 0 minutes" at bounding box center [575, 254] width 570 height 33
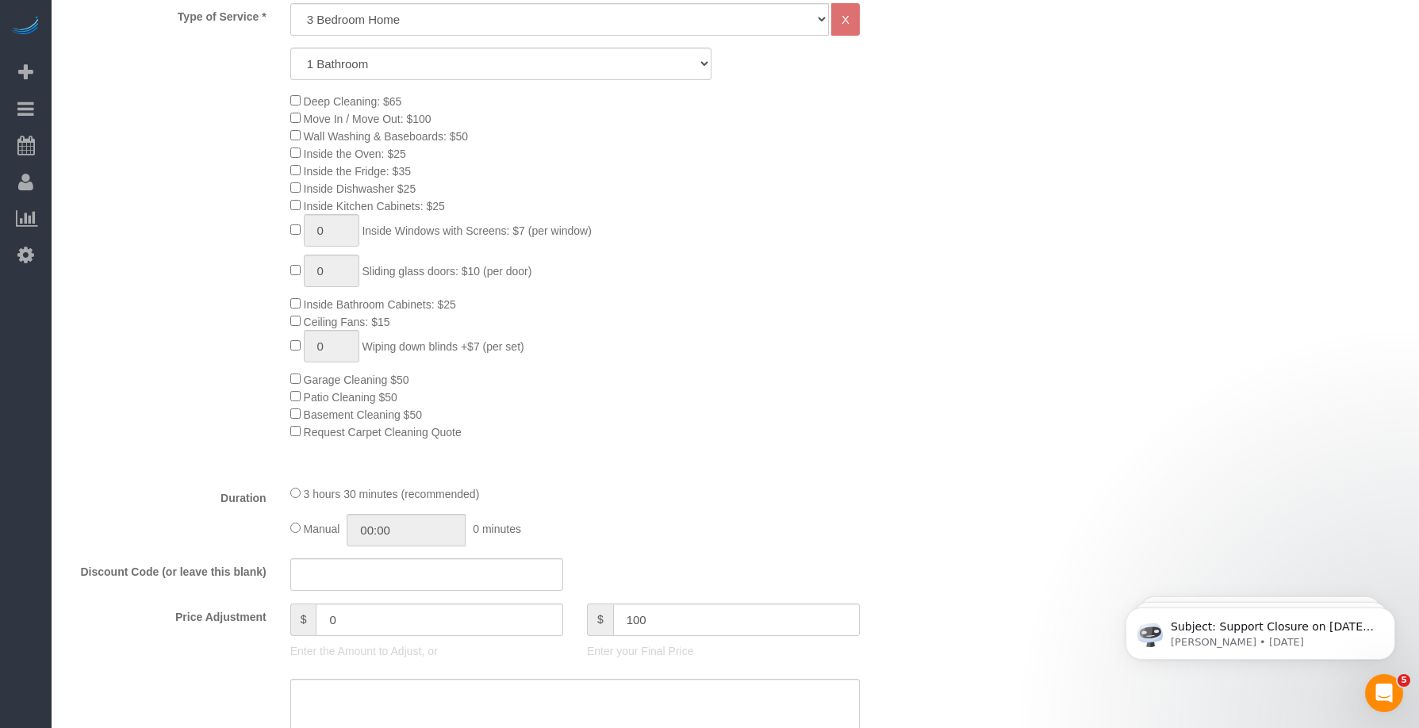
scroll to position [345, 0]
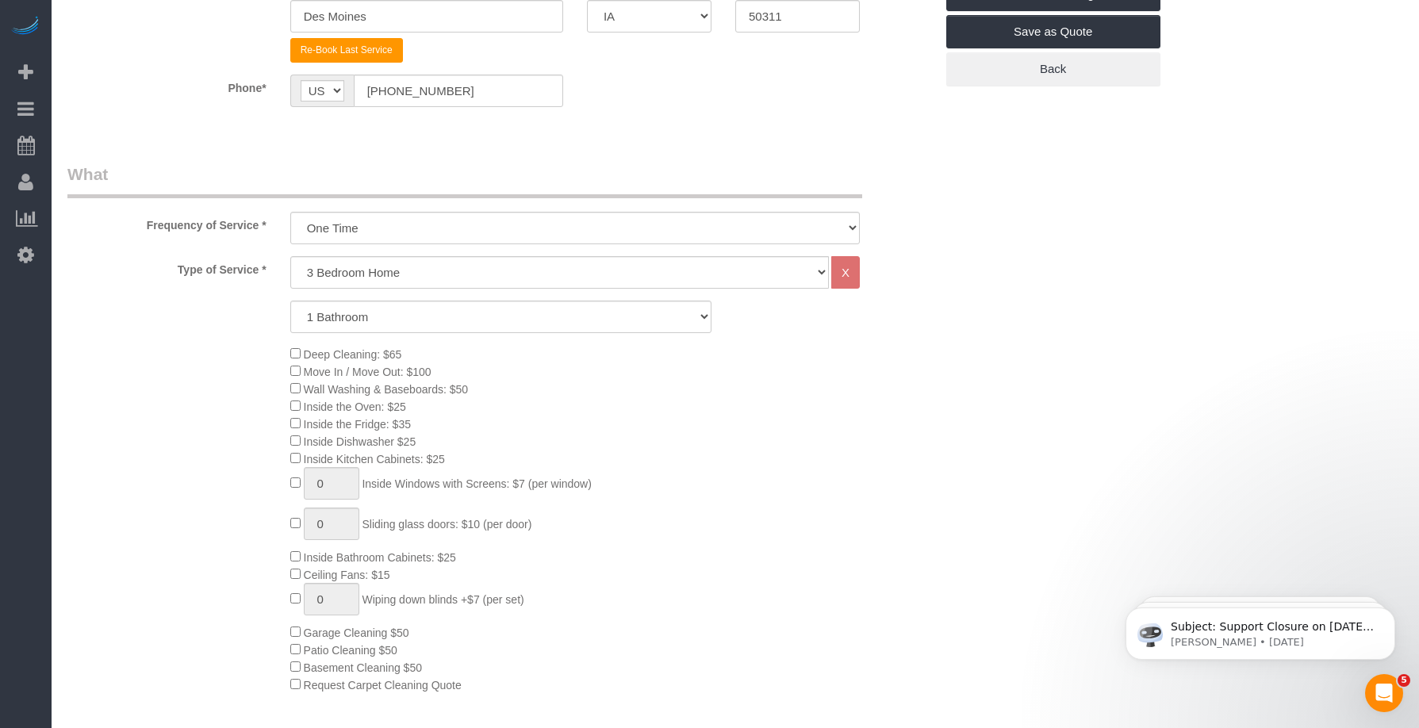
type input "-79"
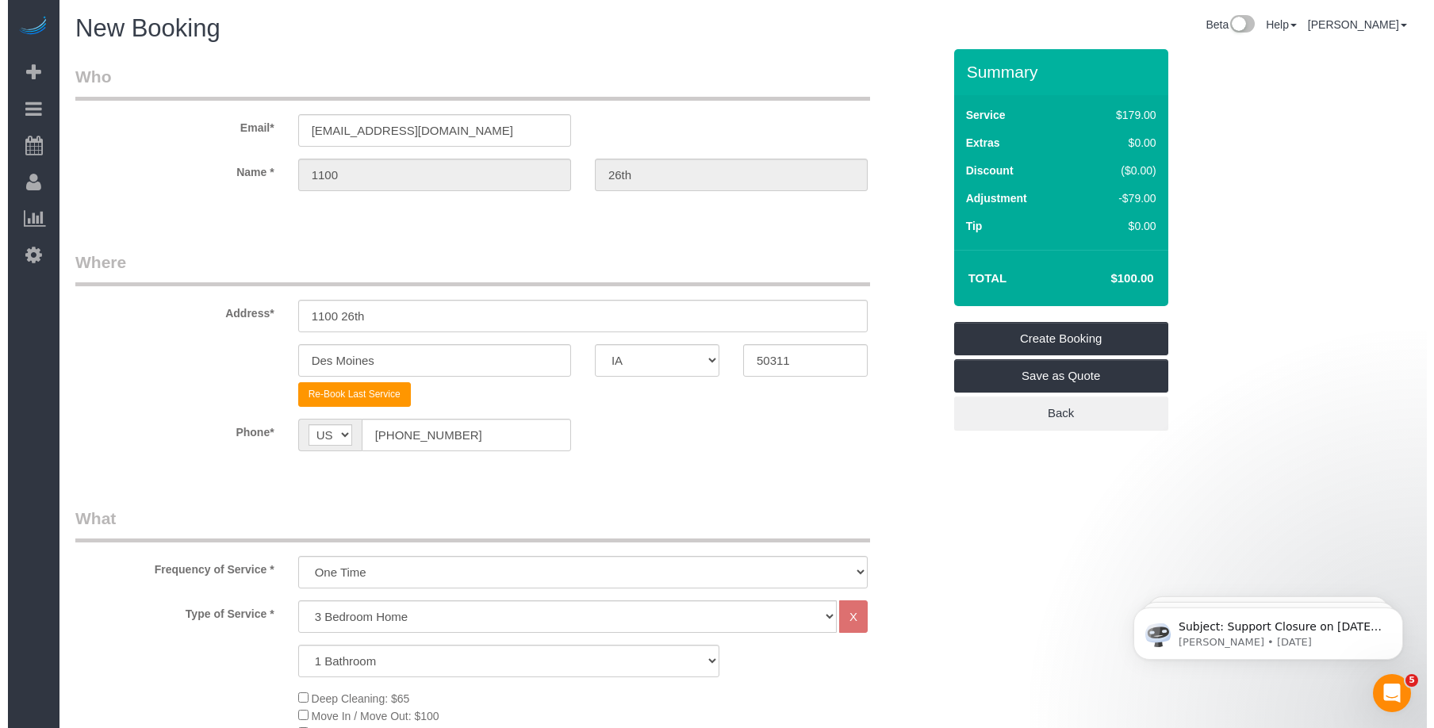
scroll to position [0, 0]
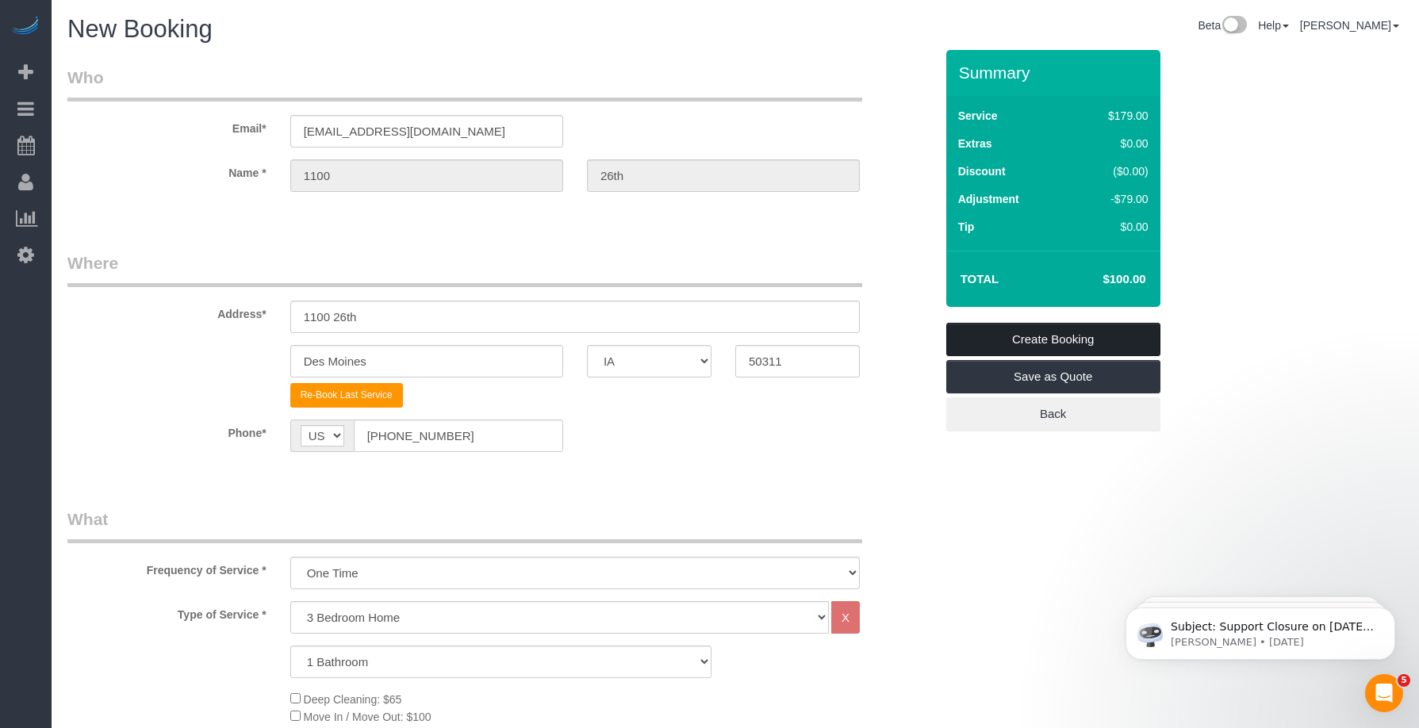
drag, startPoint x: 1043, startPoint y: 338, endPoint x: 1080, endPoint y: 343, distance: 36.9
click at [1043, 338] on link "Create Booking" at bounding box center [1053, 339] width 214 height 33
